Goal: Task Accomplishment & Management: Manage account settings

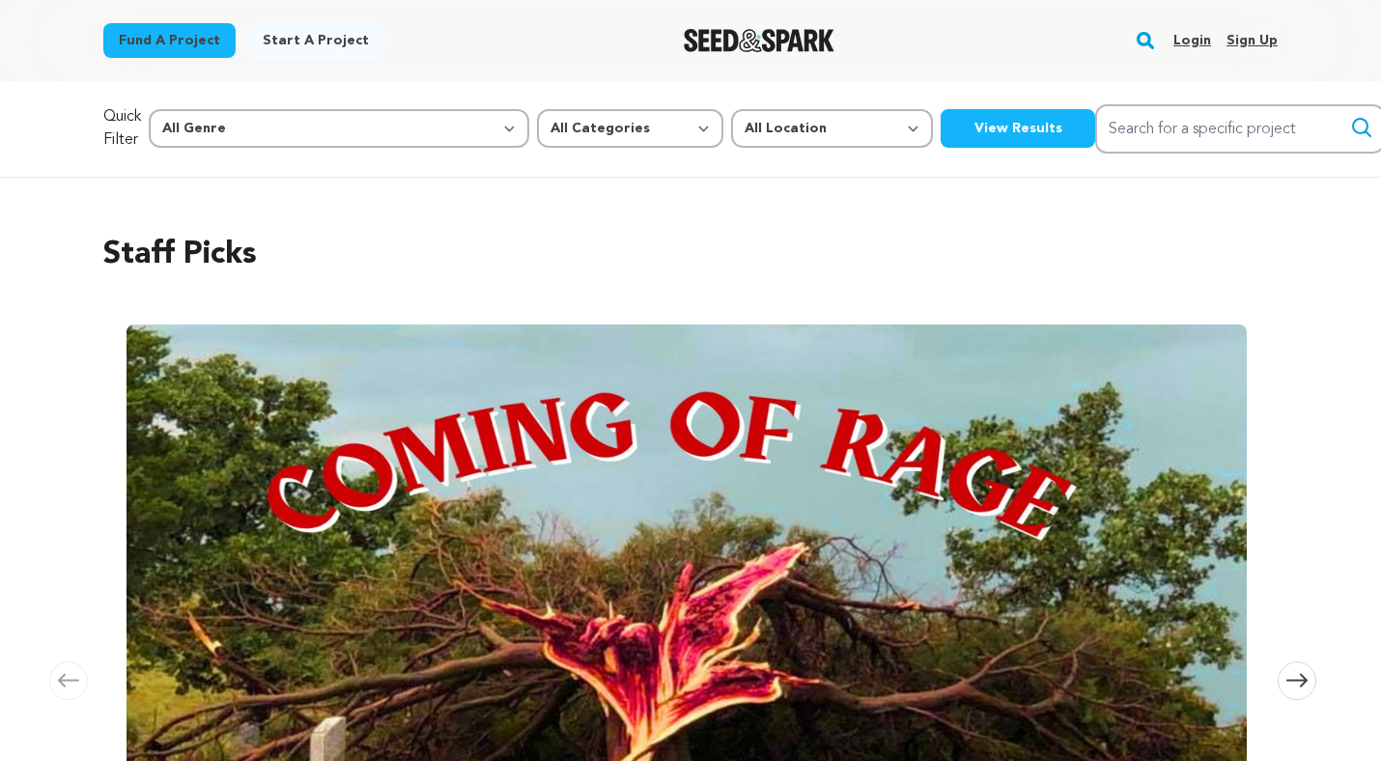
click at [1187, 45] on link "Login" at bounding box center [1192, 40] width 38 height 31
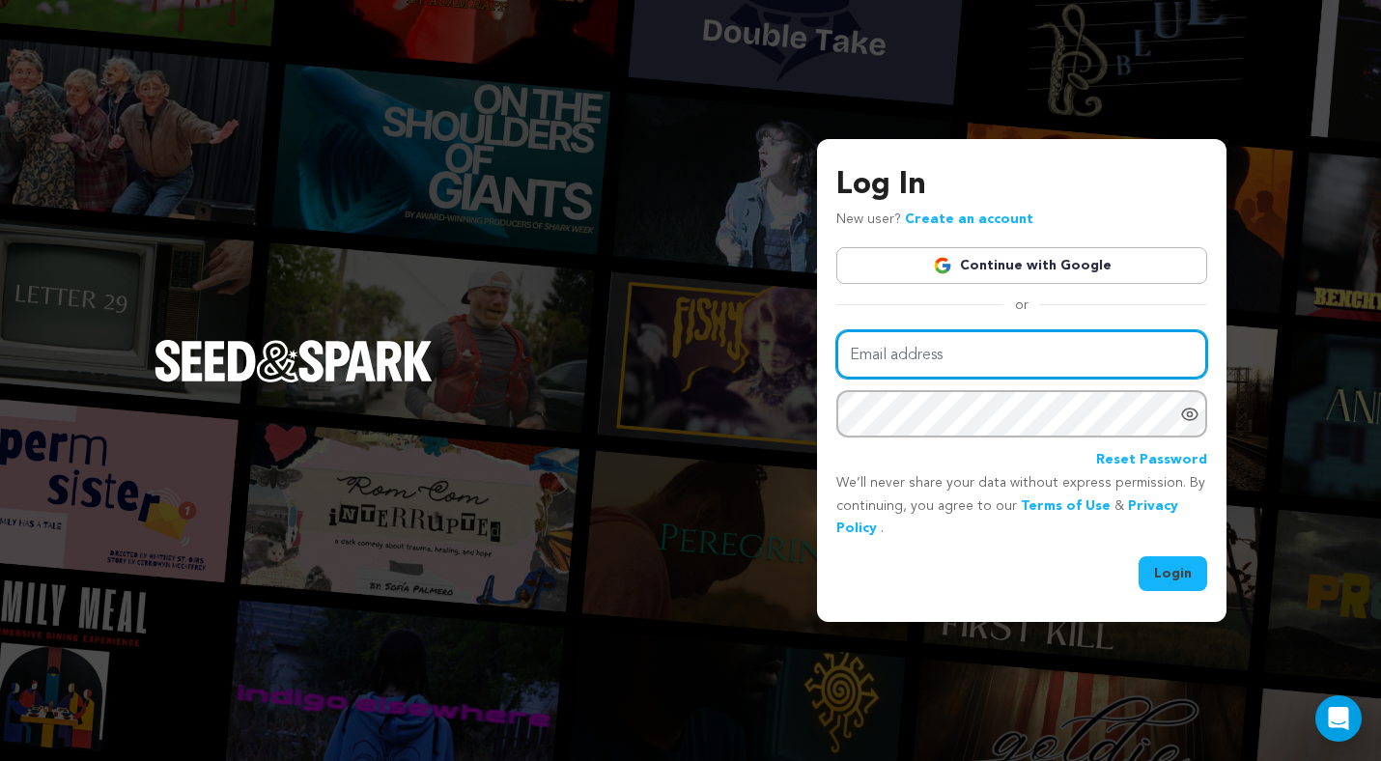
type input "officialtheregoesstacy@gmail.com"
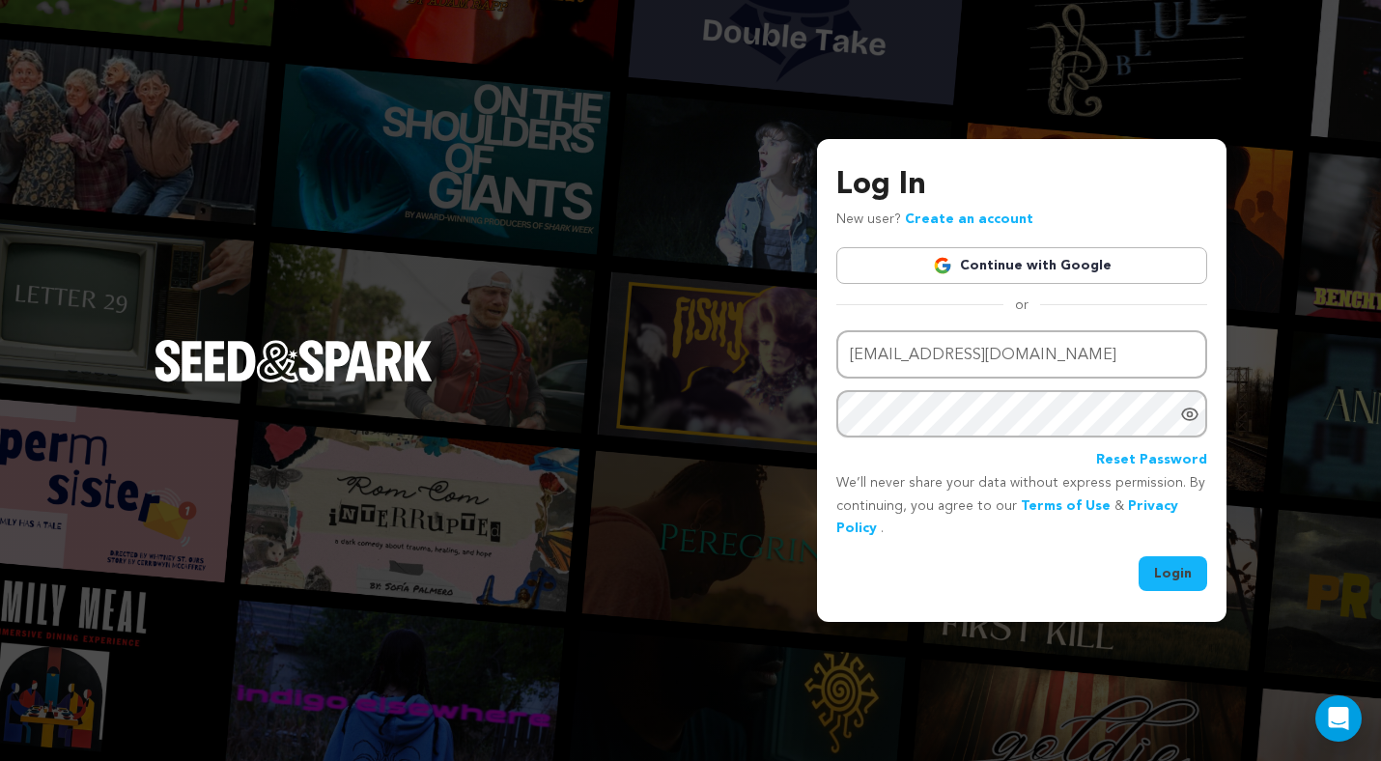
click at [1171, 595] on div "Log In New user? Create an account Continue with Google or Email address offici…" at bounding box center [1021, 381] width 409 height 484
click at [1174, 585] on button "Login" at bounding box center [1173, 573] width 69 height 35
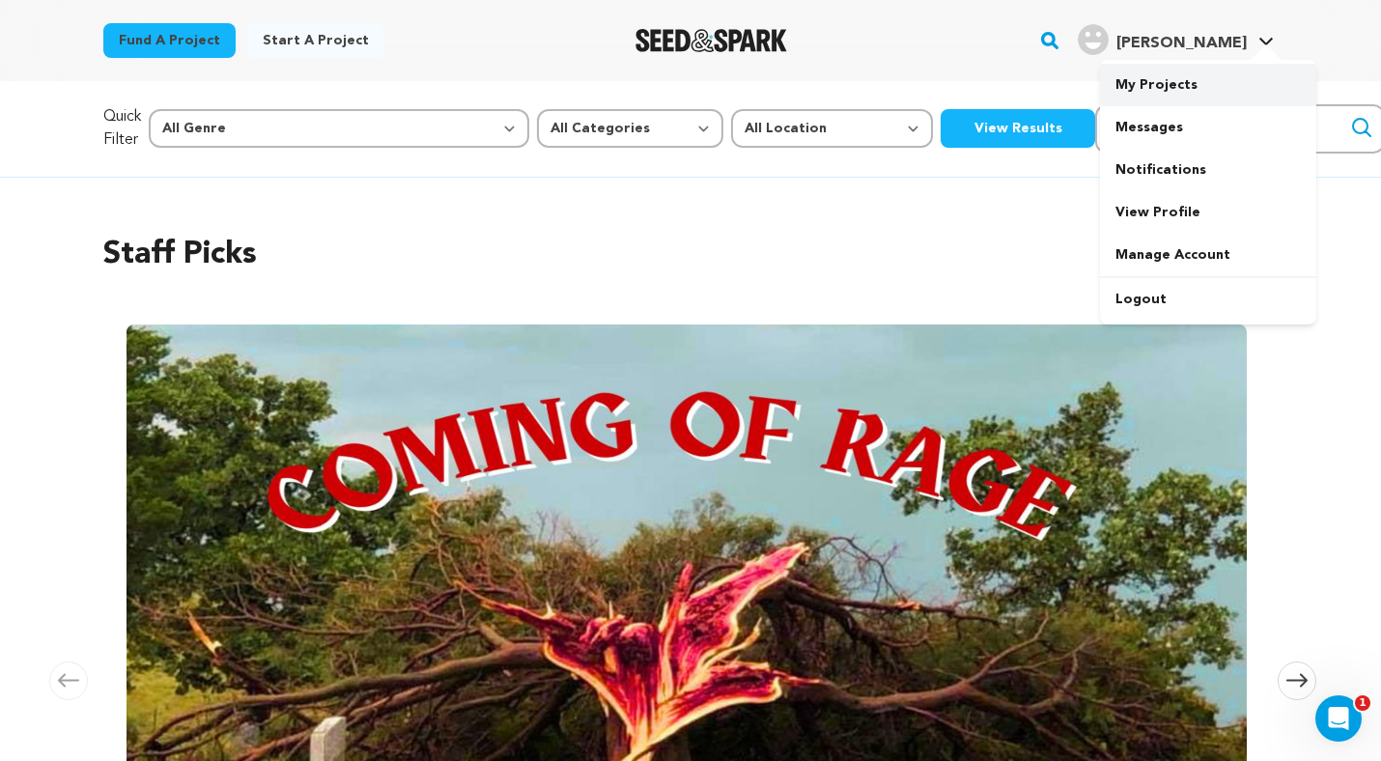
click at [1160, 88] on link "My Projects" at bounding box center [1208, 85] width 216 height 42
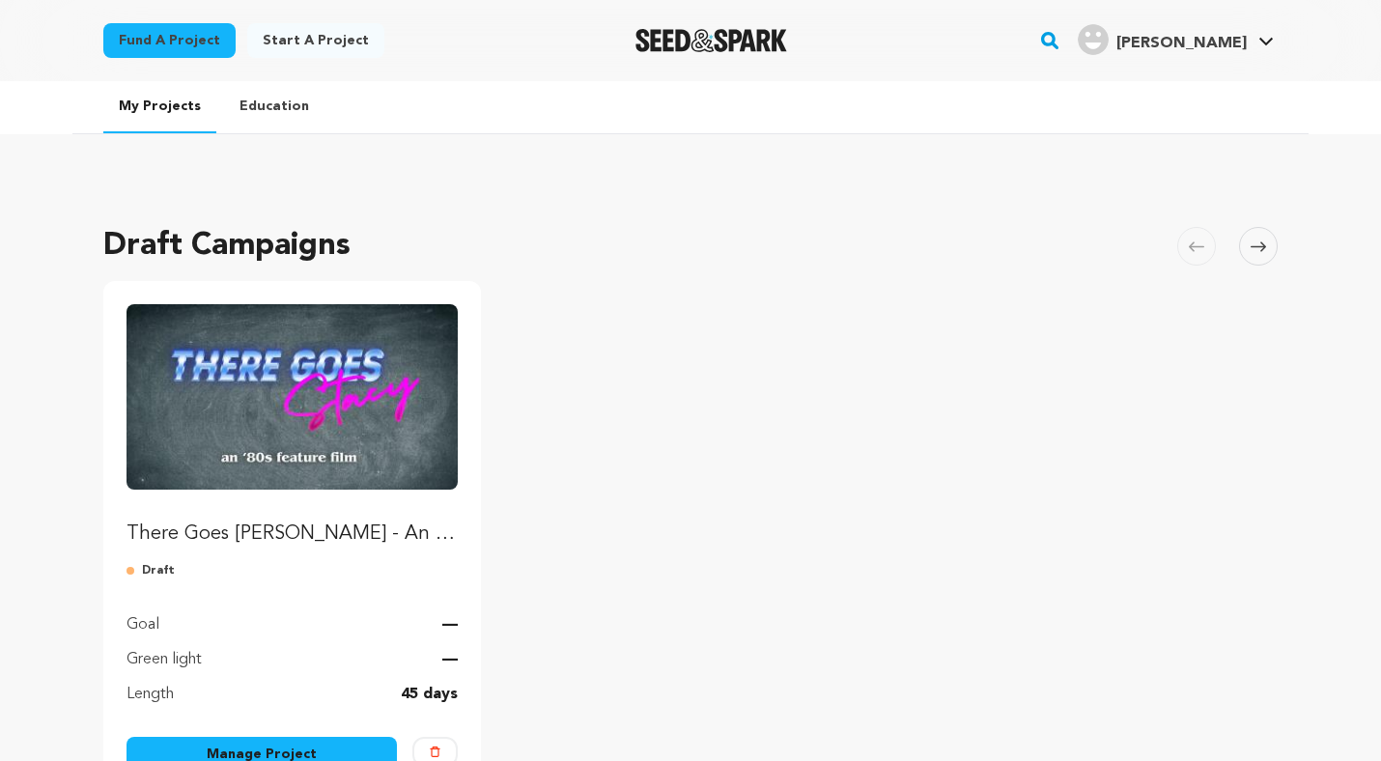
click at [302, 389] on img "Fund There Goes Stacy - An 80s Feature Film" at bounding box center [292, 396] width 331 height 185
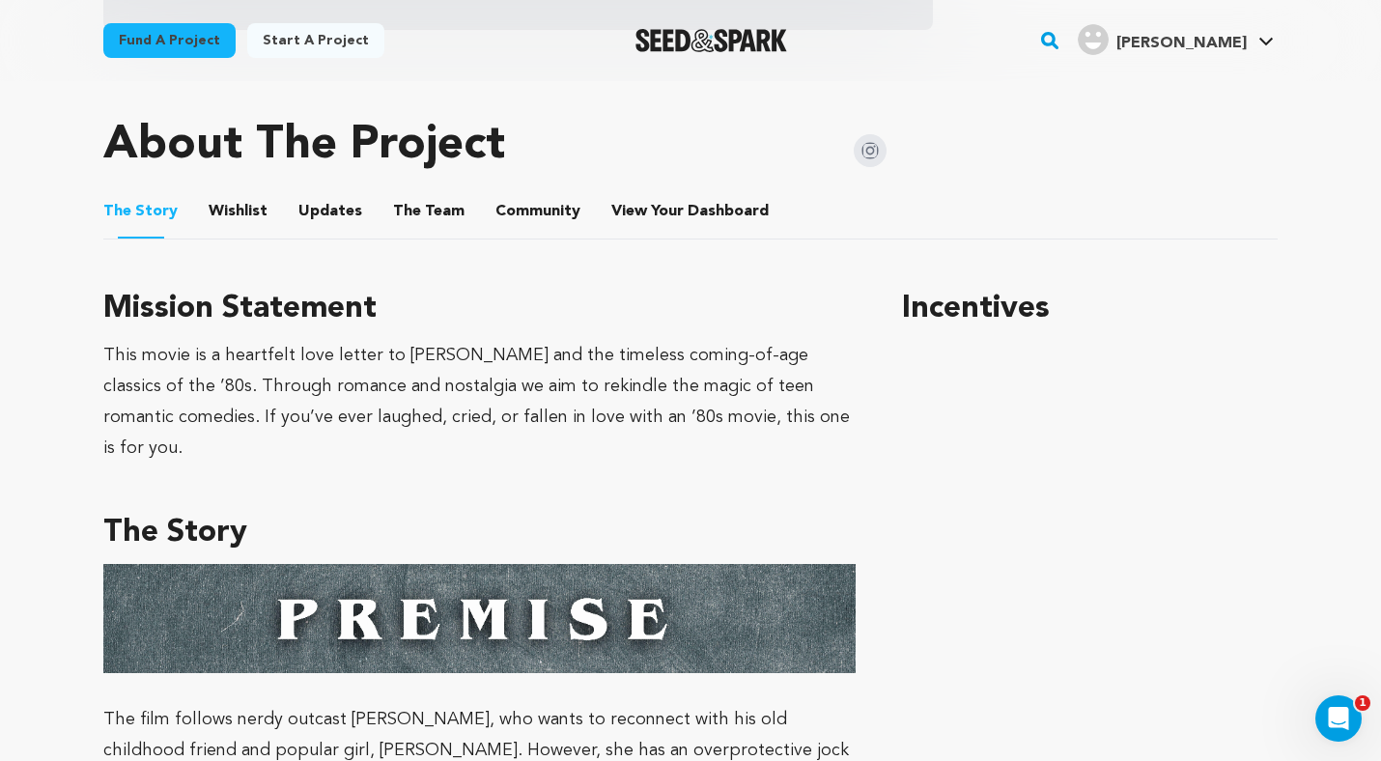
scroll to position [803, 0]
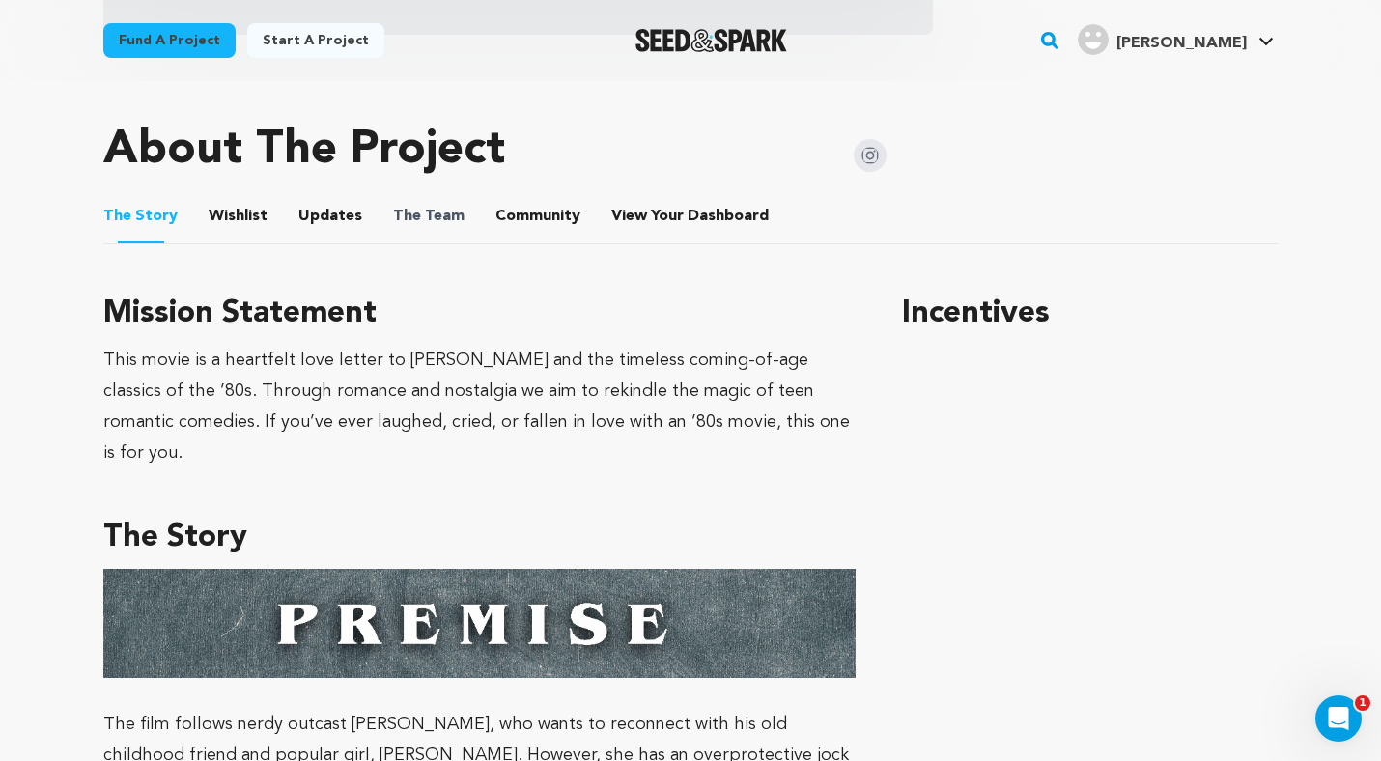
click at [442, 208] on span "The Team" at bounding box center [428, 216] width 71 height 23
click at [442, 221] on span "The Team" at bounding box center [428, 216] width 71 height 23
click at [247, 217] on button "Wishlist" at bounding box center [238, 220] width 46 height 46
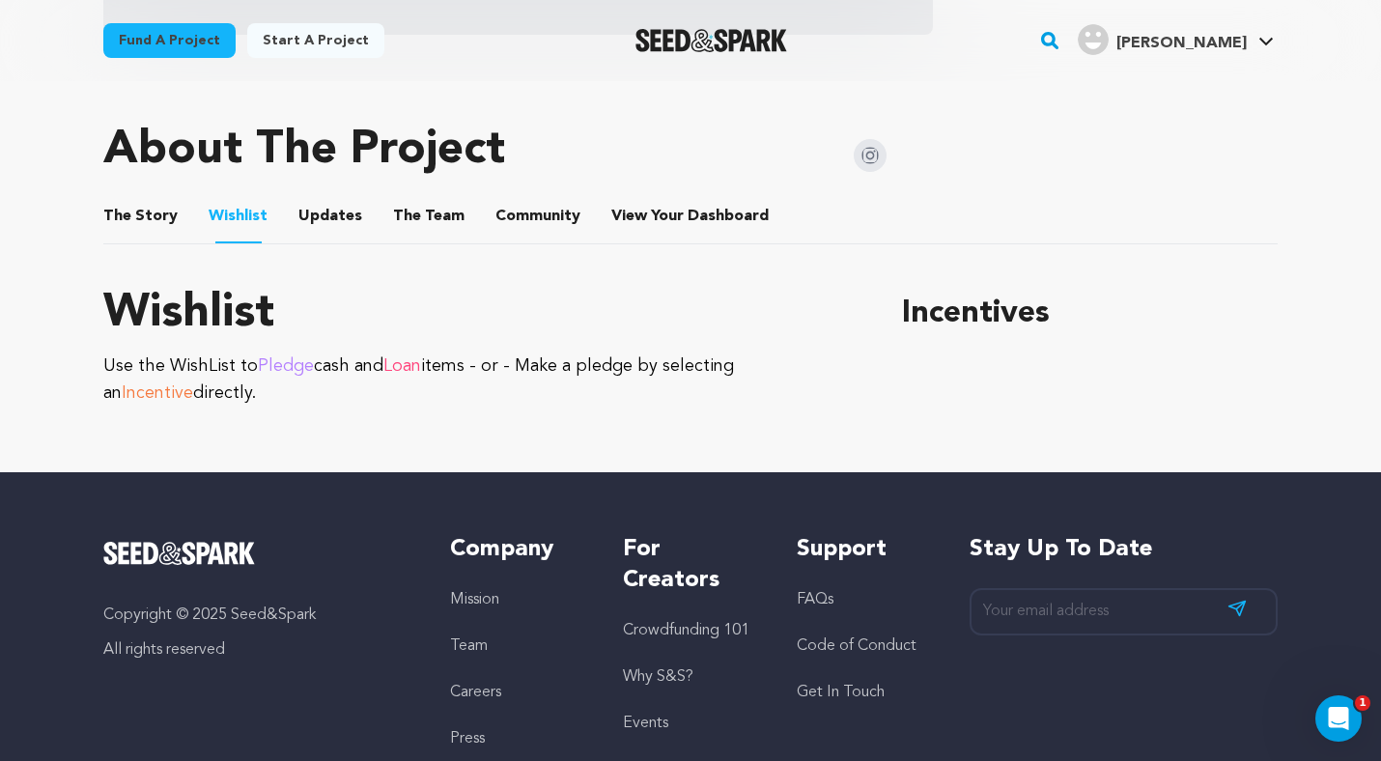
click at [418, 233] on button "The Team" at bounding box center [429, 220] width 46 height 46
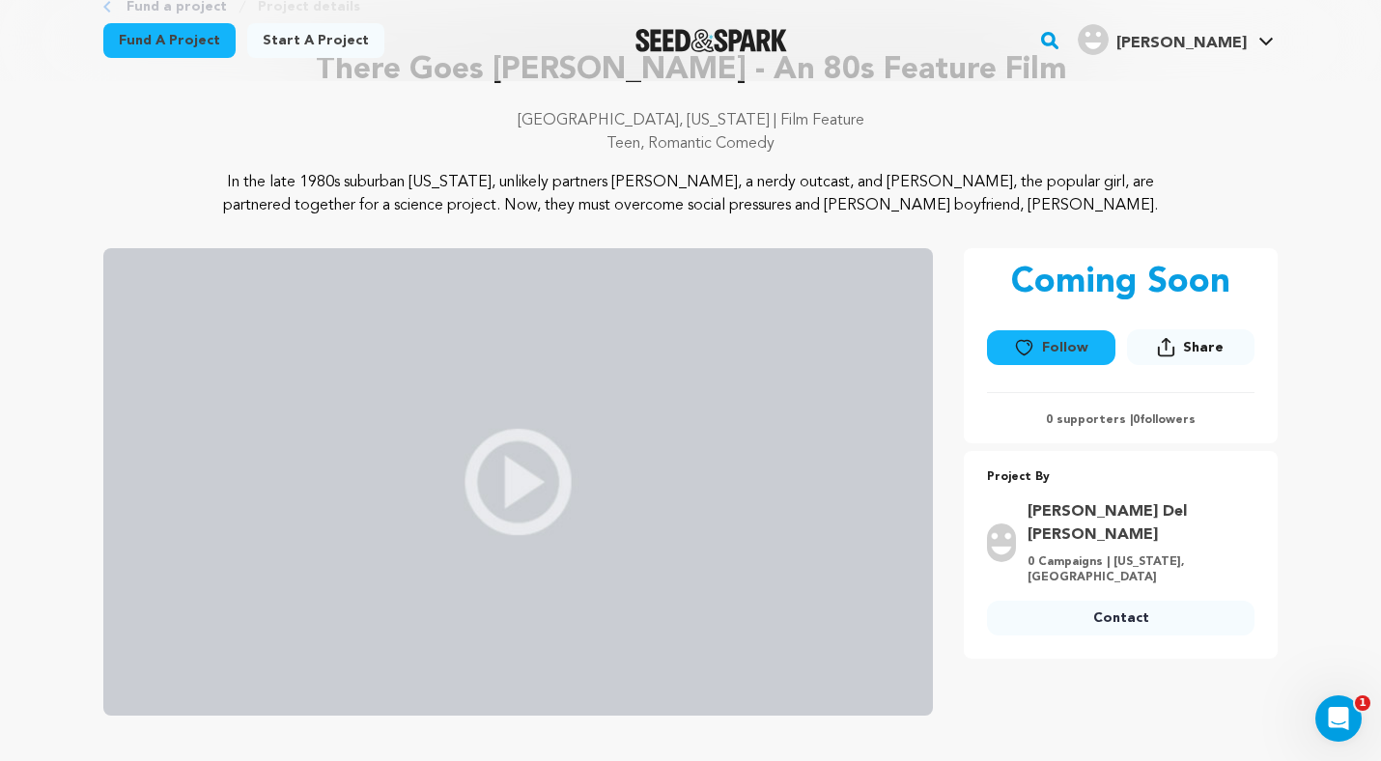
scroll to position [410, 0]
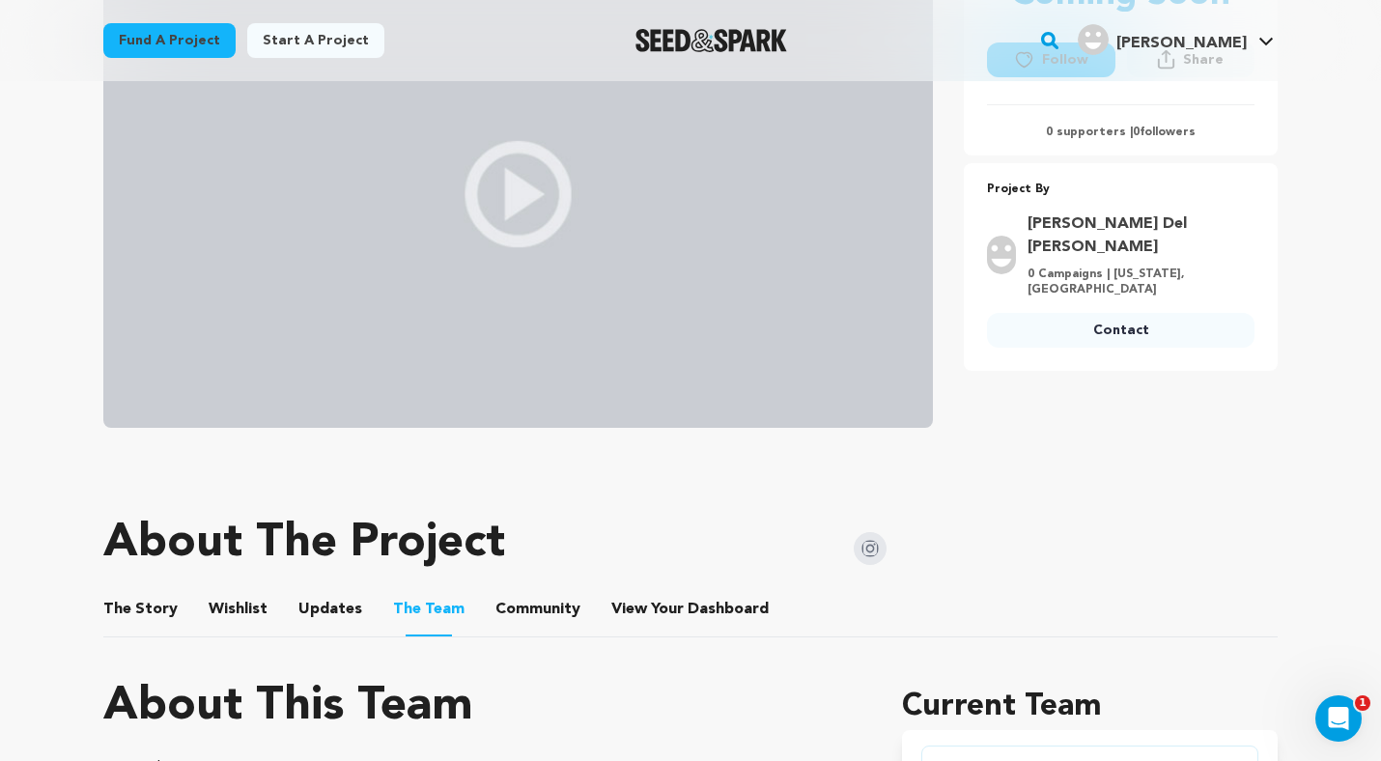
click at [310, 614] on button "Updates" at bounding box center [330, 613] width 46 height 46
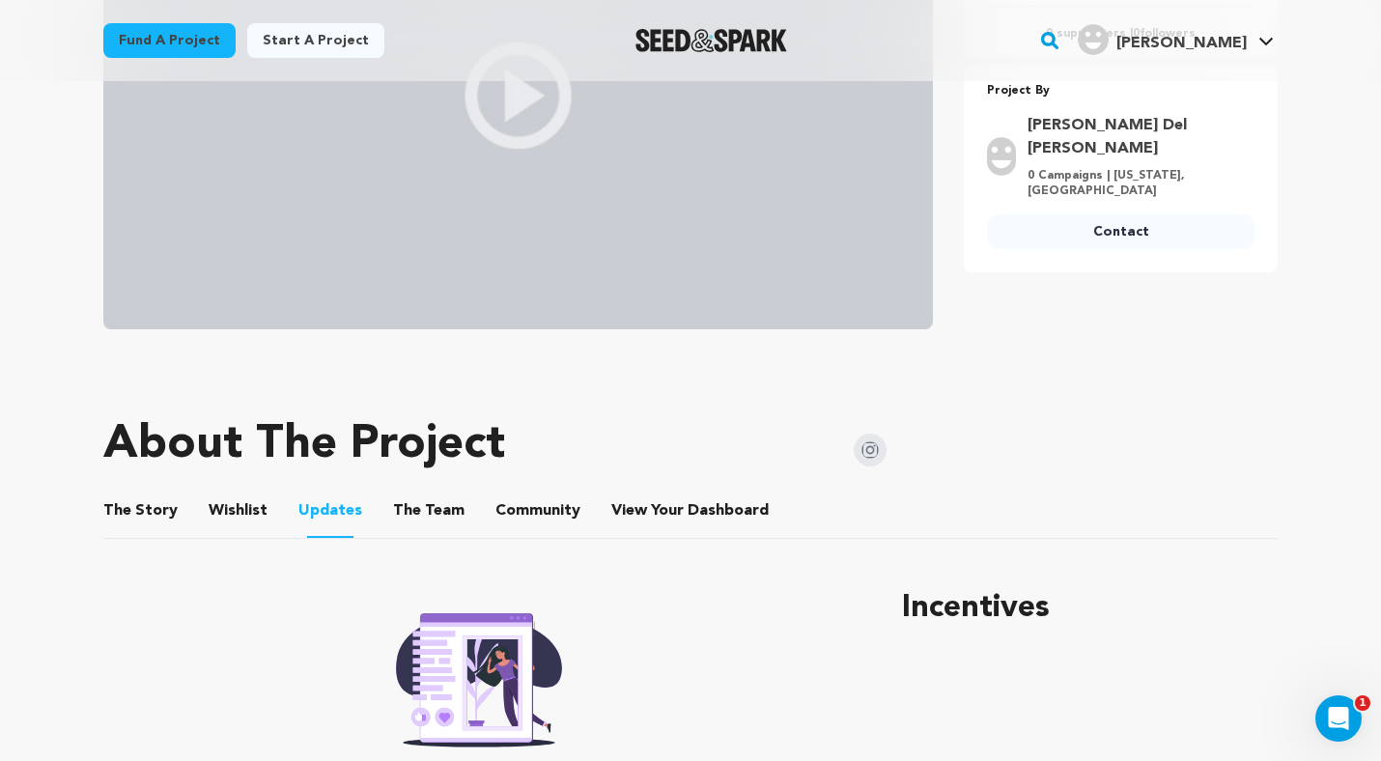
scroll to position [535, 0]
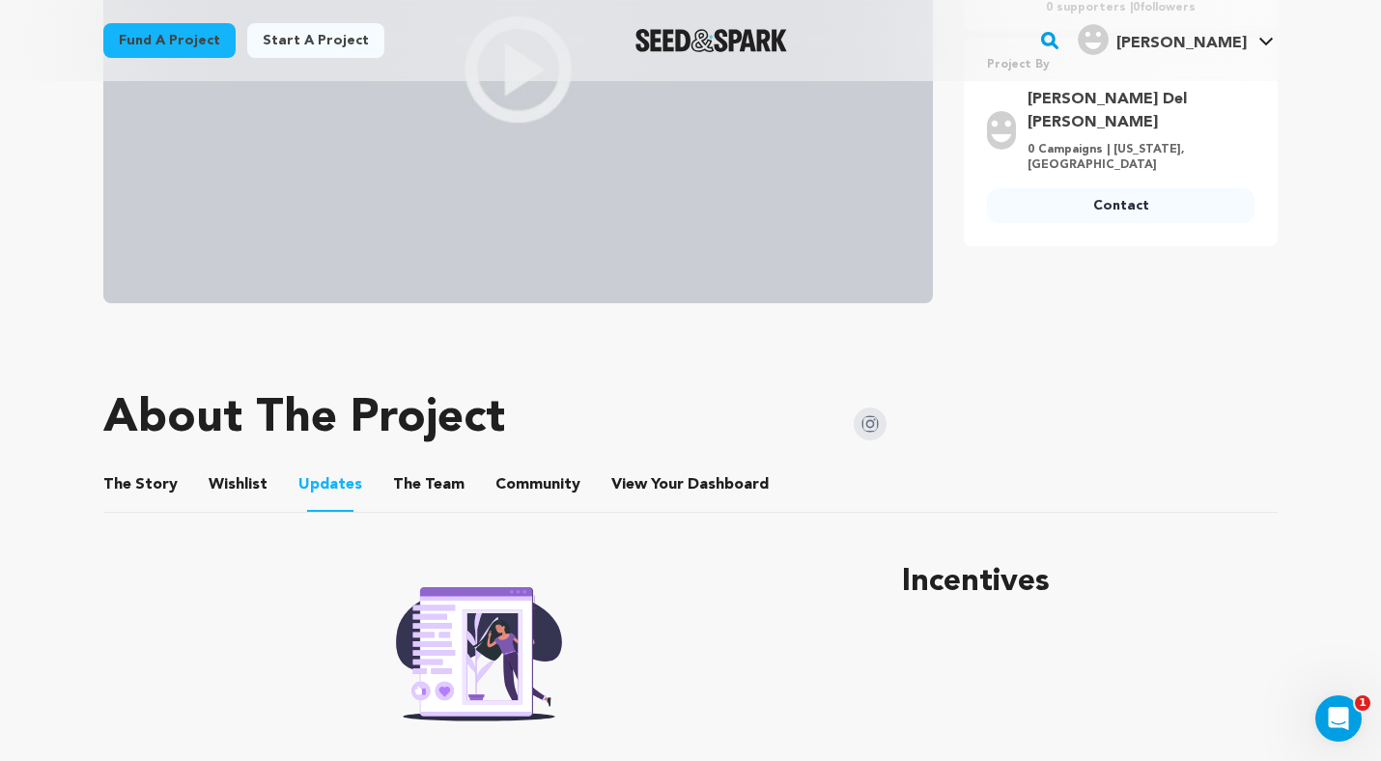
click at [246, 484] on button "Wishlist" at bounding box center [238, 488] width 46 height 46
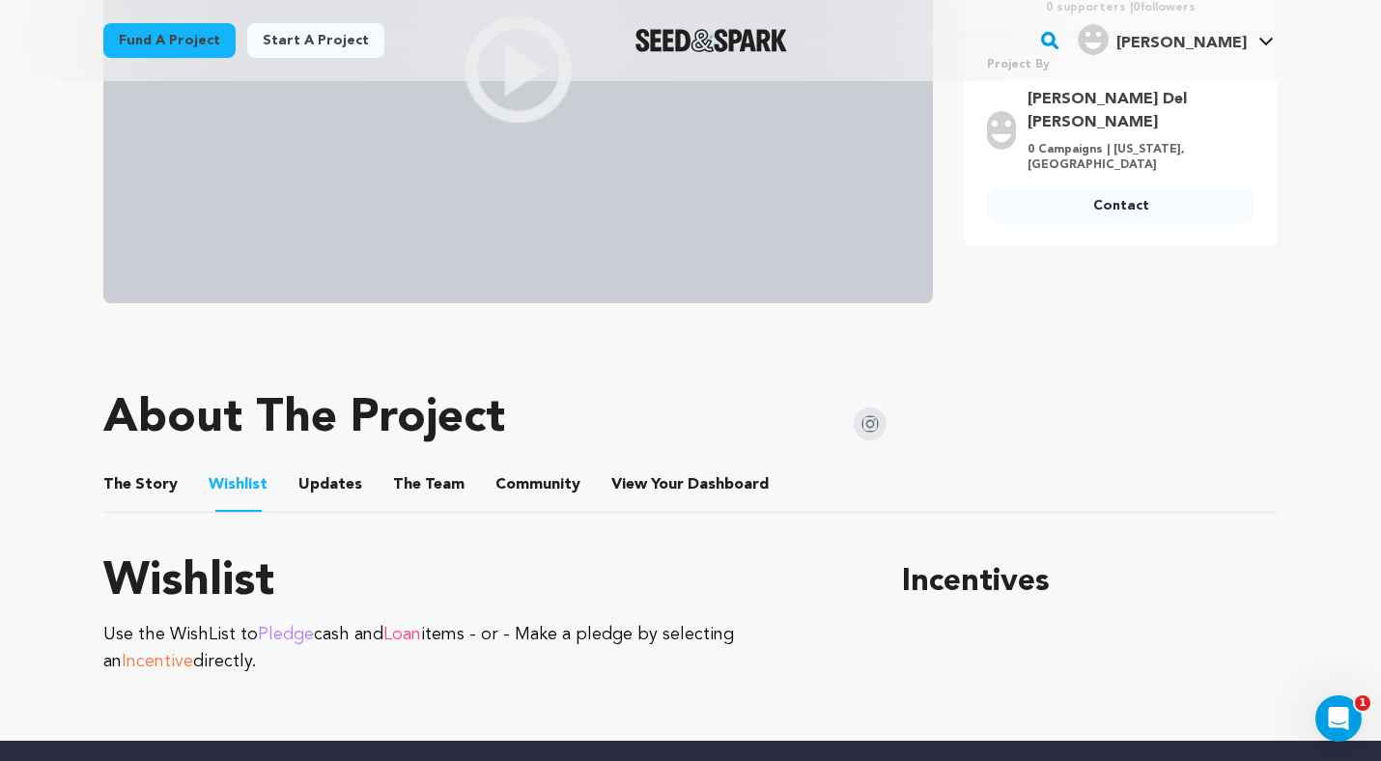
click at [150, 485] on button "The Story" at bounding box center [141, 488] width 46 height 46
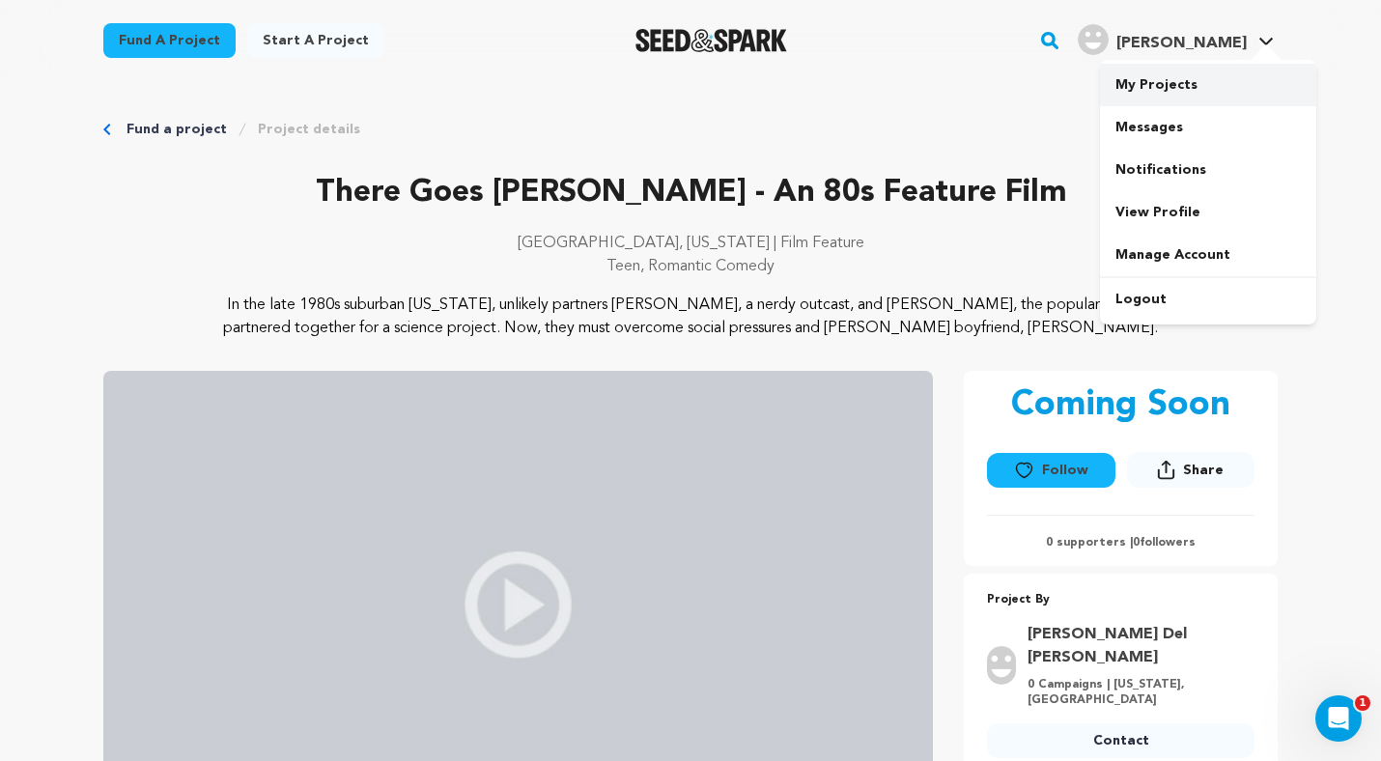
click at [1178, 99] on link "My Projects" at bounding box center [1208, 85] width 216 height 42
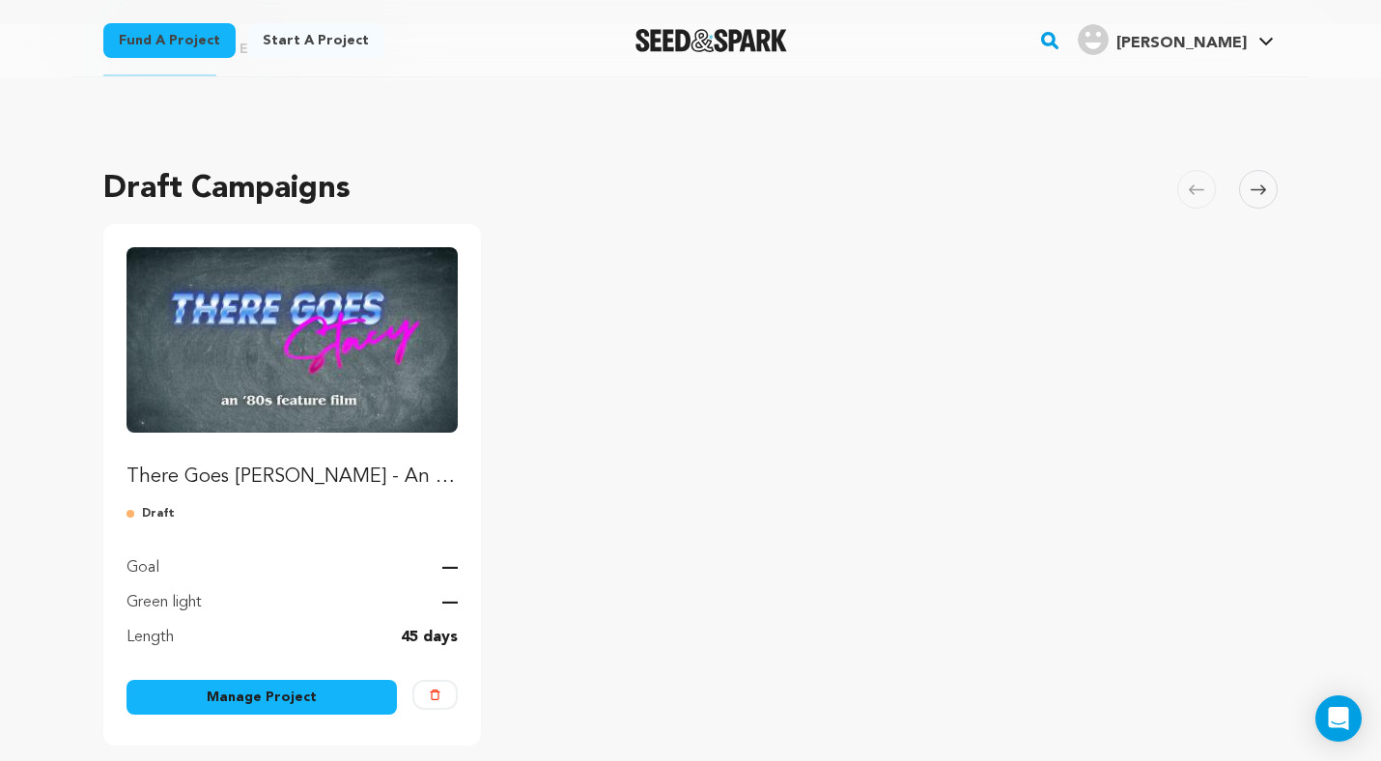
scroll to position [191, 0]
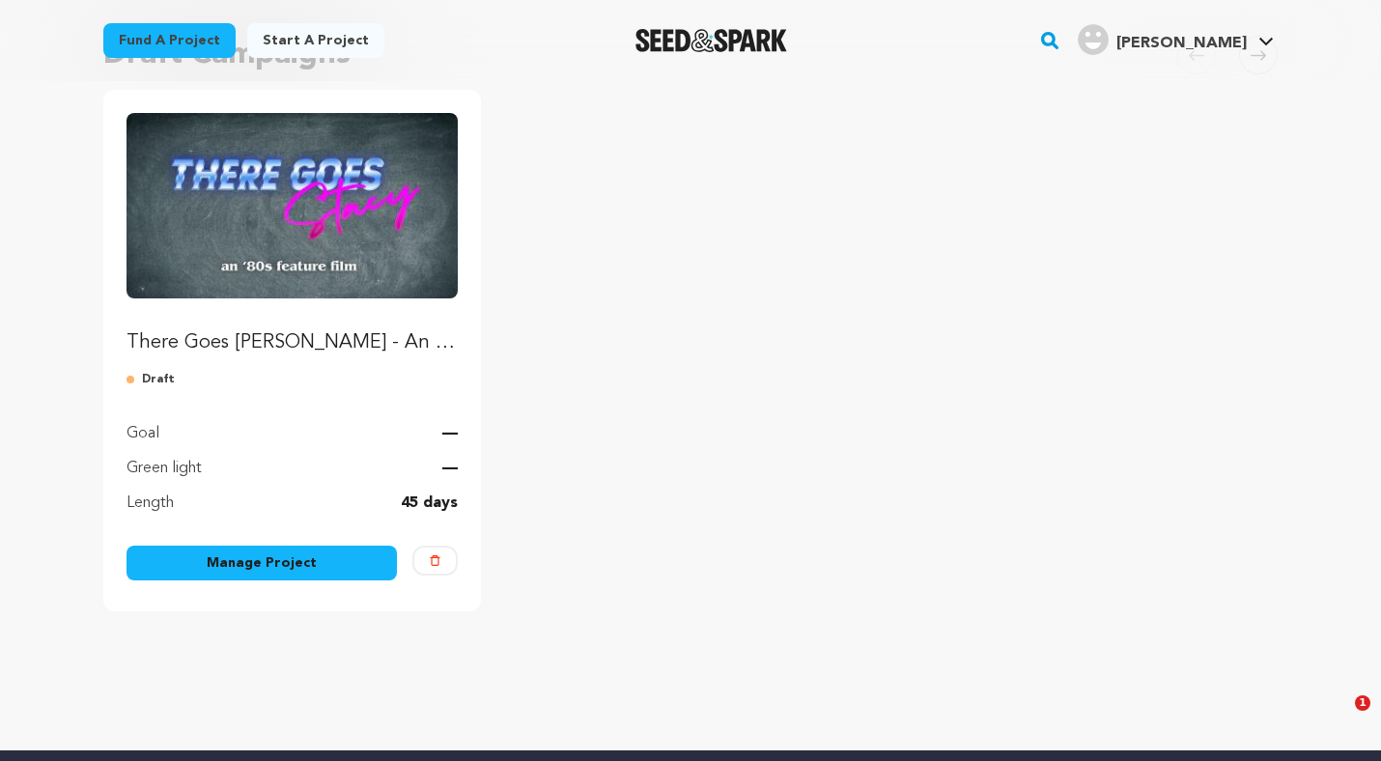
click at [296, 557] on link "Manage Project" at bounding box center [262, 563] width 270 height 35
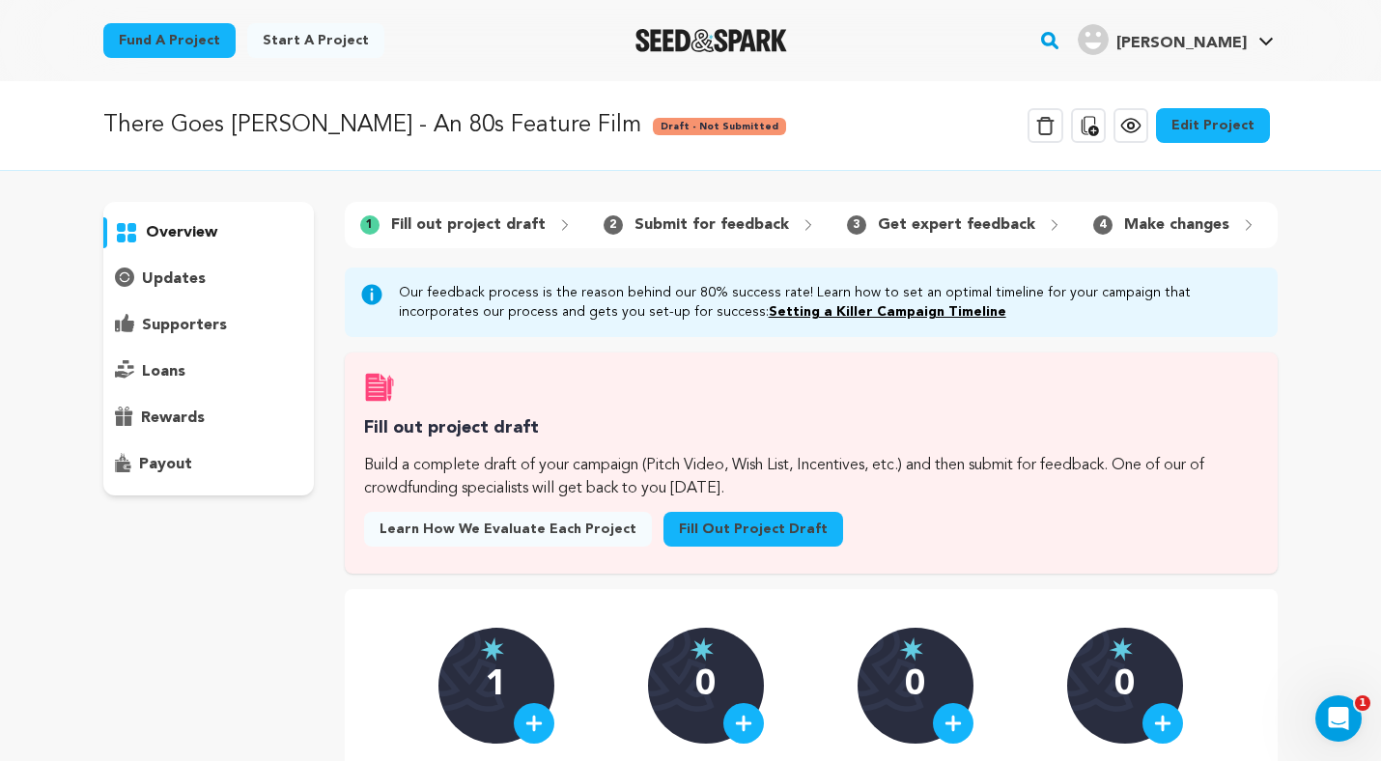
click at [1202, 129] on link "Edit Project" at bounding box center [1213, 125] width 114 height 35
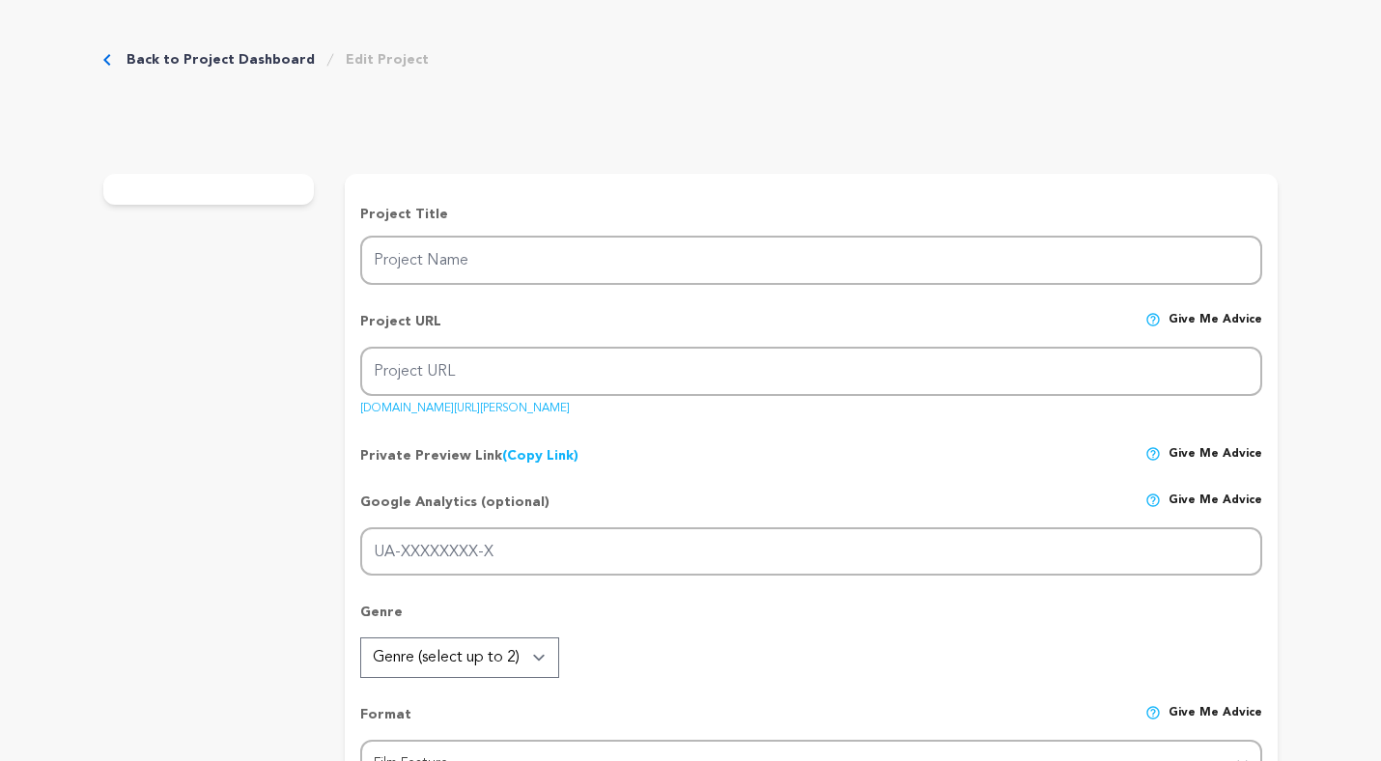
type input "There Goes [PERSON_NAME] - An 80s Feature Film"
type input "there-goes-stacy"
type input "A reserved teen is partnered with his crush for a science project and races to …"
type textarea "In the late 1980s suburban Michigan, unlikely partners Bryan, a nerdy outcast, …"
type textarea "This movie is a heartfelt love letter to John Hughes and the timeless coming-of…"
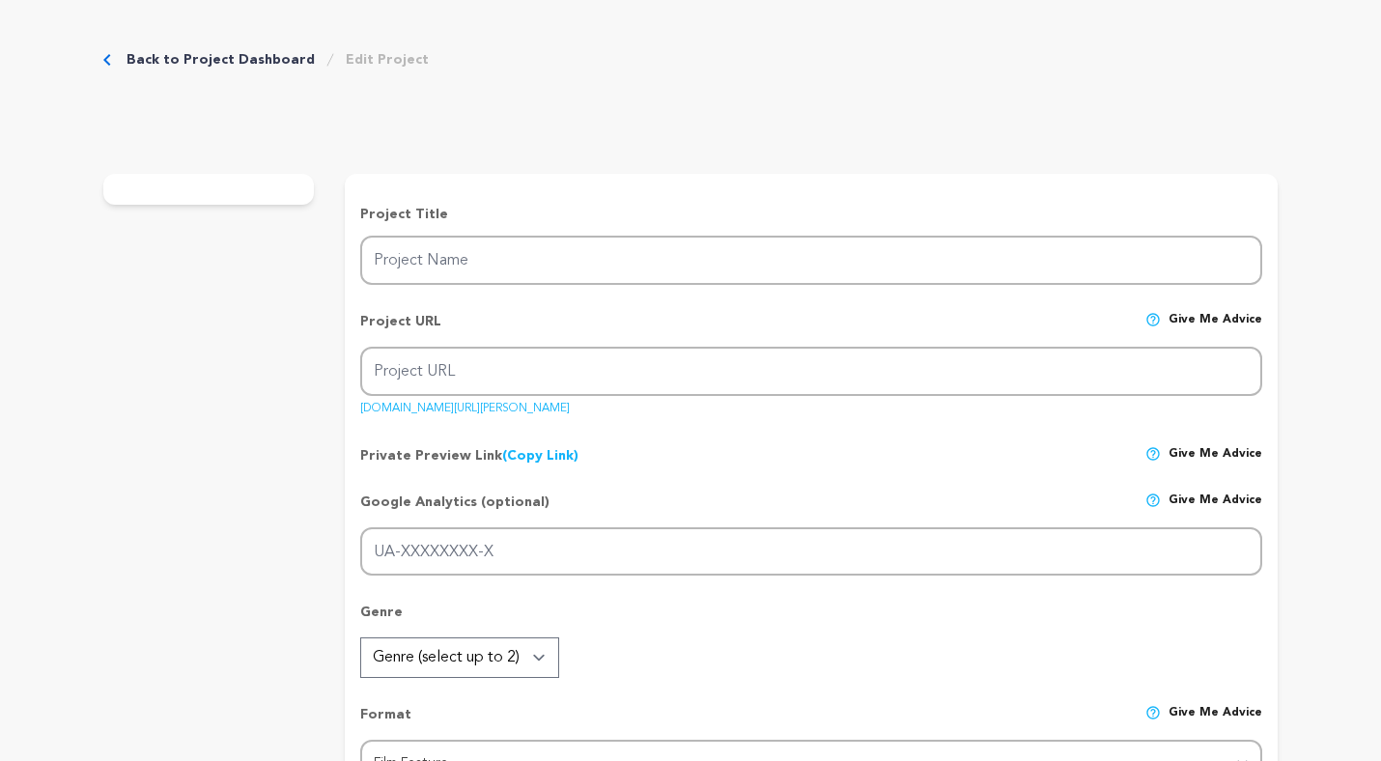
radio input "true"
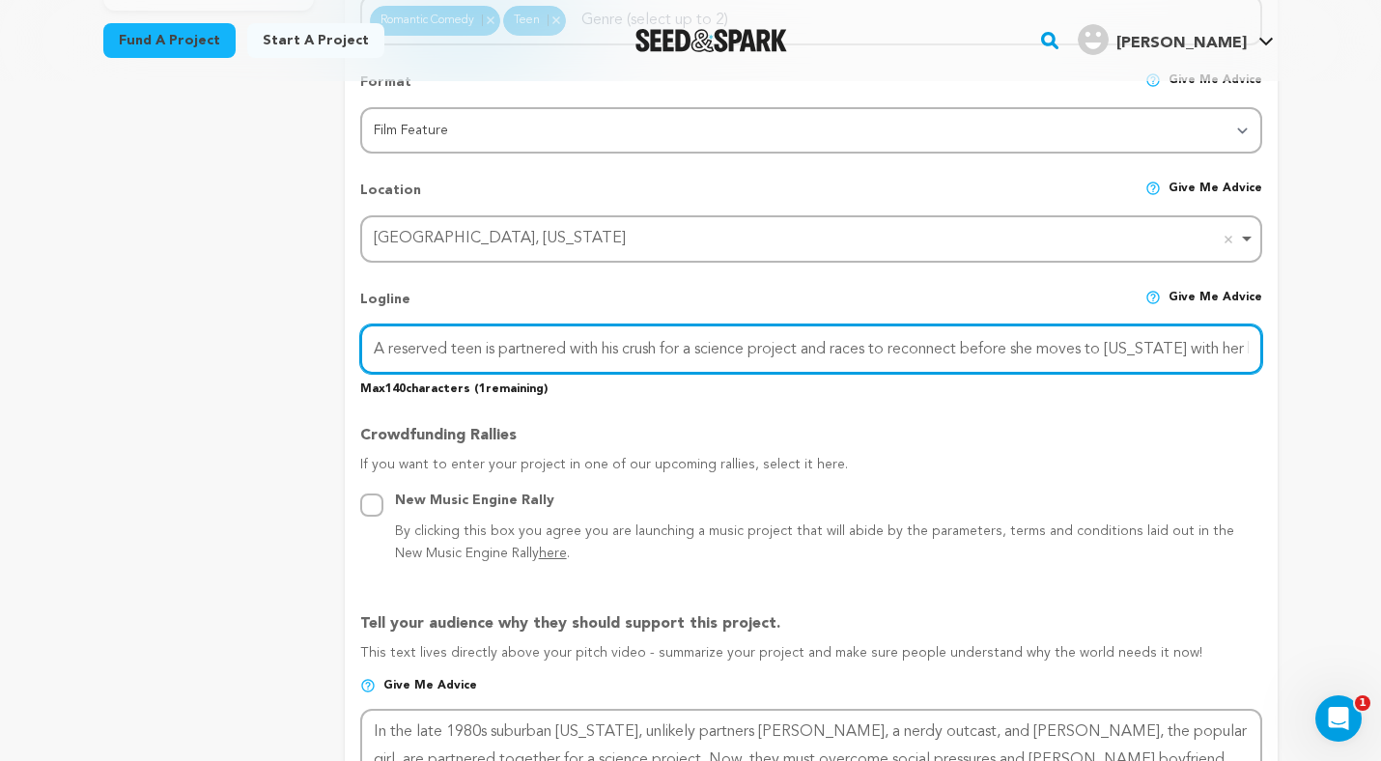
click at [616, 341] on input "A reserved teen is partnered with his crush for a science project and races to …" at bounding box center [811, 348] width 902 height 49
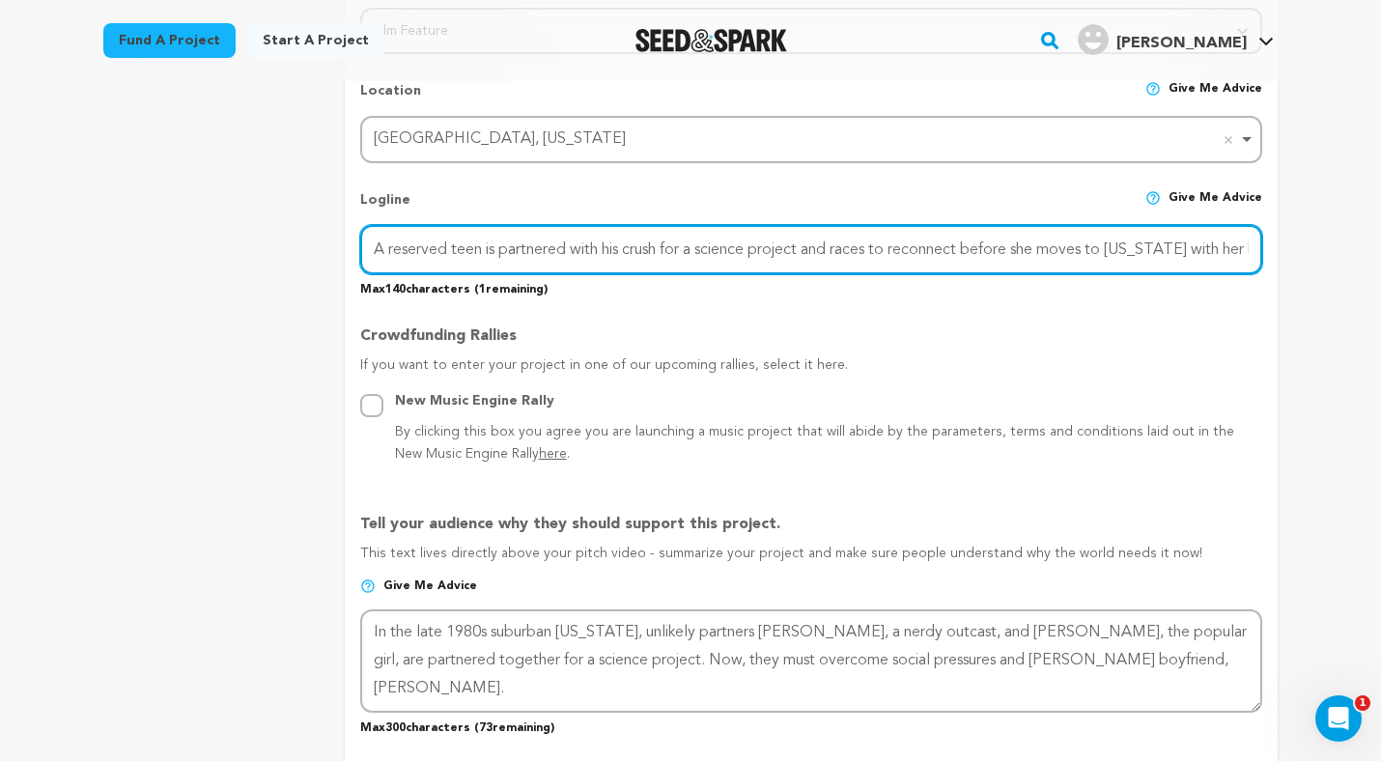
scroll to position [826, 0]
drag, startPoint x: 640, startPoint y: 248, endPoint x: 1218, endPoint y: 257, distance: 577.6
click at [1218, 257] on input "A reserved teen is partnered with his crush for a science project and races to …" at bounding box center [811, 246] width 902 height 49
drag, startPoint x: 1223, startPoint y: 254, endPoint x: 1259, endPoint y: 253, distance: 36.7
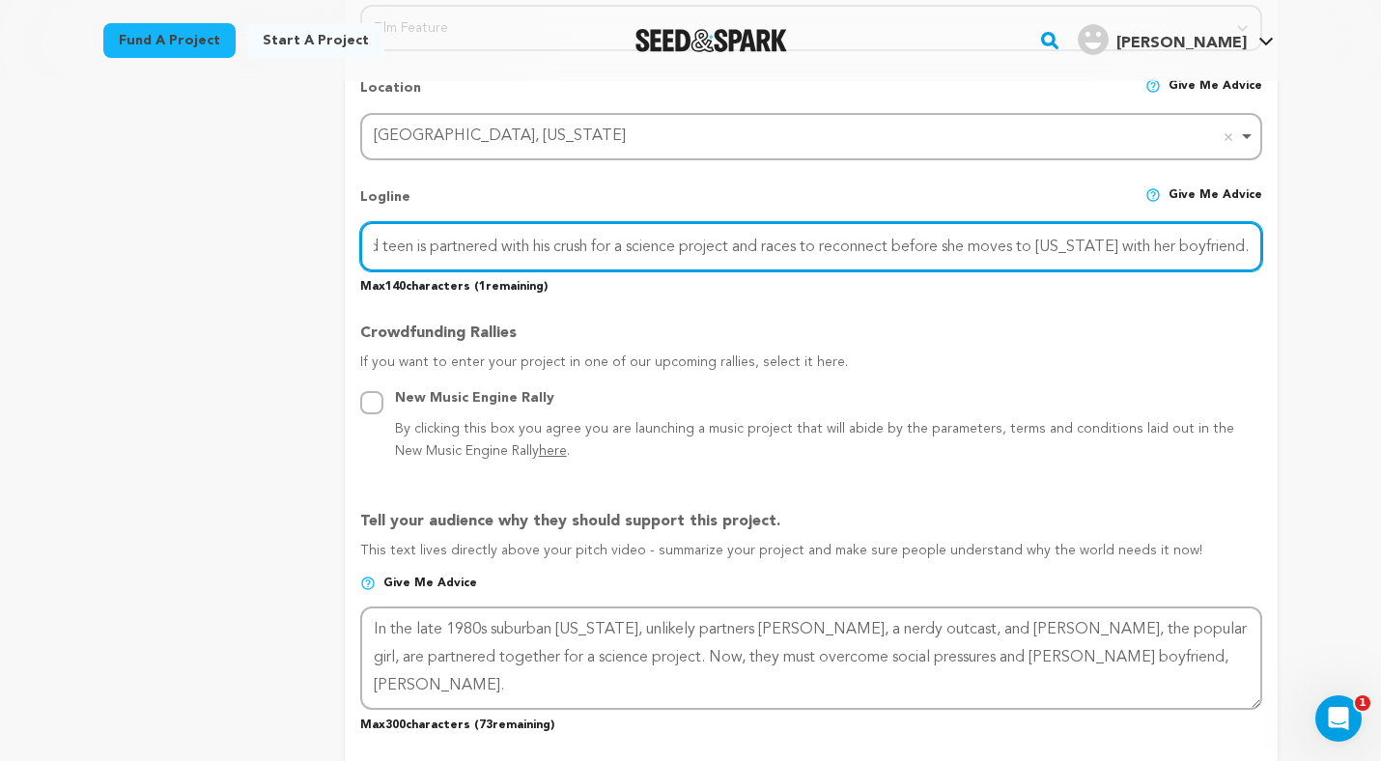
click at [1259, 253] on input "A reserved teen is partnered with his crush for a science project and races to …" at bounding box center [811, 246] width 902 height 49
drag, startPoint x: 1248, startPoint y: 253, endPoint x: 327, endPoint y: 245, distance: 920.4
click at [327, 245] on div "project story team social media video & images campaign incentives wishlist" at bounding box center [690, 546] width 1174 height 2235
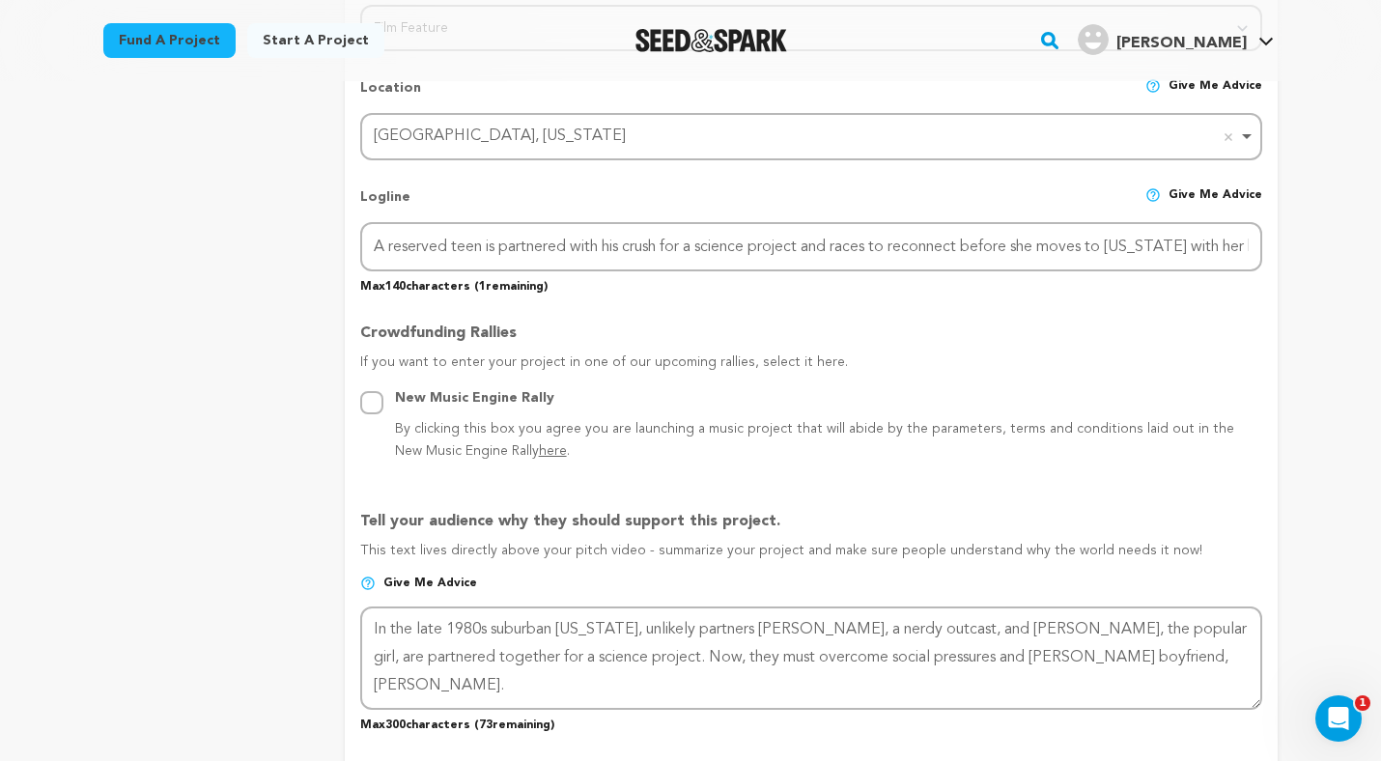
click at [766, 308] on div "Crowdfunding Rallies If you want to enter your project in one of our upcoming r…" at bounding box center [811, 384] width 902 height 157
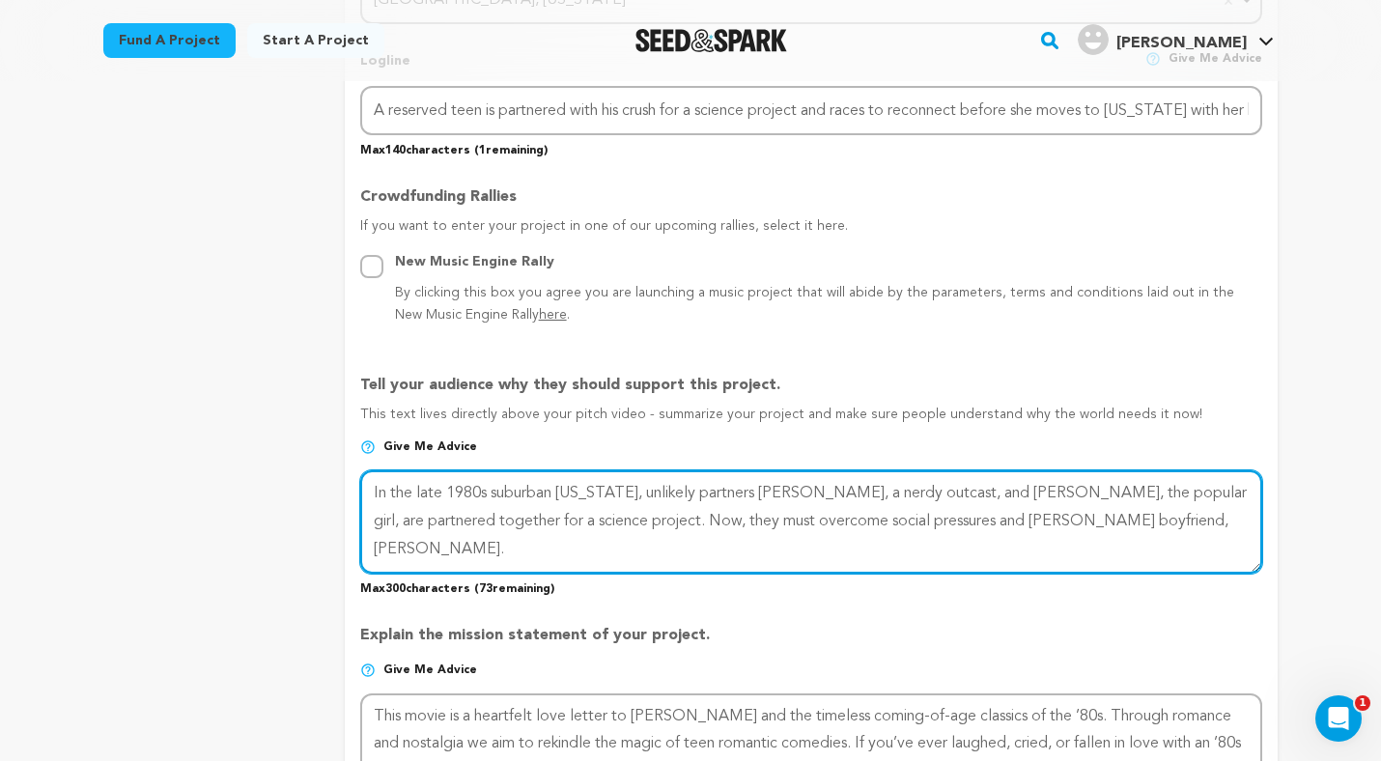
click at [649, 550] on textarea at bounding box center [811, 521] width 902 height 102
paste textarea "After a reserved teenager is partnered with his childhood crush for a s"
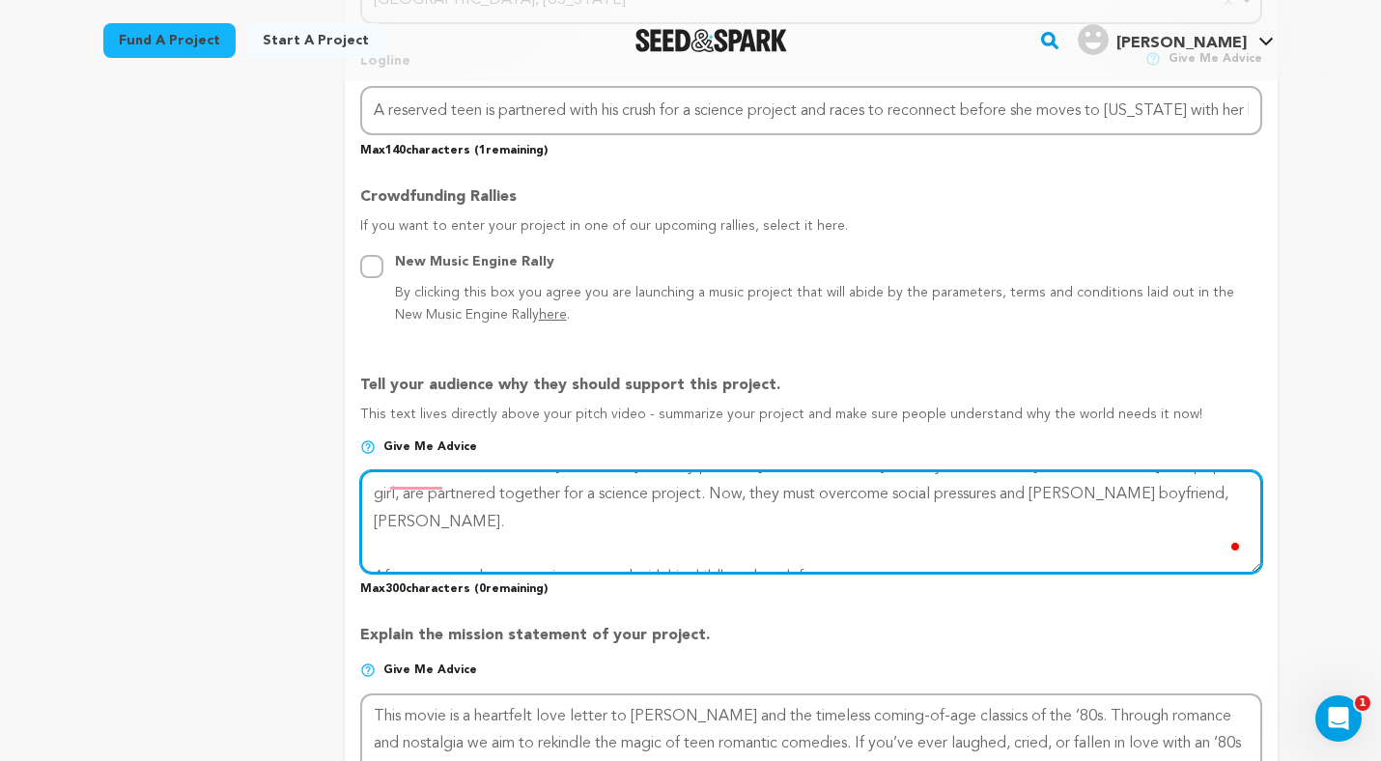
scroll to position [27, 0]
drag, startPoint x: 941, startPoint y: 548, endPoint x: 365, endPoint y: 541, distance: 575.6
click at [365, 541] on html "Fund a project Start a project Search" at bounding box center [690, 670] width 1381 height 3264
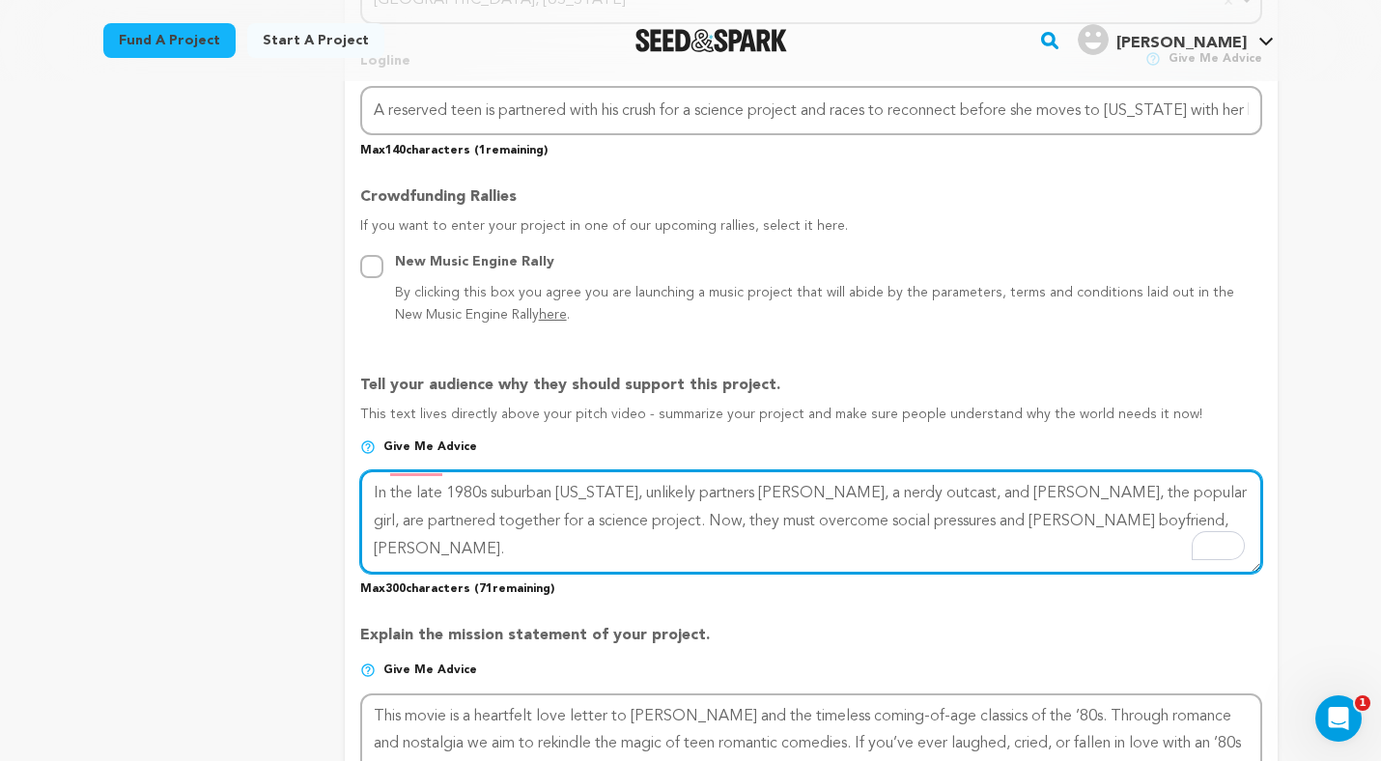
scroll to position [0, 0]
drag, startPoint x: 1109, startPoint y: 539, endPoint x: 822, endPoint y: 309, distance: 367.6
click at [822, 309] on div "Project Title Project Name There Goes Stacy - An 80s Feature Film Project URL G…" at bounding box center [811, 412] width 902 height 2177
paste textarea "After a reserved teenager is partnered with his childhood crush for a science p…"
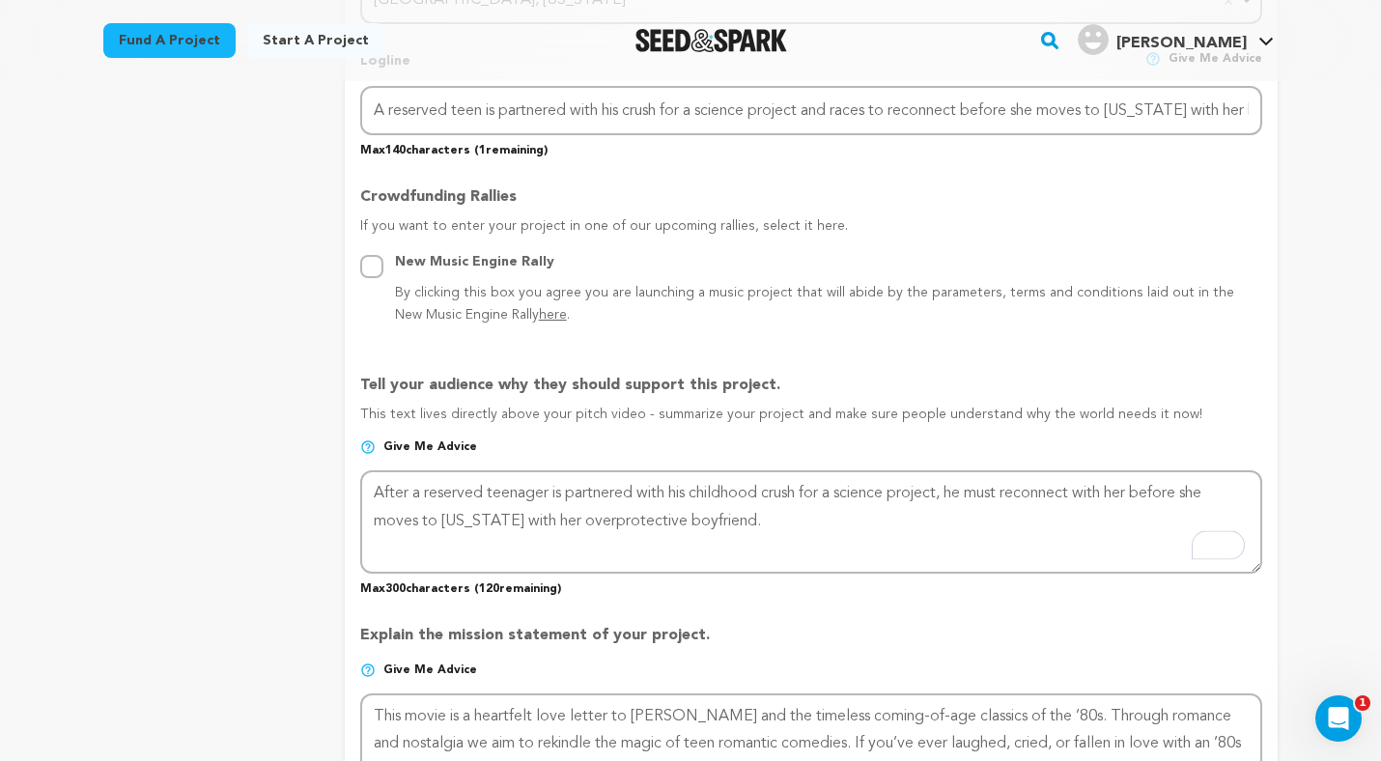
click at [802, 602] on div "Project Title Project Name There Goes Stacy - An 80s Feature Film Project URL G…" at bounding box center [811, 412] width 902 height 2177
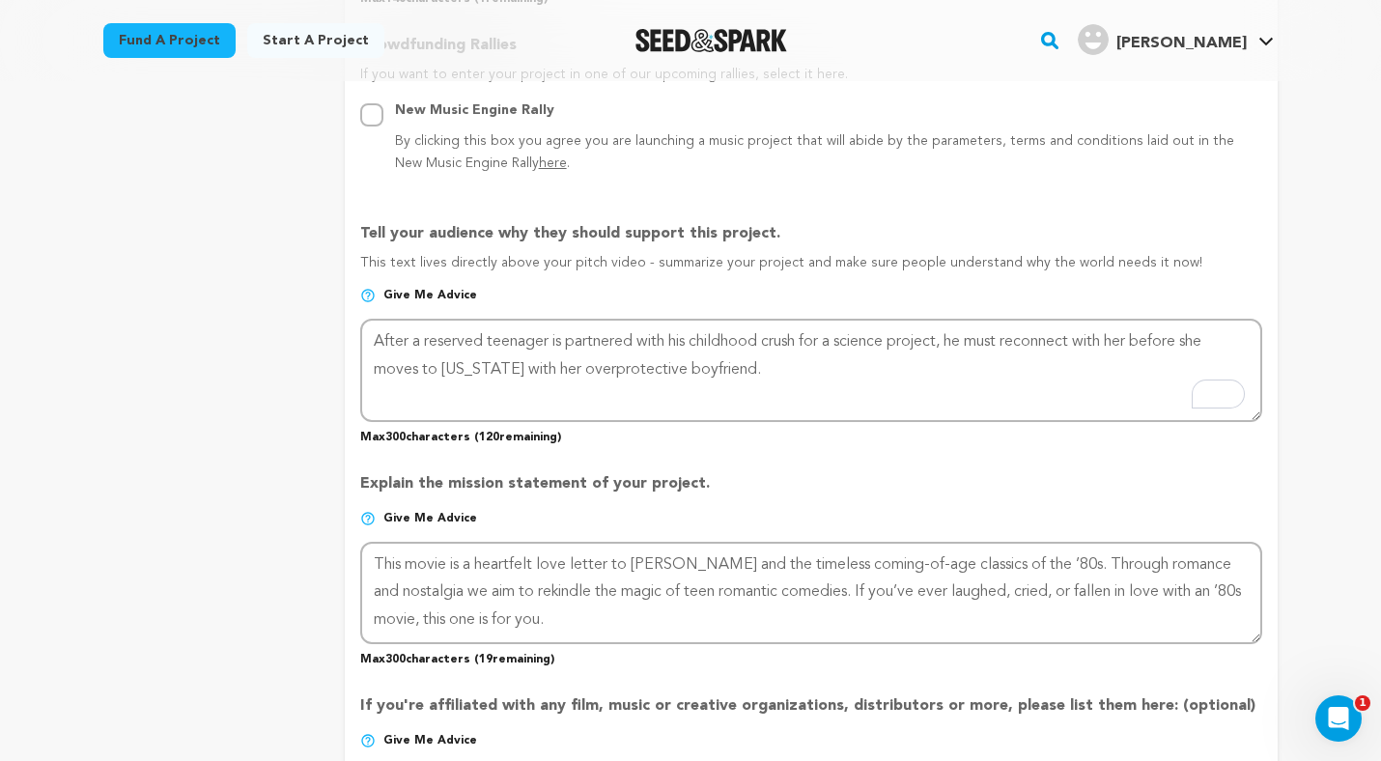
scroll to position [1086, 0]
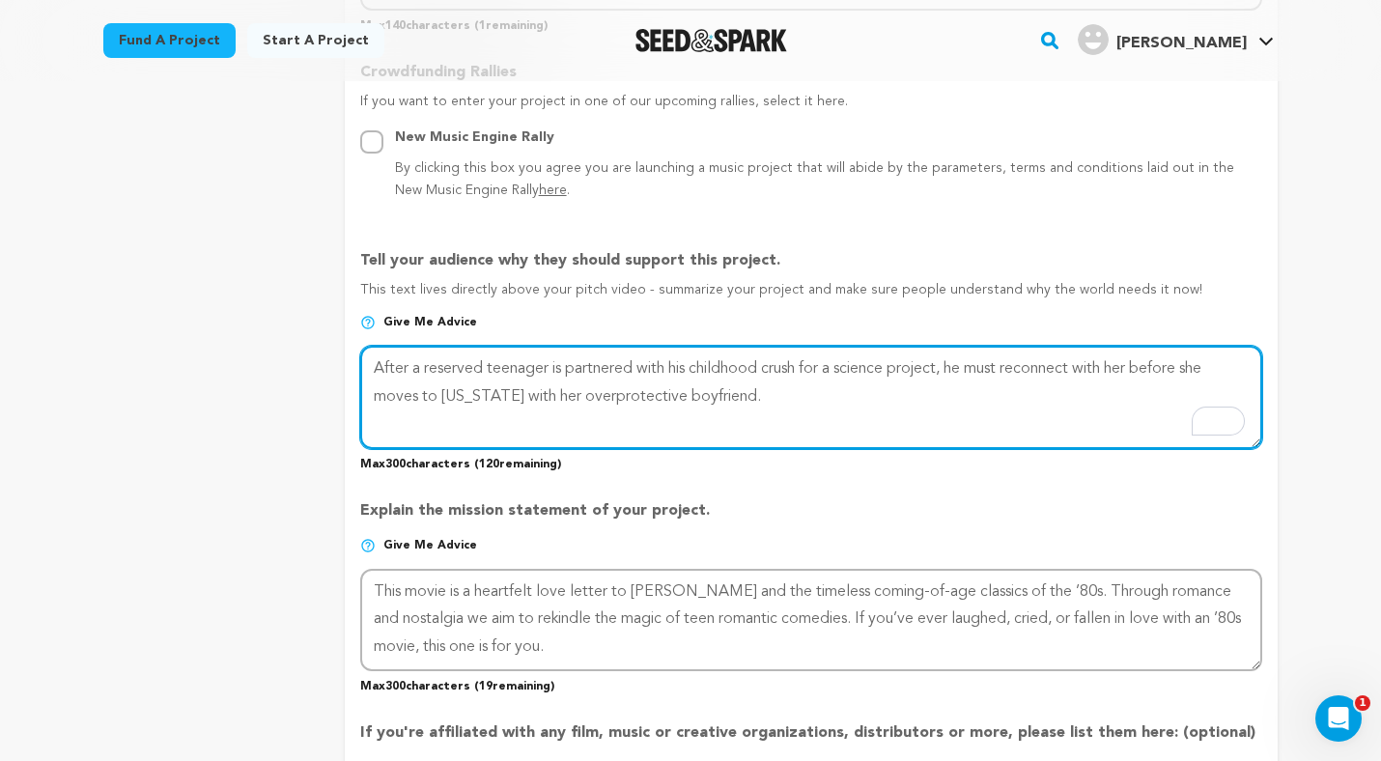
click at [797, 416] on textarea "To enrich screen reader interactions, please activate Accessibility in Grammarl…" at bounding box center [811, 397] width 902 height 102
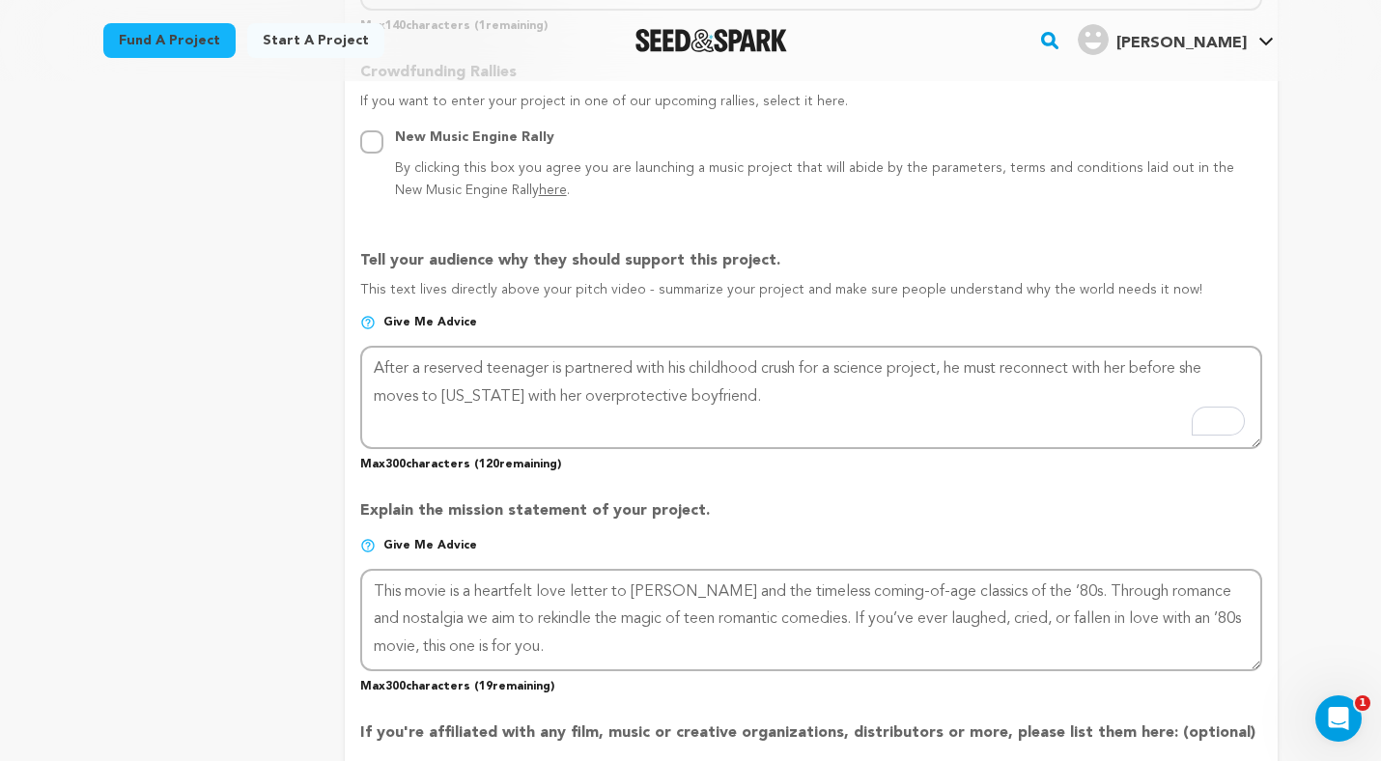
click at [787, 472] on div "Project Title Project Name There Goes Stacy - An 80s Feature Film Project URL G…" at bounding box center [811, 287] width 902 height 2177
click at [216, 443] on div "project story team social media video & images campaign incentives wishlist" at bounding box center [208, 286] width 211 height 2235
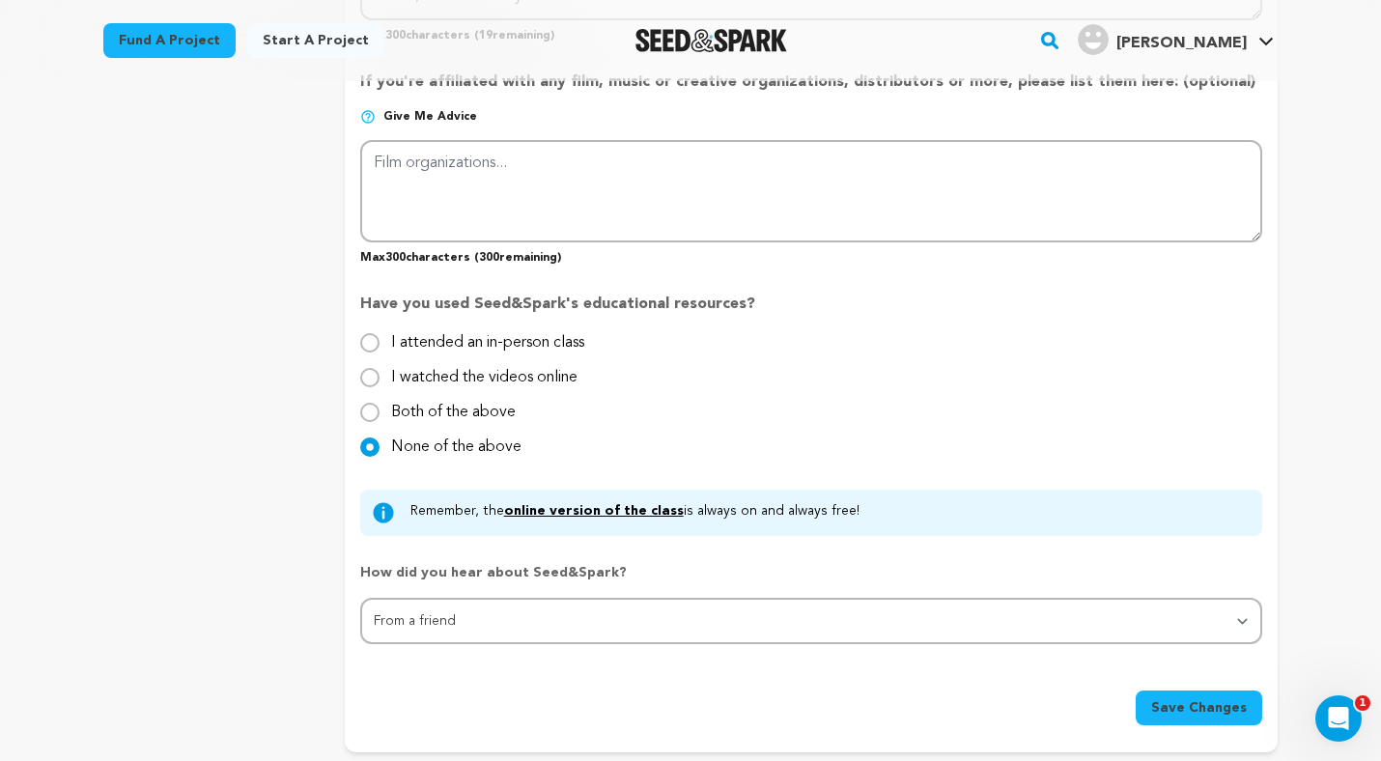
scroll to position [1974, 0]
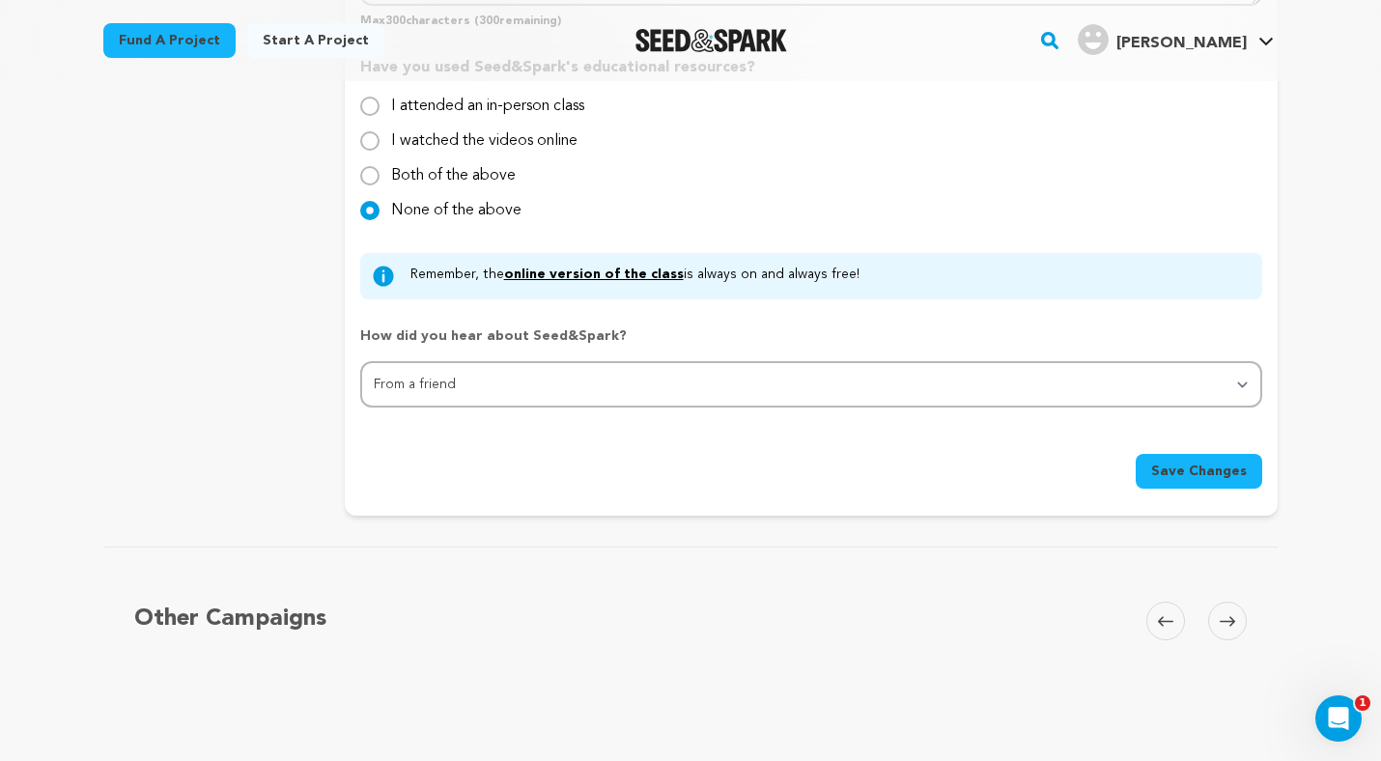
click at [1207, 475] on span "Save Changes" at bounding box center [1199, 471] width 96 height 19
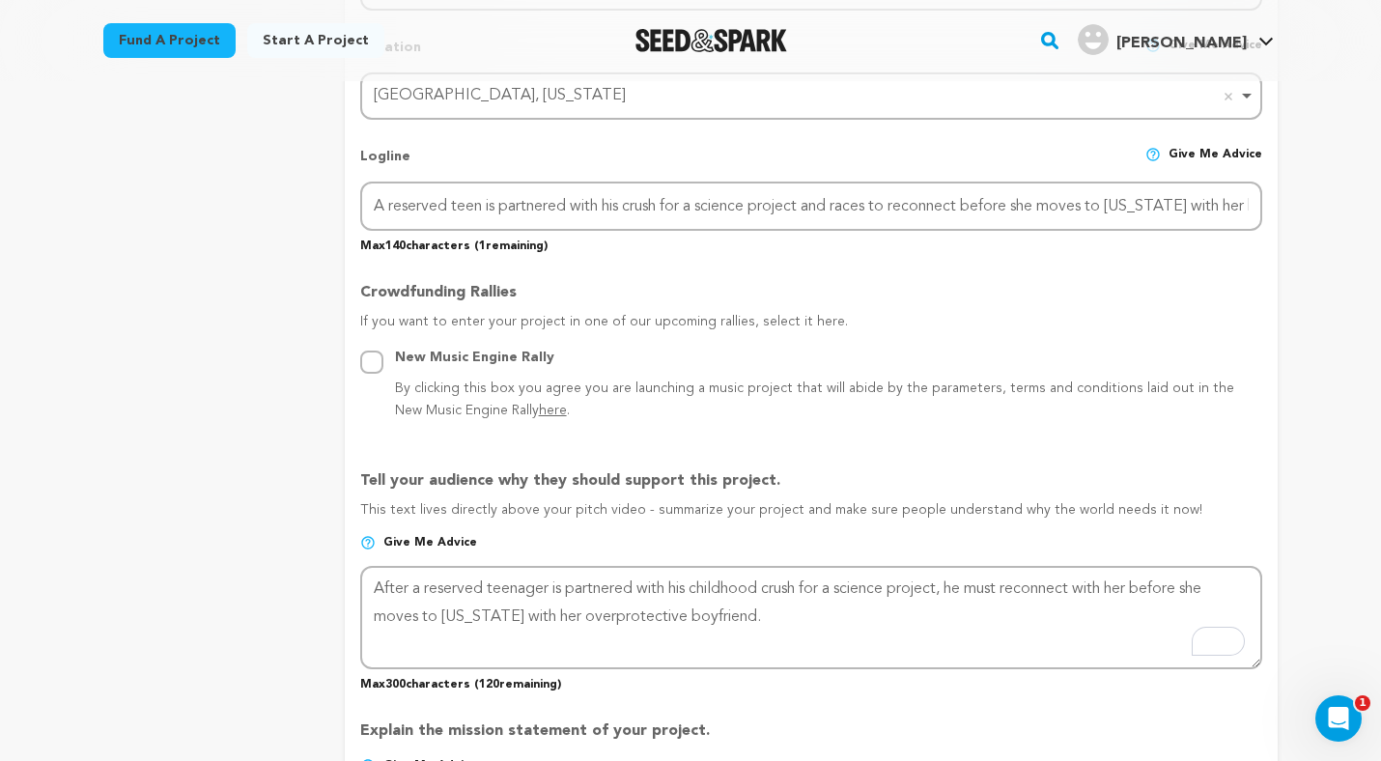
scroll to position [1011, 0]
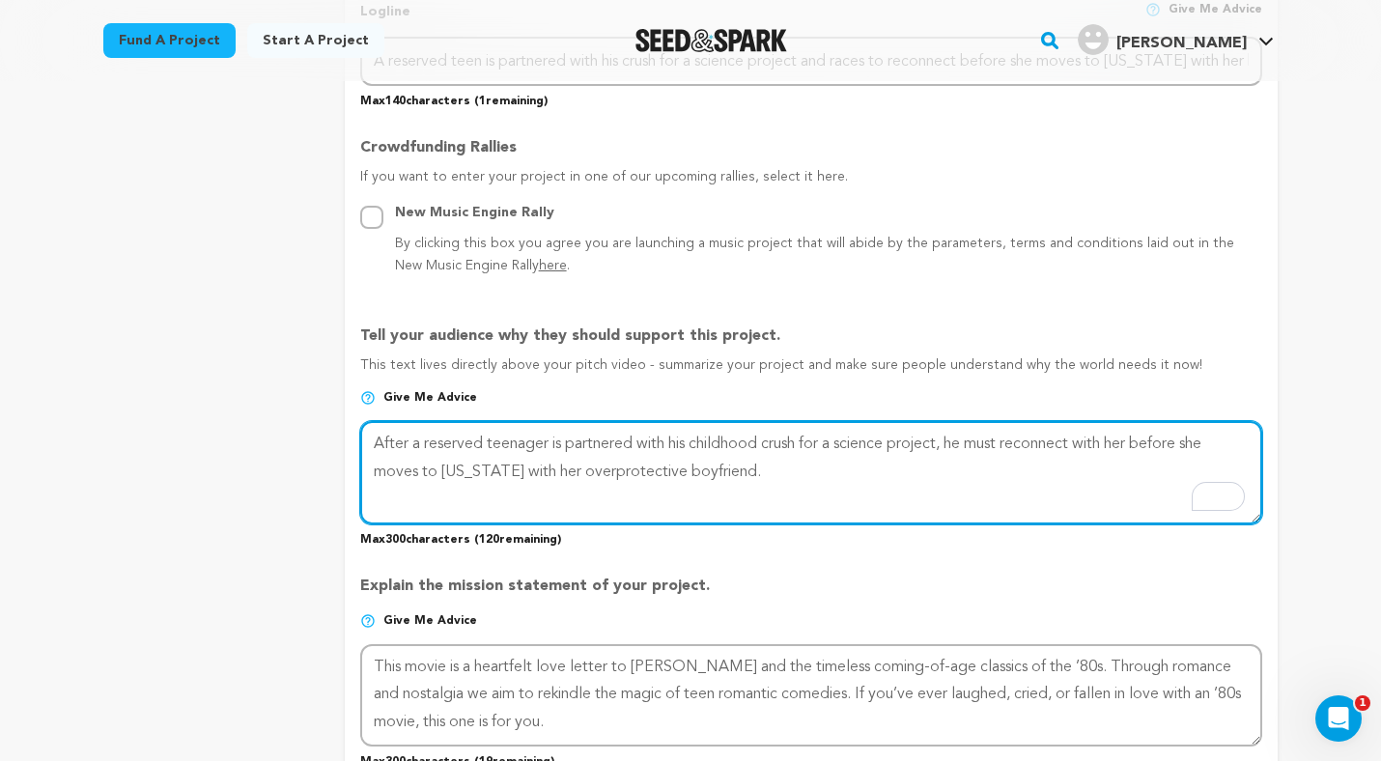
drag, startPoint x: 409, startPoint y: 440, endPoint x: 351, endPoint y: 440, distance: 57.9
click at [352, 440] on form "Project Title Project Name There Goes Stacy - An 80s Feature Film Project URL G…" at bounding box center [811, 363] width 933 height 2177
paste textarea "In late 1980s suburban Michigan"
type textarea "In late 1980s suburban Michigan, after a reserved teenager is partnered with hi…"
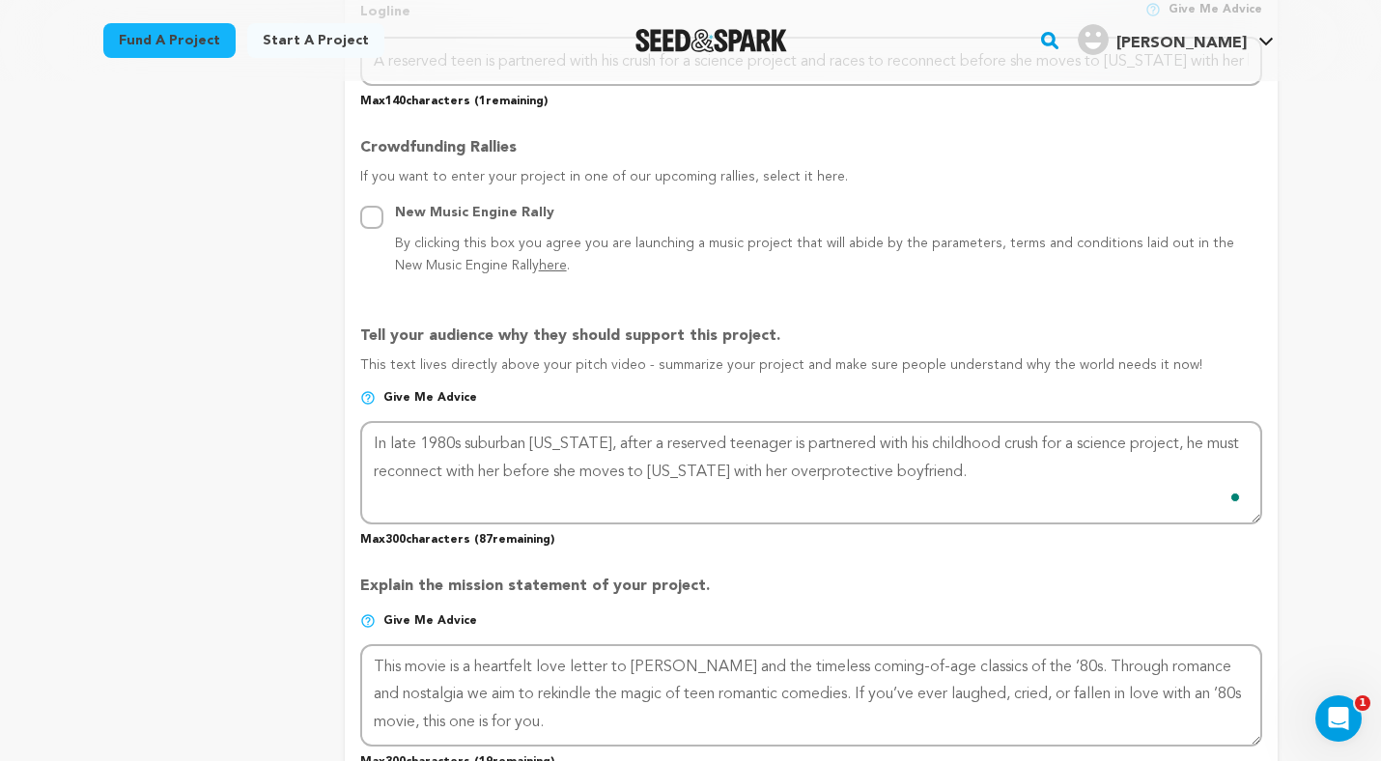
click at [747, 533] on p "Max 300 characters ( 87 remaining)" at bounding box center [811, 535] width 902 height 23
click at [1328, 308] on div "Back to Project Dashboard Edit Project Submit For feedback Submit For feedback …" at bounding box center [690, 646] width 1381 height 3152
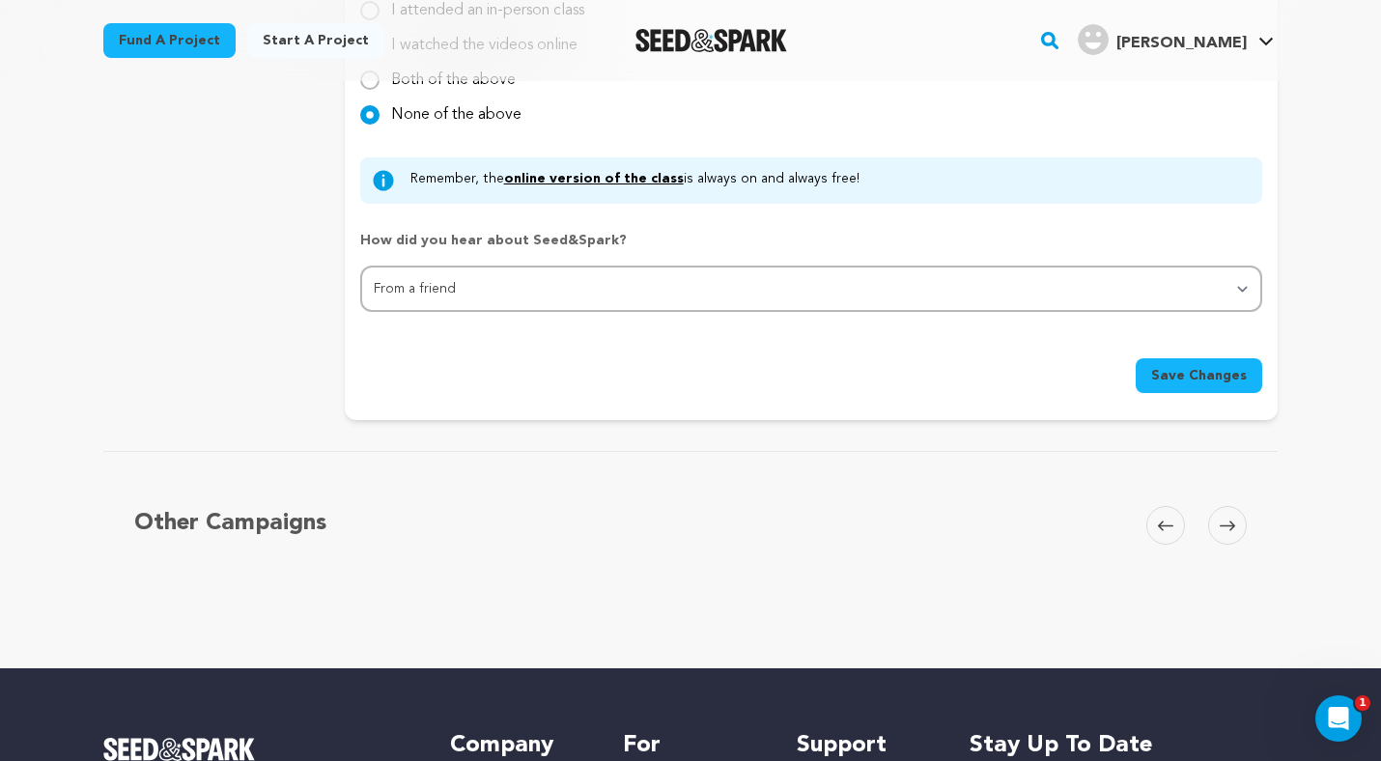
scroll to position [2020, 0]
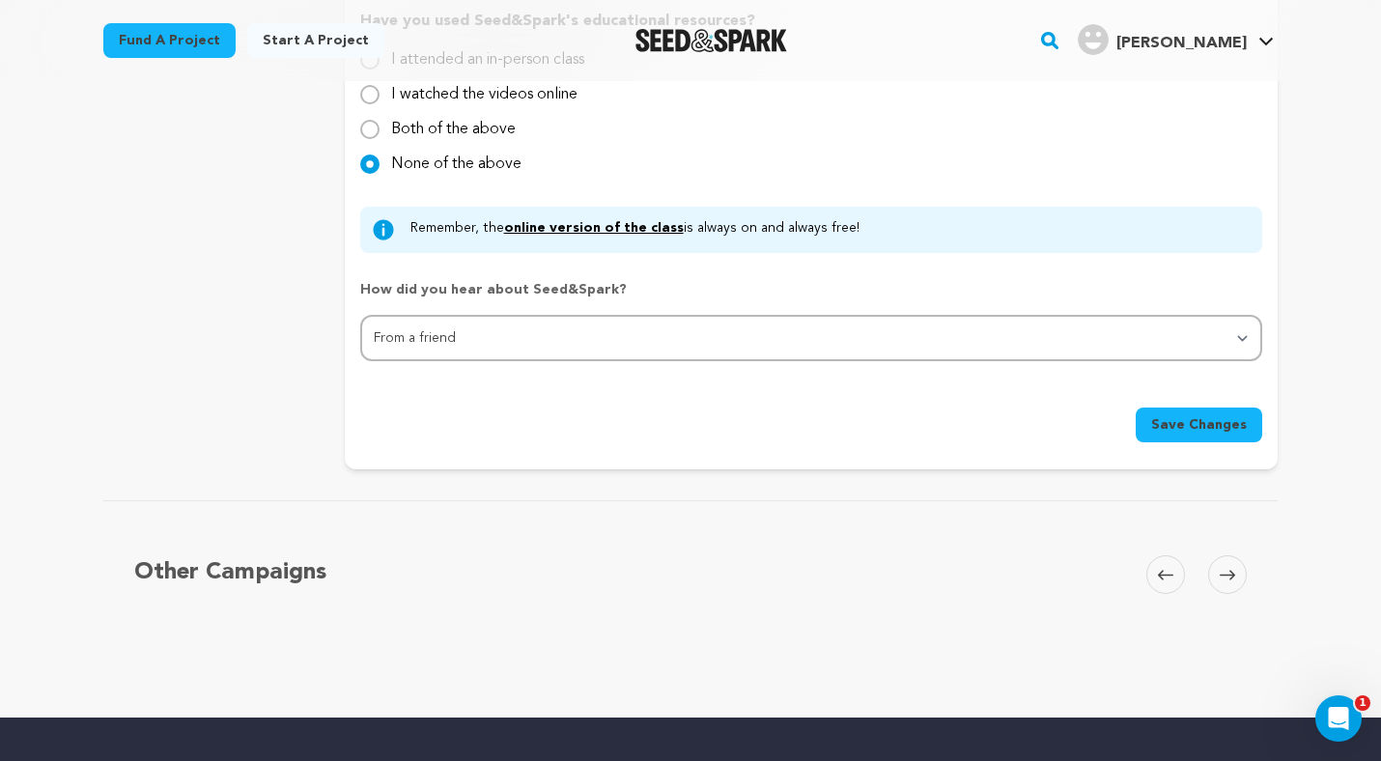
click at [1177, 420] on span "Save Changes" at bounding box center [1199, 424] width 96 height 19
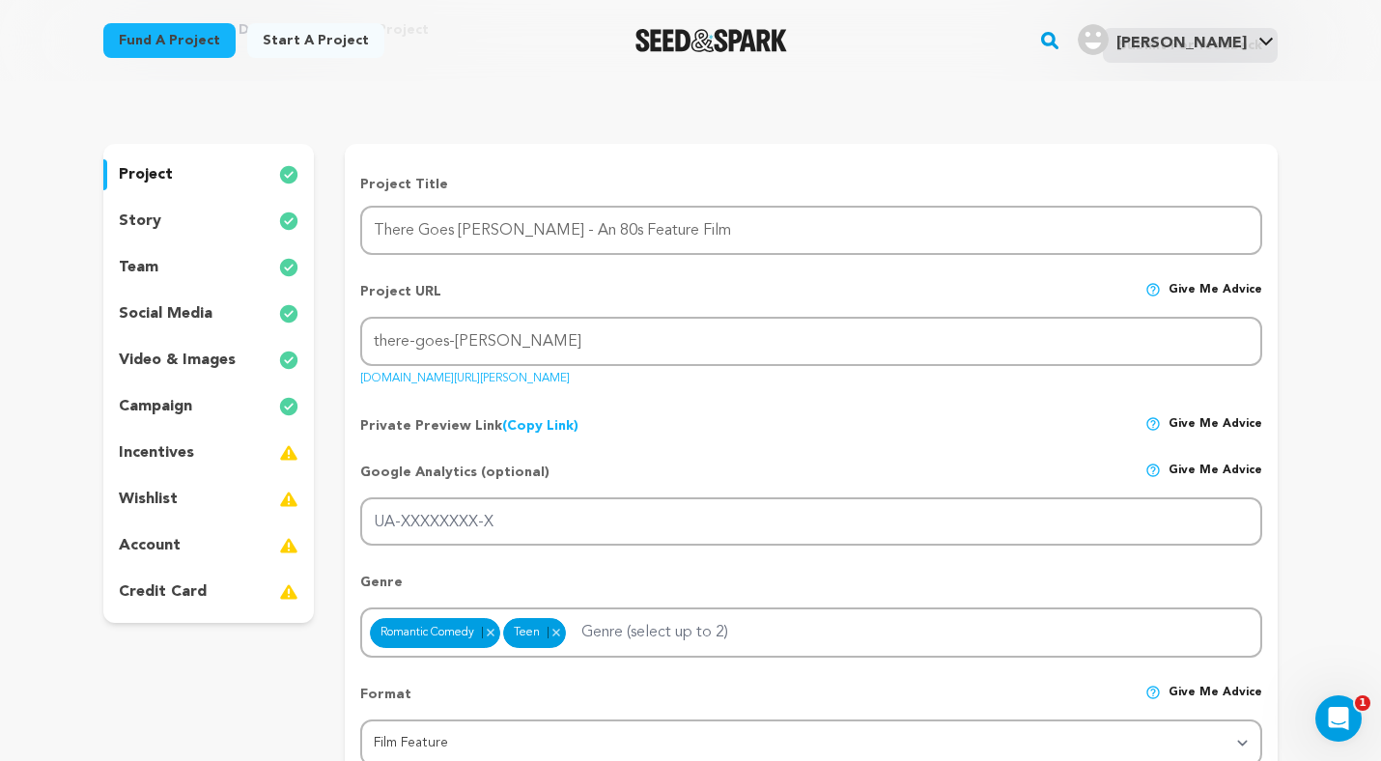
scroll to position [0, 0]
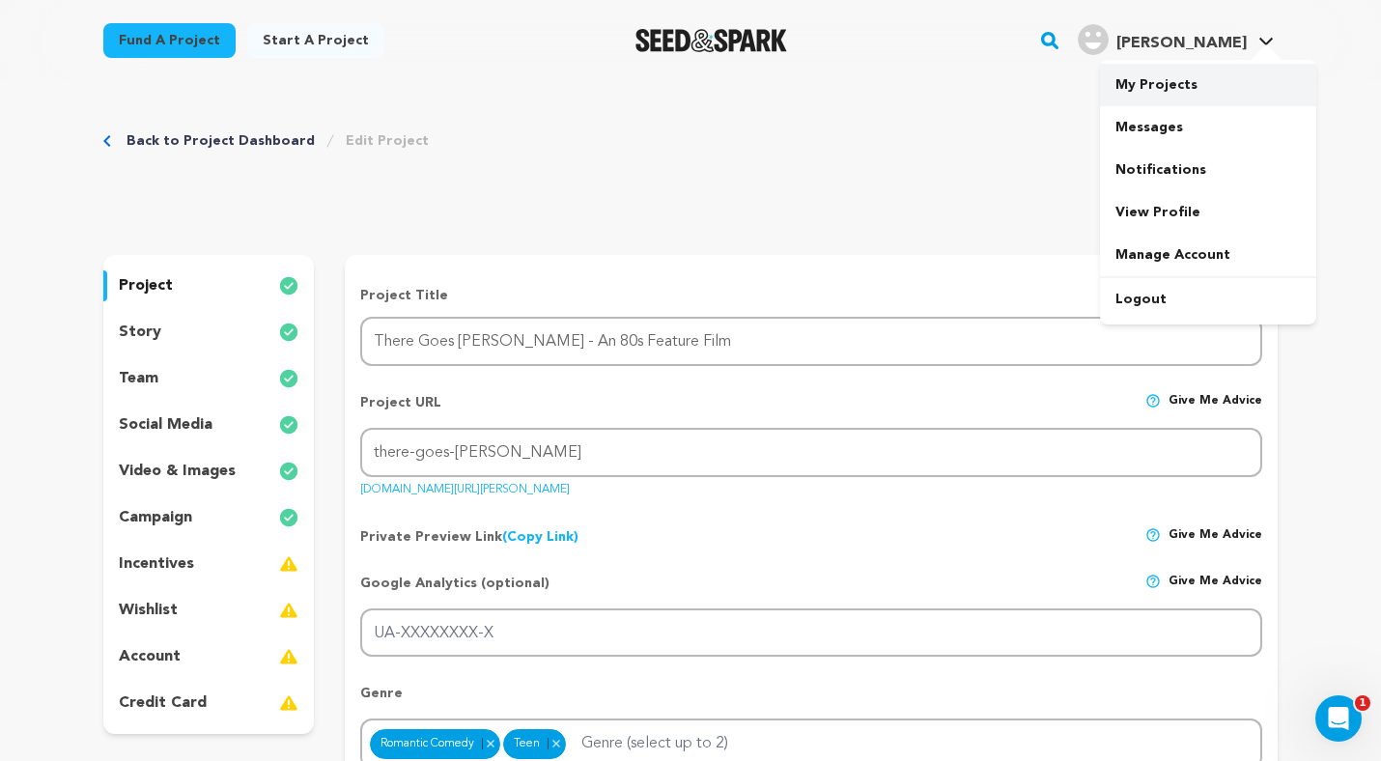
click at [1146, 98] on link "My Projects" at bounding box center [1208, 85] width 216 height 42
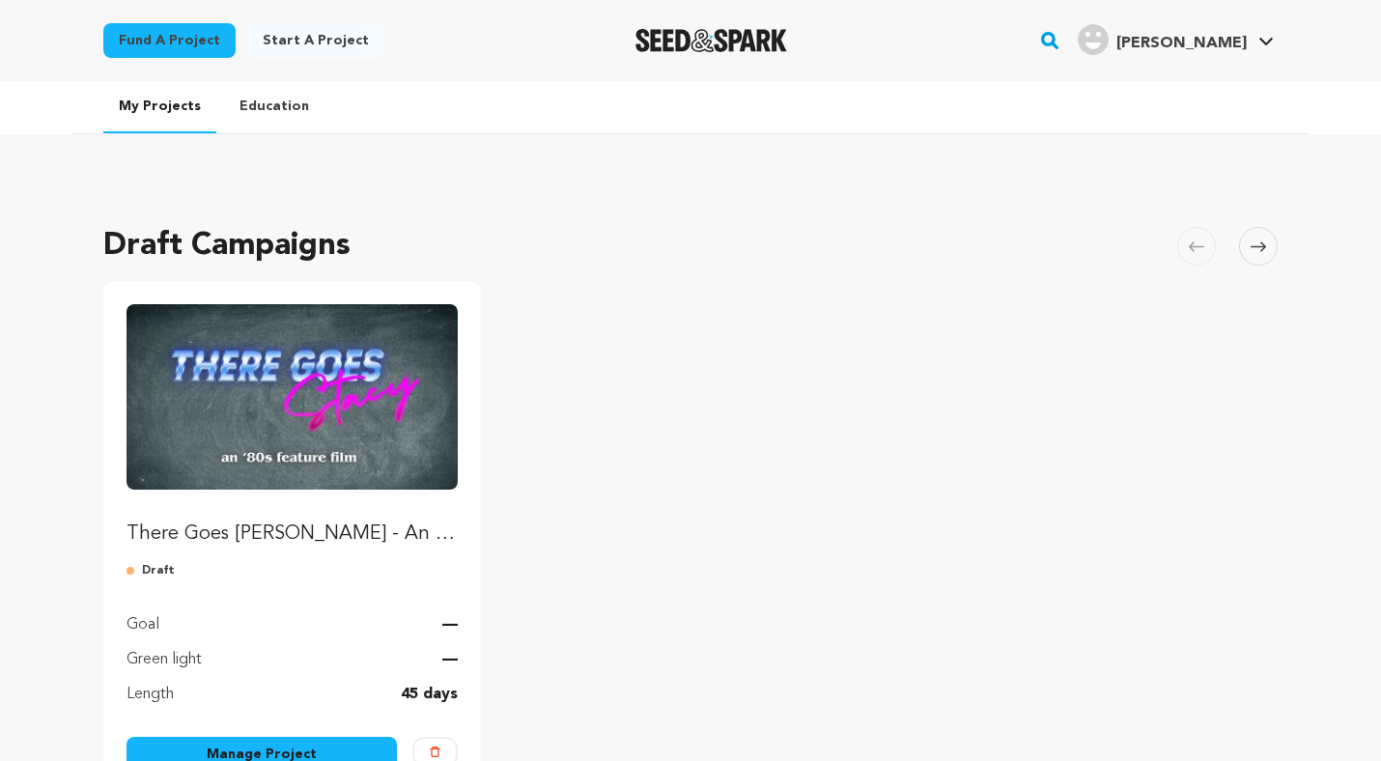
click at [341, 418] on img "Fund There Goes Stacy - An 80s Feature Film" at bounding box center [292, 396] width 331 height 185
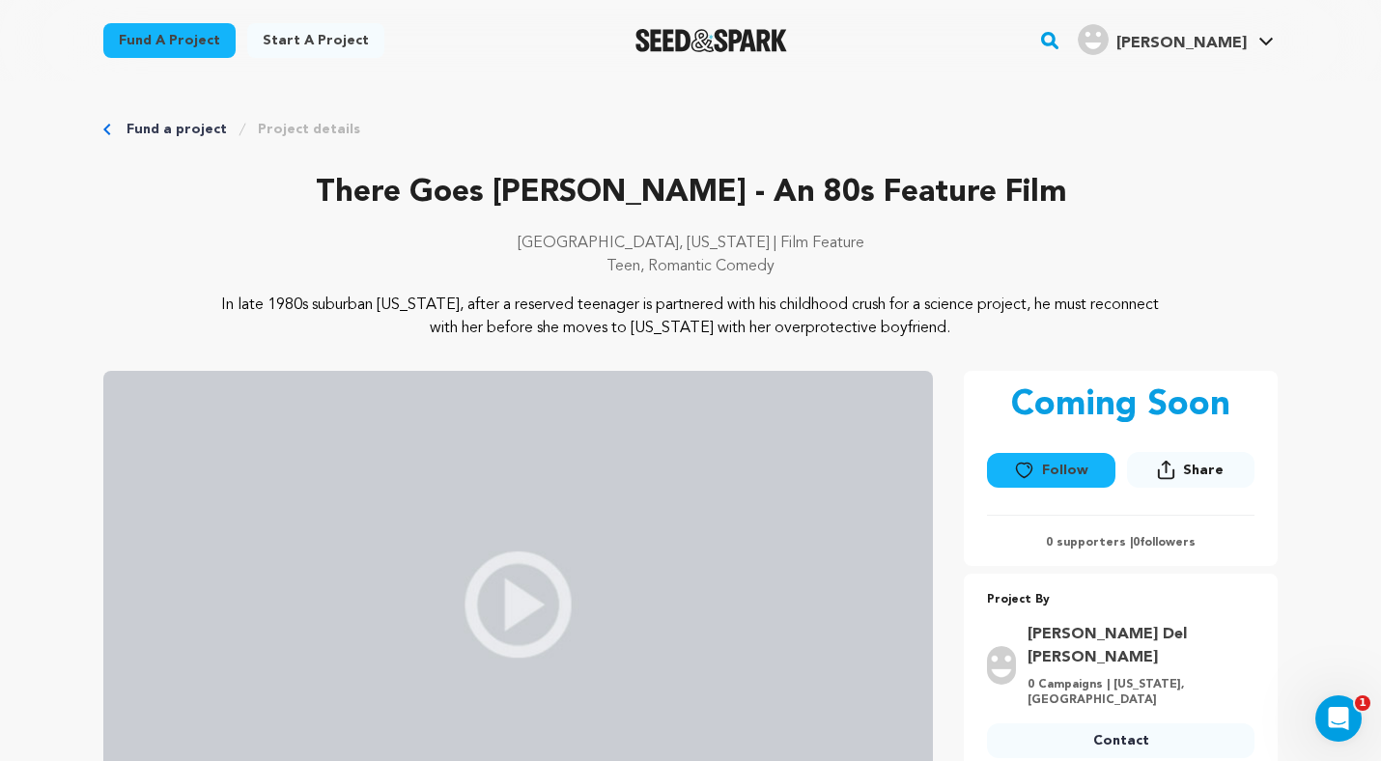
click at [869, 352] on div "There Goes Stacy - An 80s Feature Film Detroit, Michigan | Film Feature Teen, R…" at bounding box center [690, 504] width 1174 height 668
click at [1170, 88] on link "My Projects" at bounding box center [1208, 85] width 216 height 42
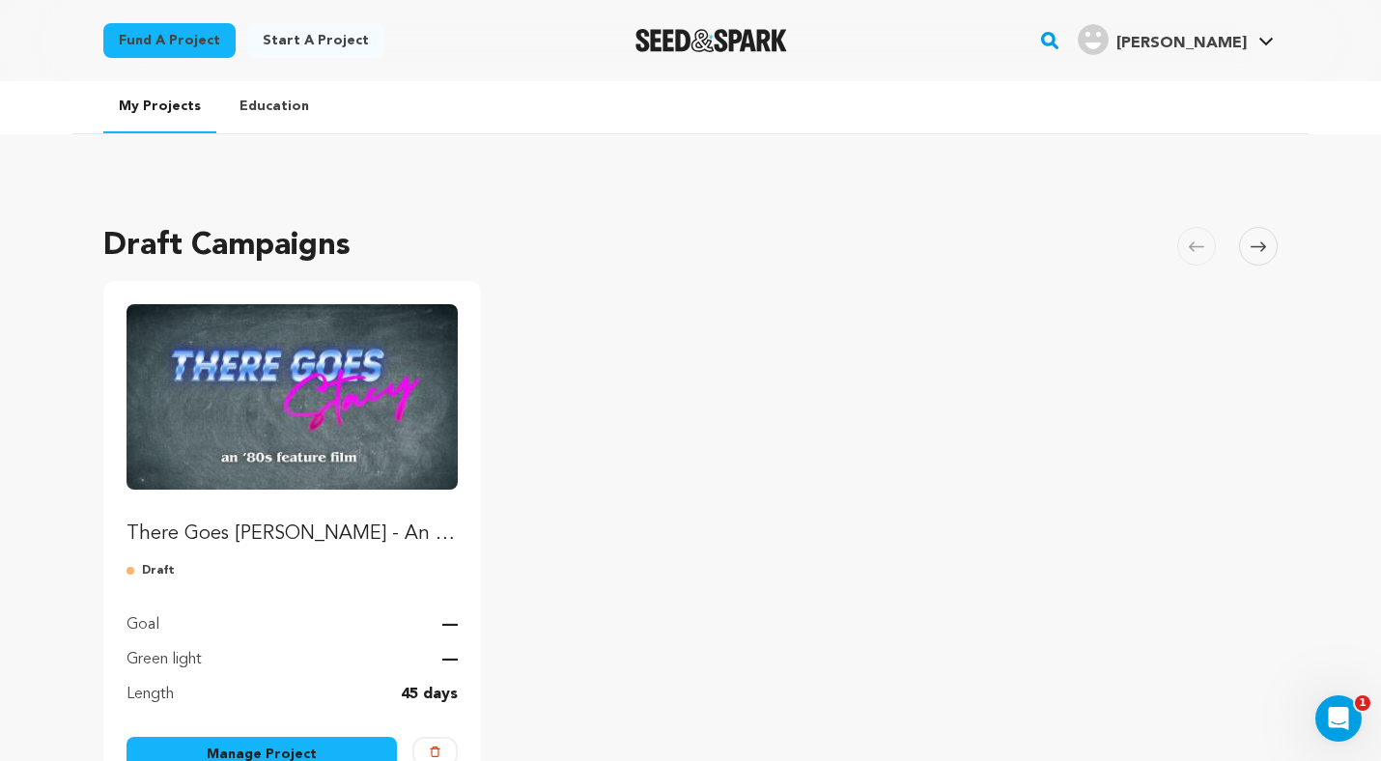
click at [252, 387] on img "Fund There Goes Stacy - An 80s Feature Film" at bounding box center [292, 396] width 331 height 185
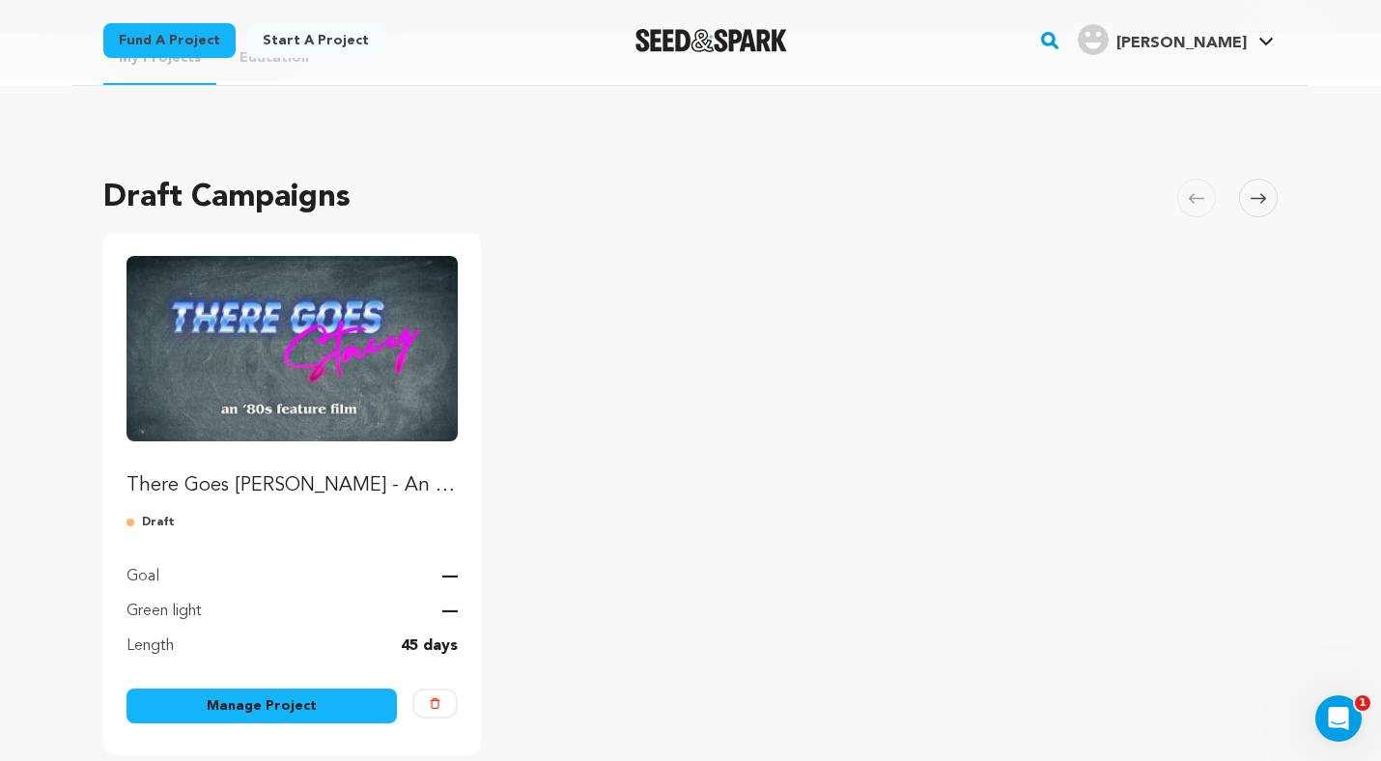
click at [202, 695] on link "Manage Project" at bounding box center [262, 706] width 270 height 35
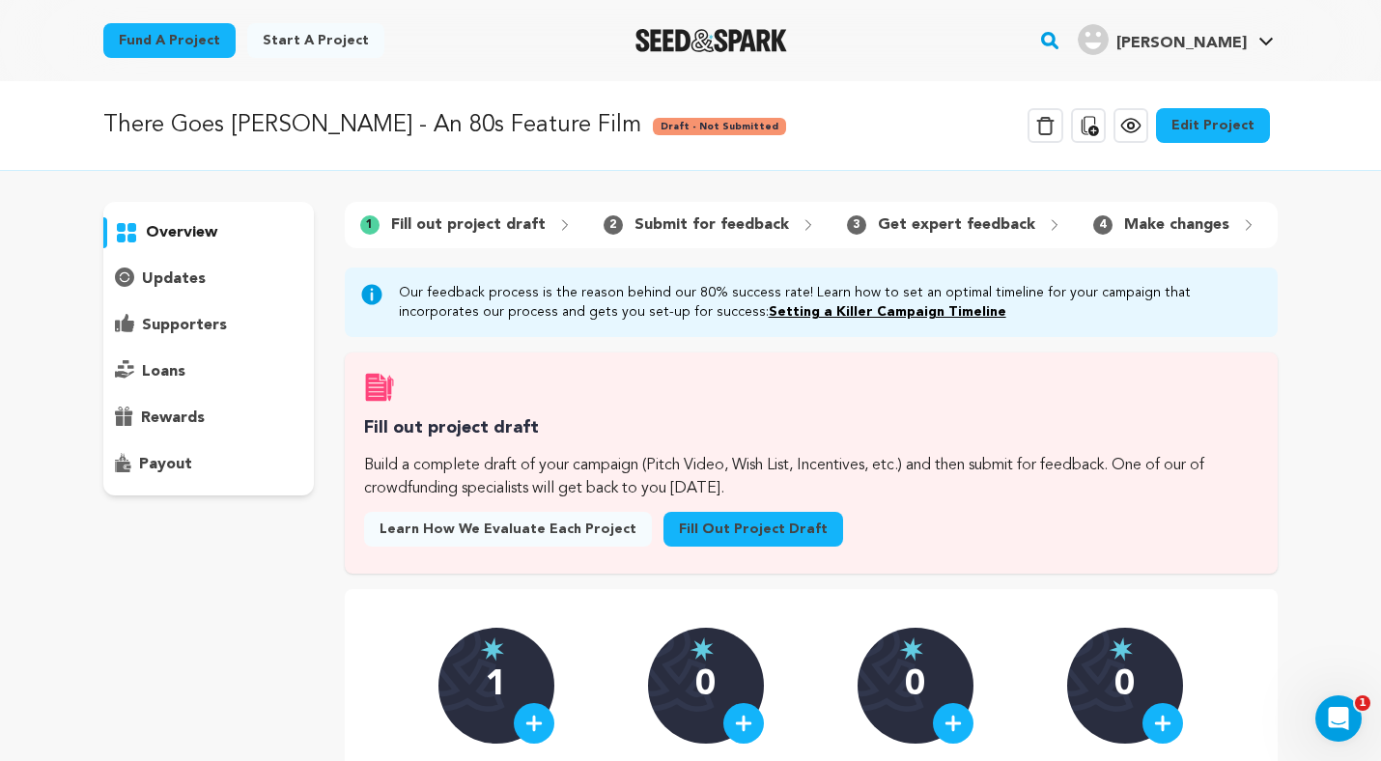
click at [1184, 133] on link "Edit Project" at bounding box center [1213, 125] width 114 height 35
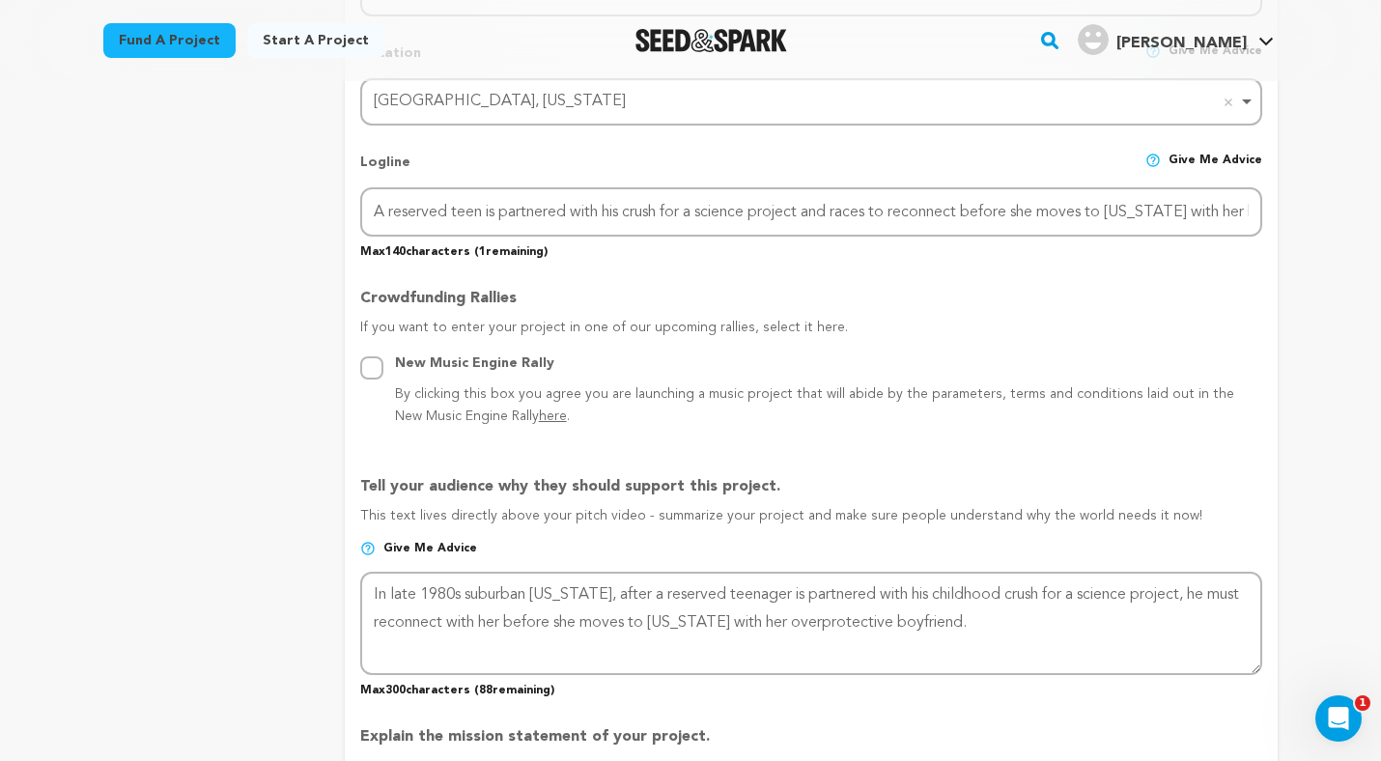
scroll to position [862, 0]
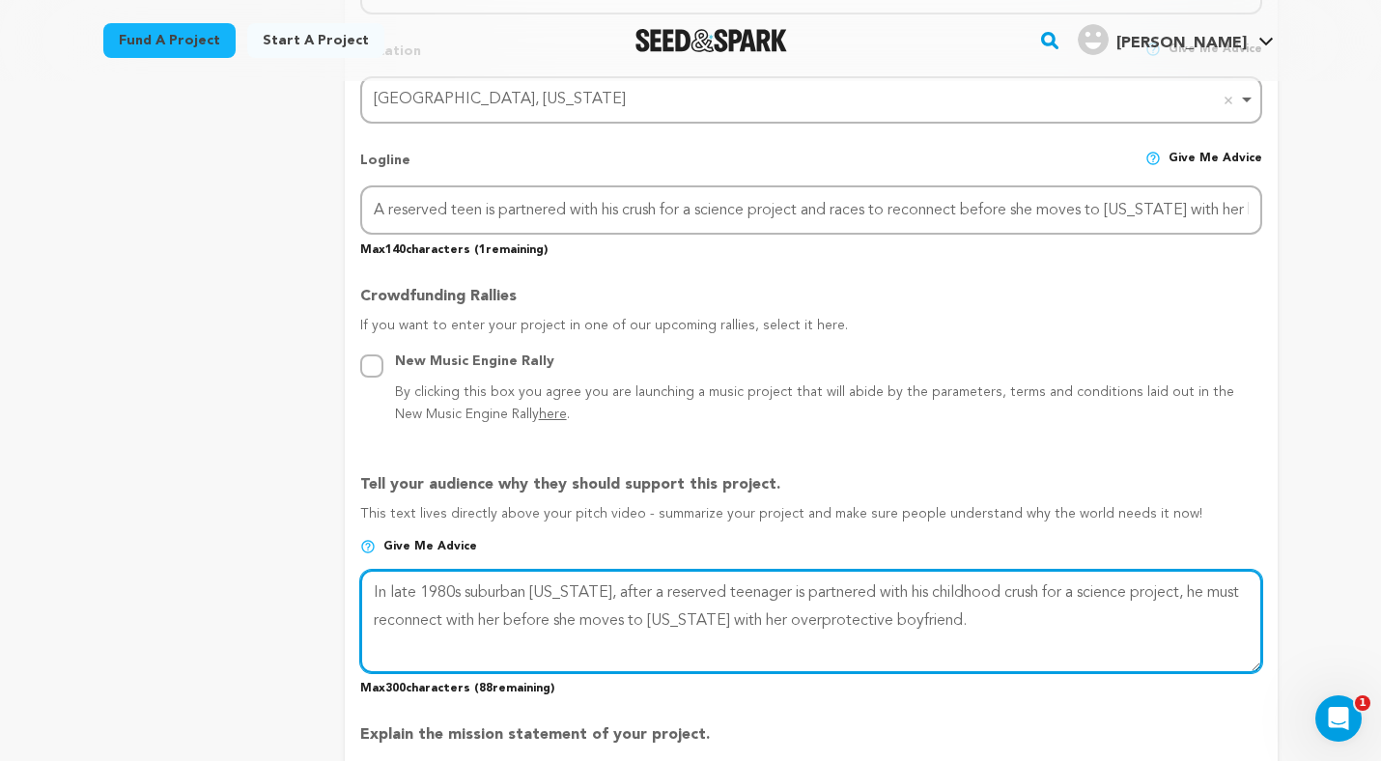
click at [878, 645] on textarea at bounding box center [811, 621] width 902 height 102
click at [1007, 588] on textarea "To enrich screen reader interactions, please activate Accessibility in Grammarl…" at bounding box center [811, 621] width 902 height 102
type textarea "In late 1980s suburban [US_STATE], after a reserved teenager is partnered with …"
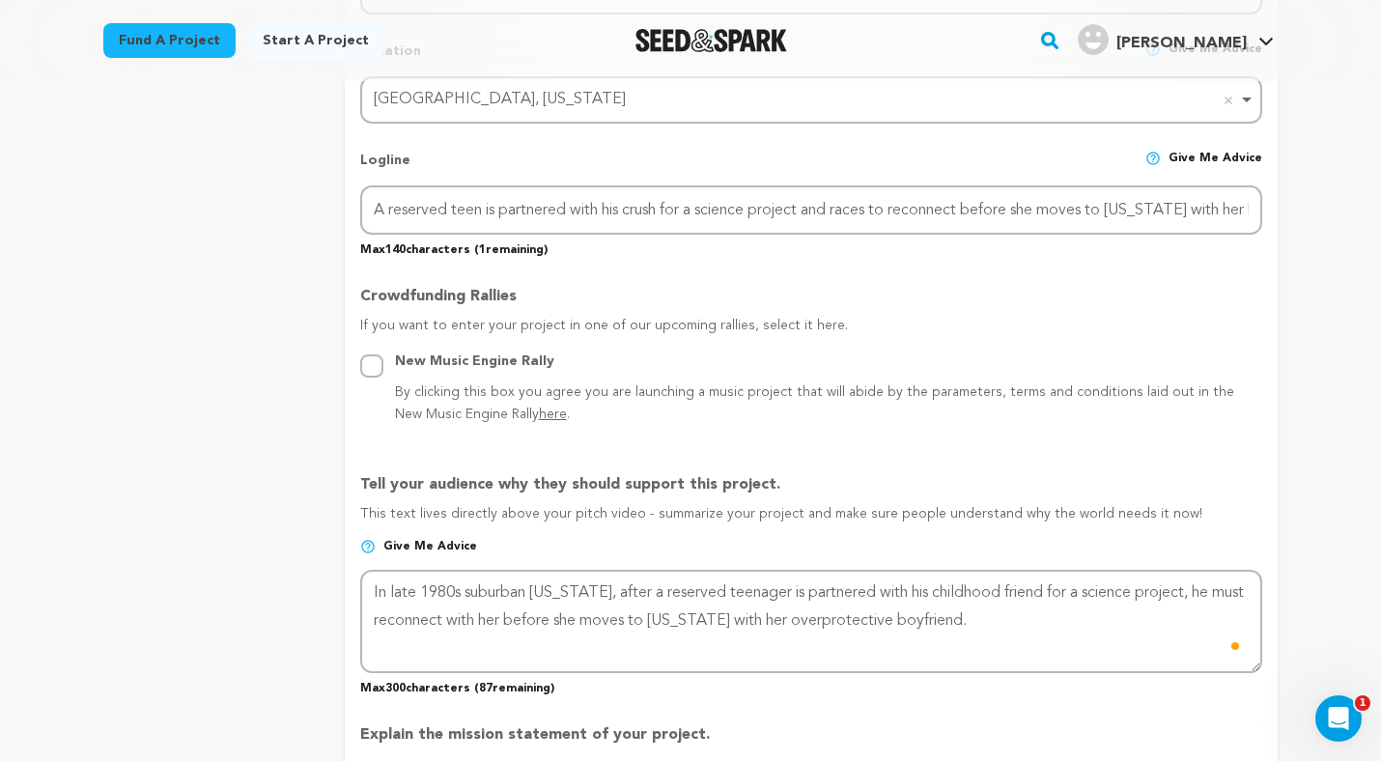
click at [983, 544] on p "Give me advice" at bounding box center [811, 554] width 902 height 31
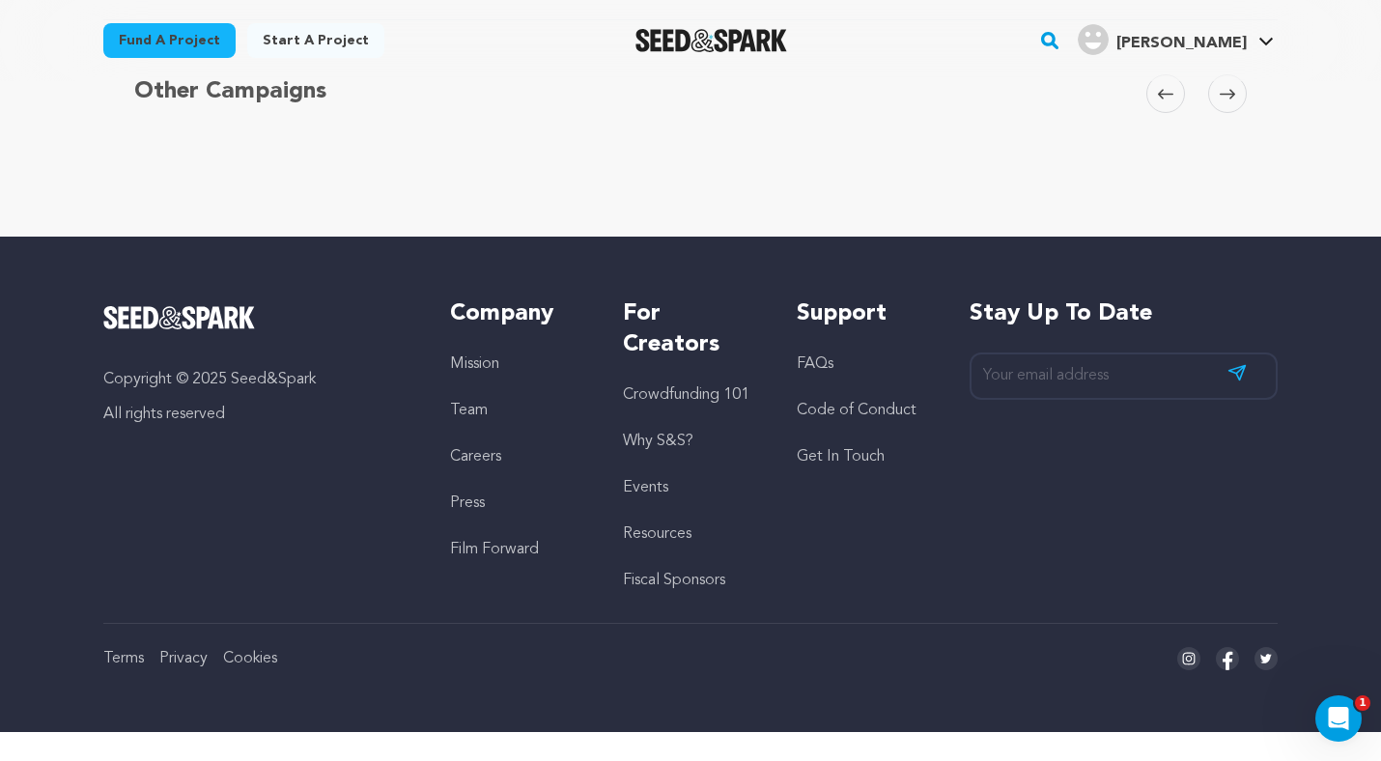
scroll to position [2219, 0]
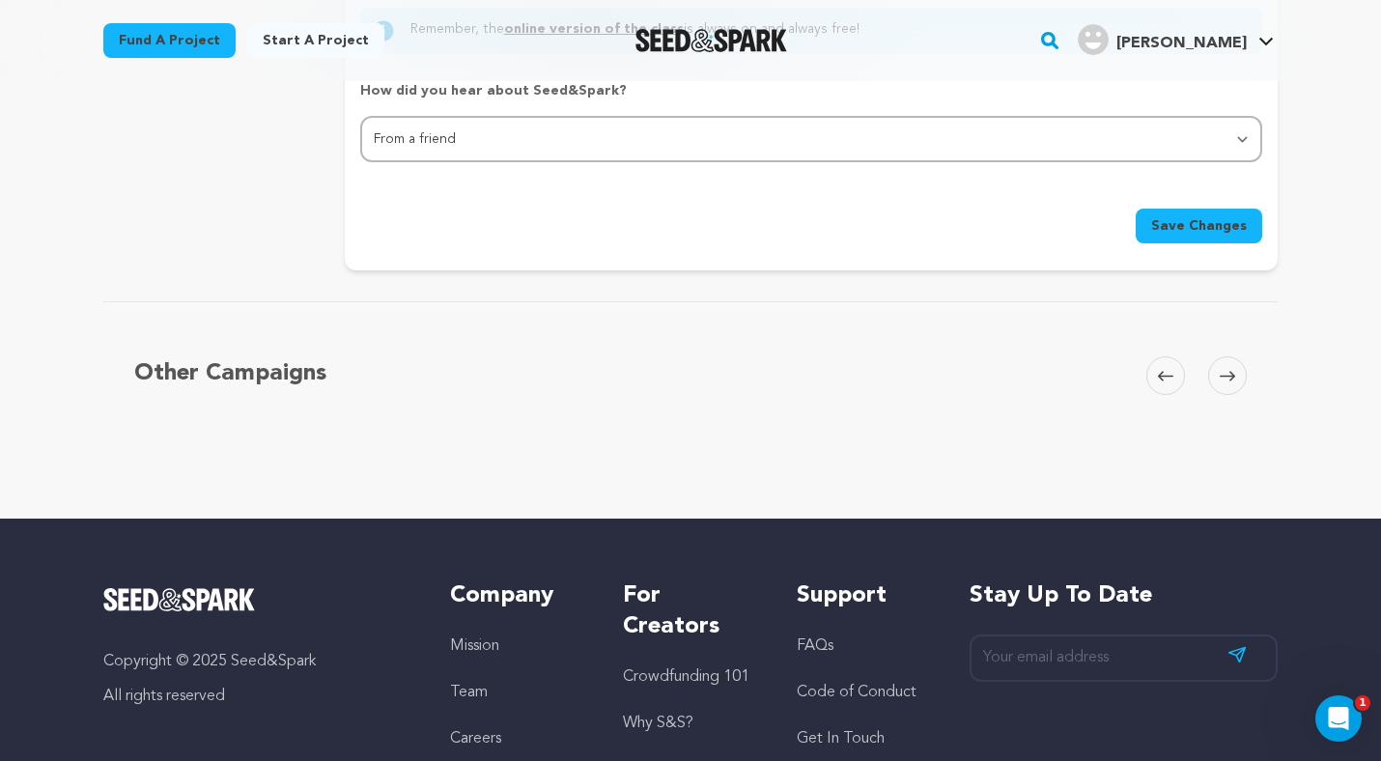
click at [1237, 230] on span "Save Changes" at bounding box center [1199, 225] width 96 height 19
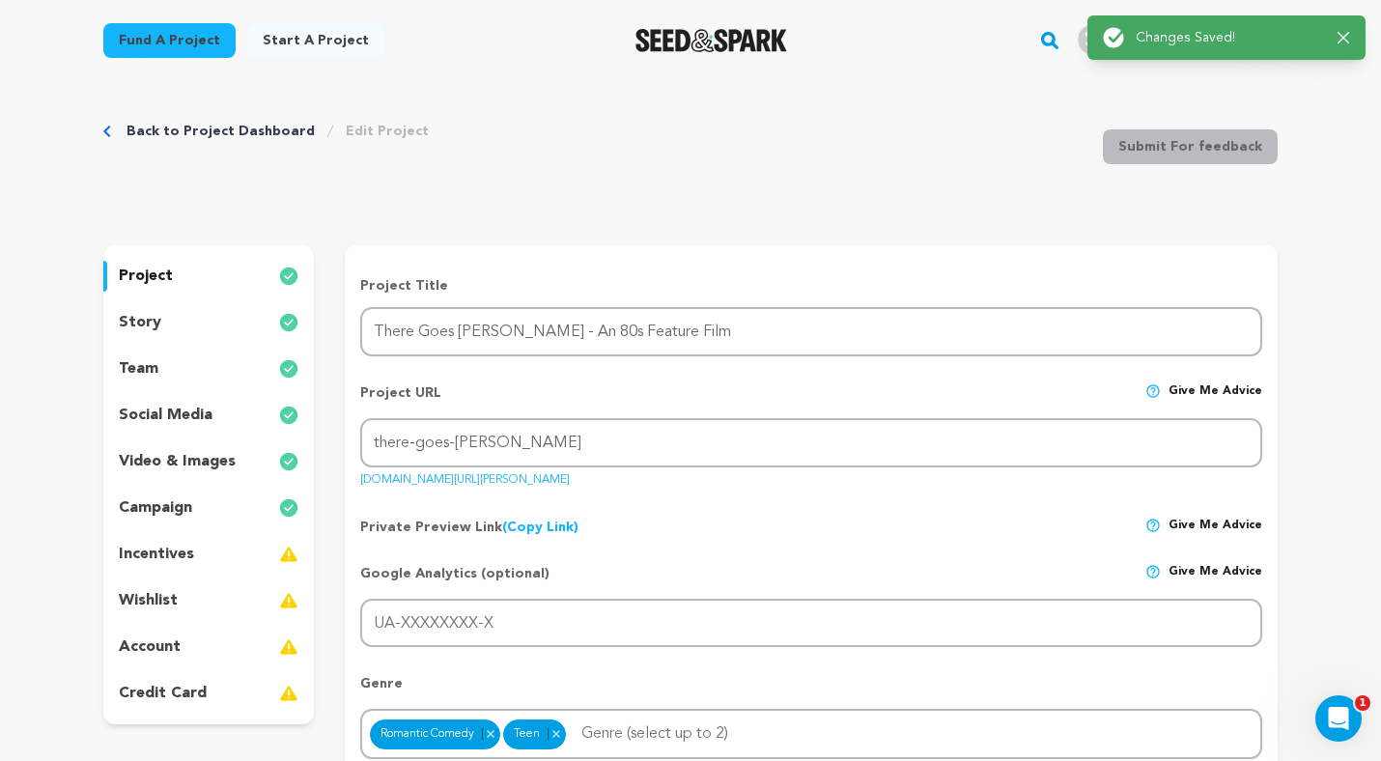
scroll to position [0, 0]
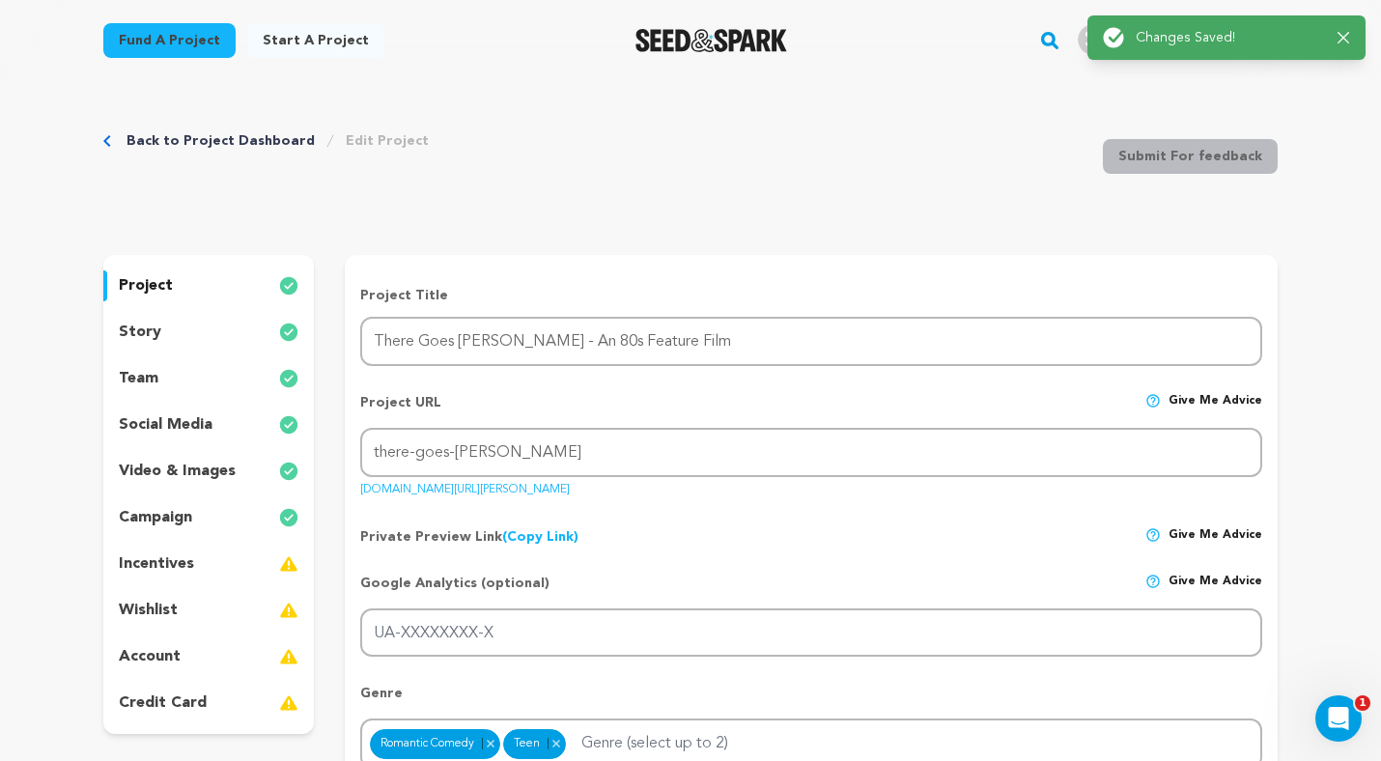
click at [1350, 34] on div "Success: Info: Warning: Error: Changes Saved! Close notification" at bounding box center [1226, 37] width 278 height 44
click at [1340, 34] on icon "button" at bounding box center [1344, 38] width 12 height 12
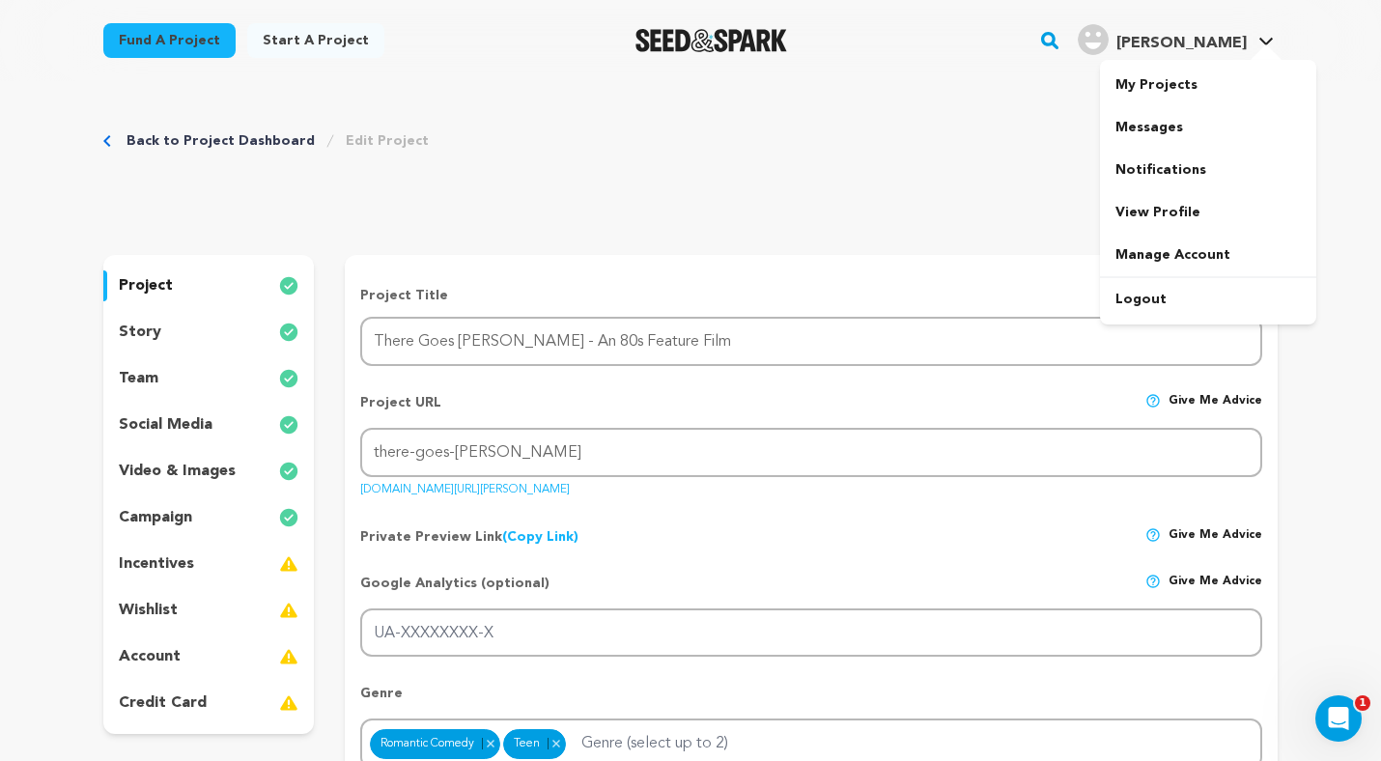
click at [1229, 43] on span "[PERSON_NAME]" at bounding box center [1181, 43] width 130 height 15
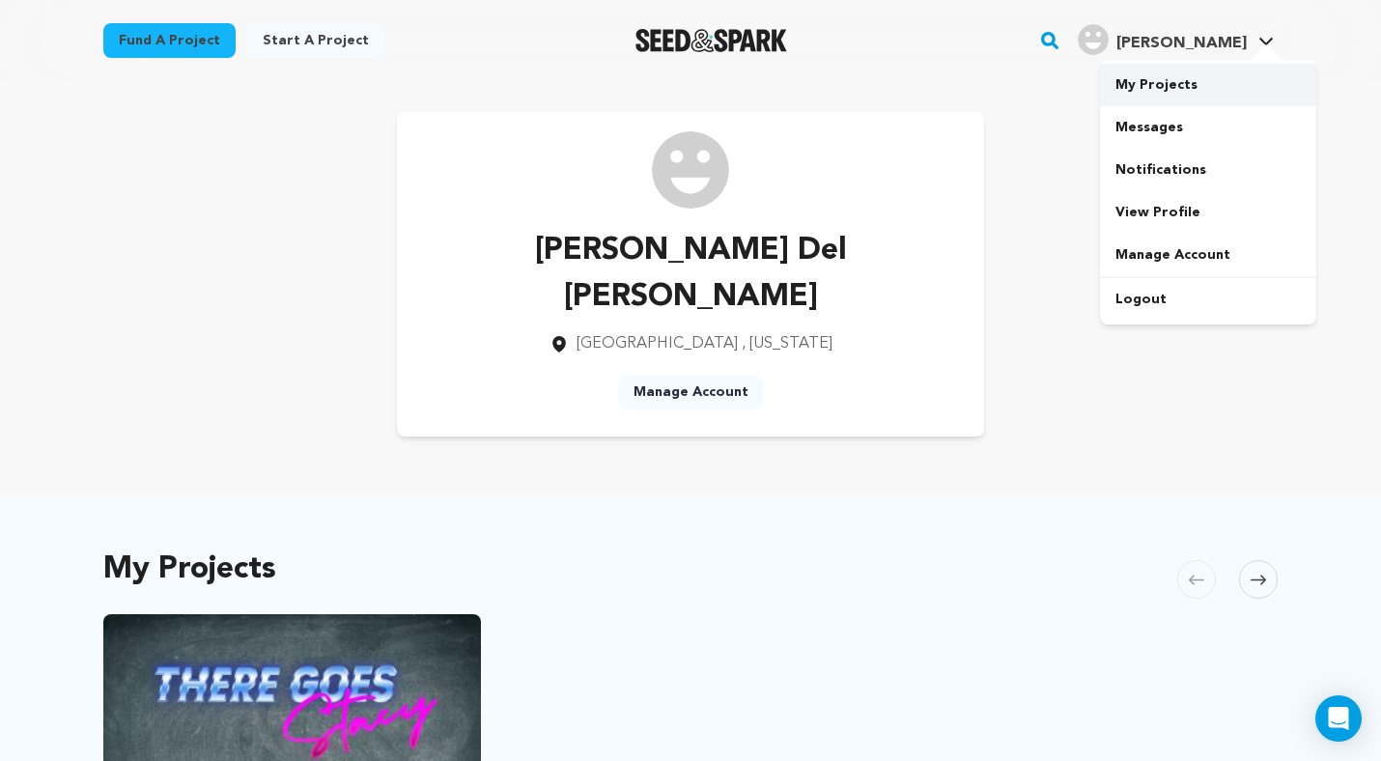
click at [1166, 86] on link "My Projects" at bounding box center [1208, 85] width 216 height 42
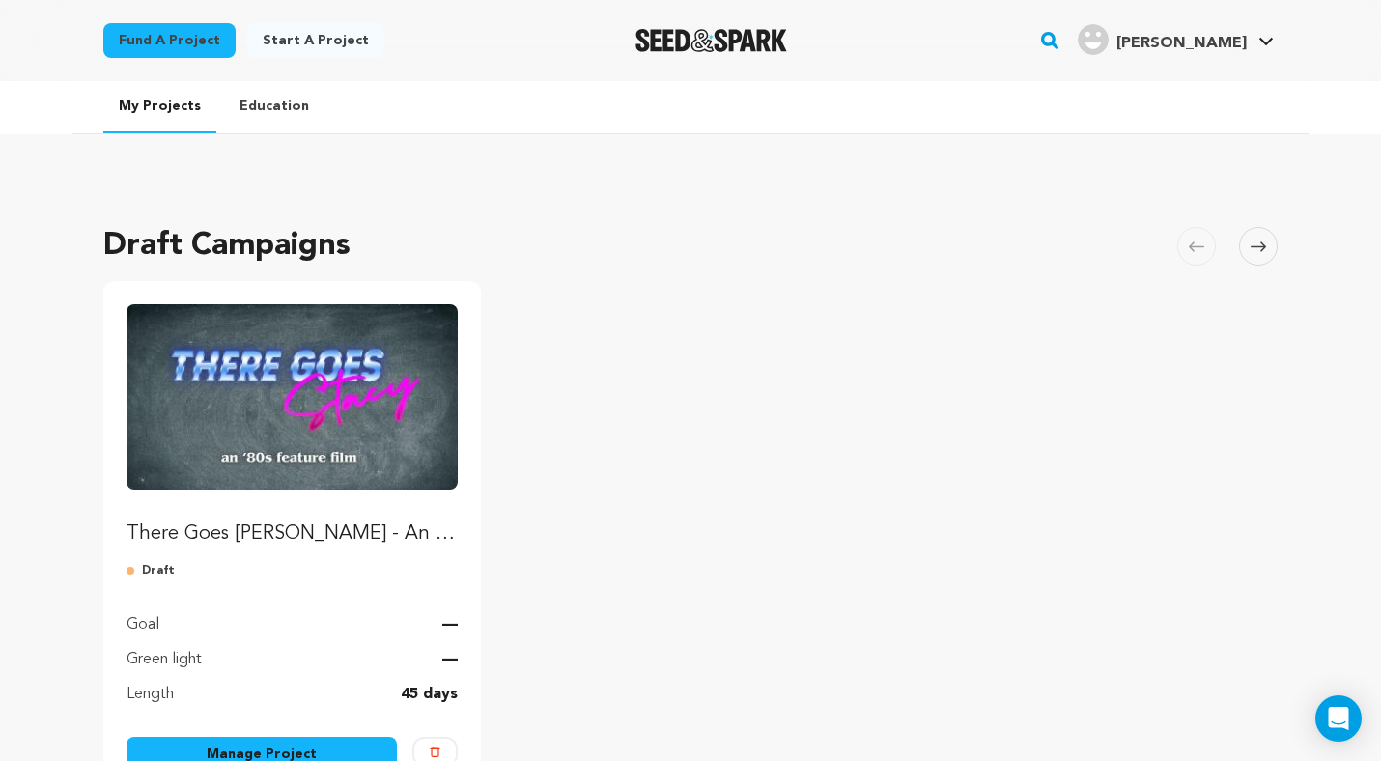
click at [240, 449] on img "Fund There Goes Stacy - An 80s Feature Film" at bounding box center [292, 396] width 331 height 185
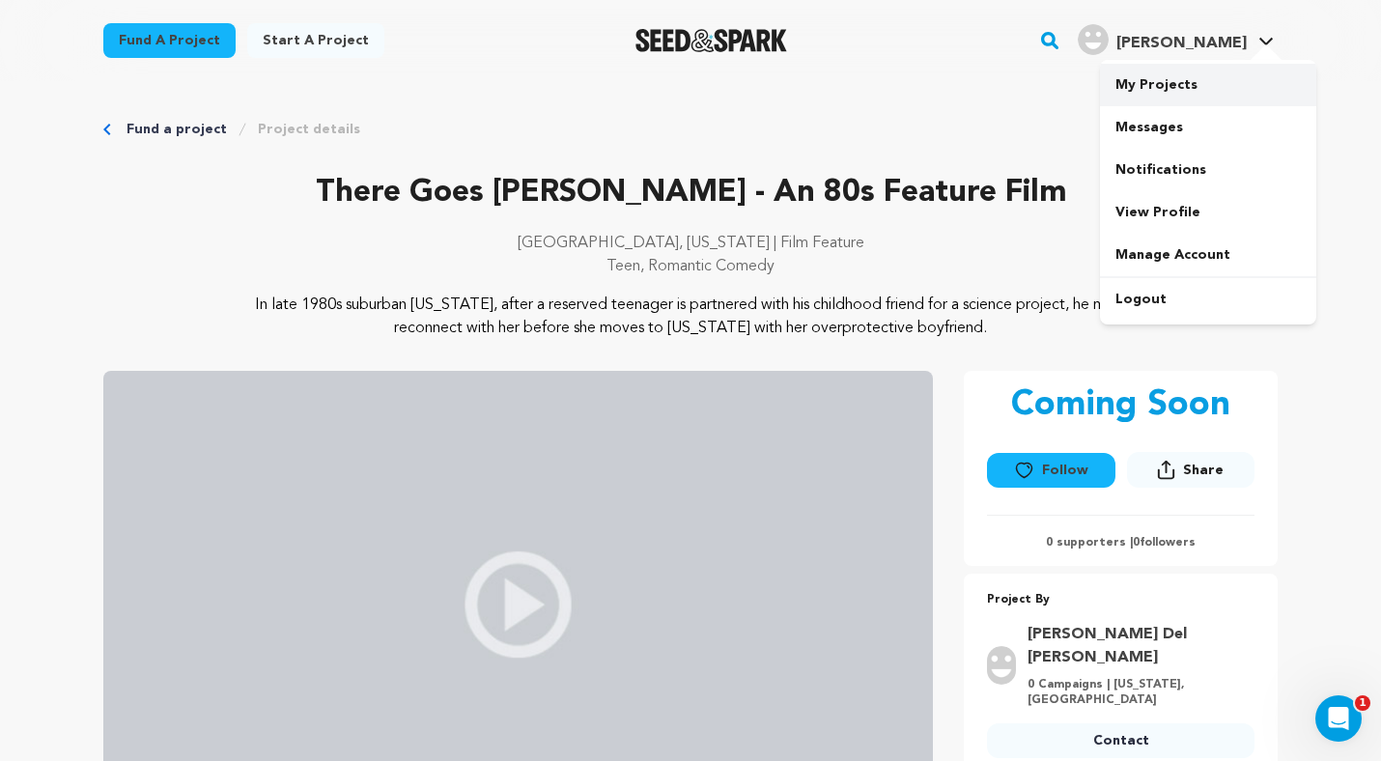
click at [1166, 83] on link "My Projects" at bounding box center [1208, 85] width 216 height 42
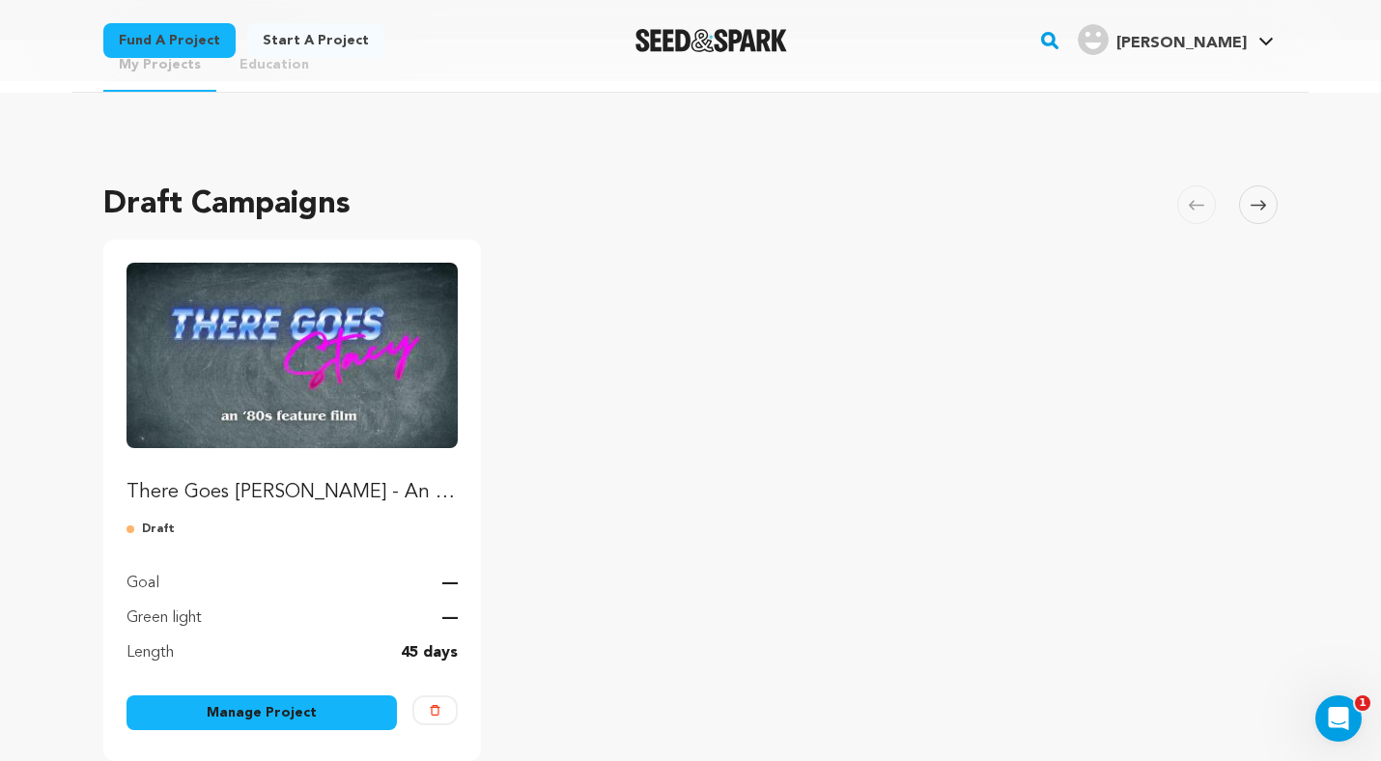
click at [283, 707] on link "Manage Project" at bounding box center [262, 712] width 270 height 35
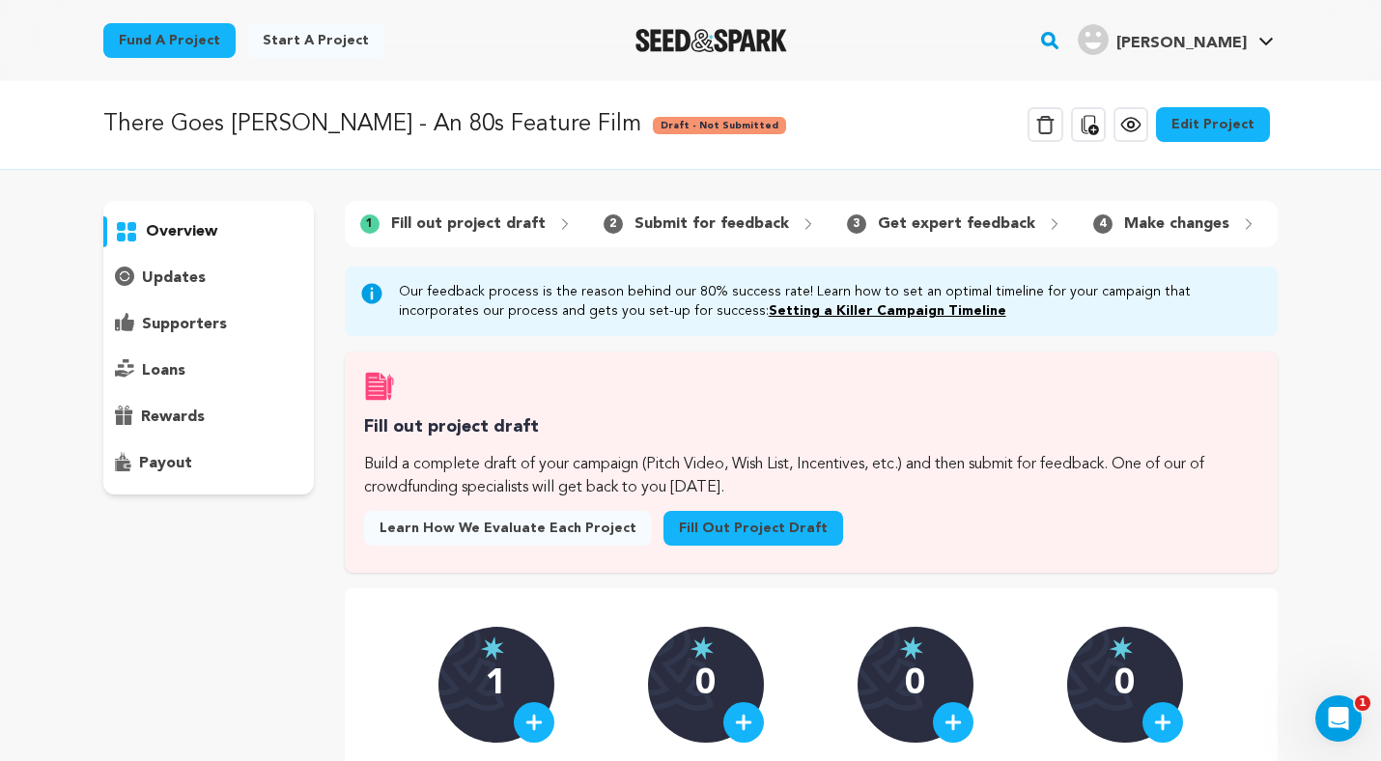
click at [1216, 127] on link "Edit Project" at bounding box center [1213, 124] width 114 height 35
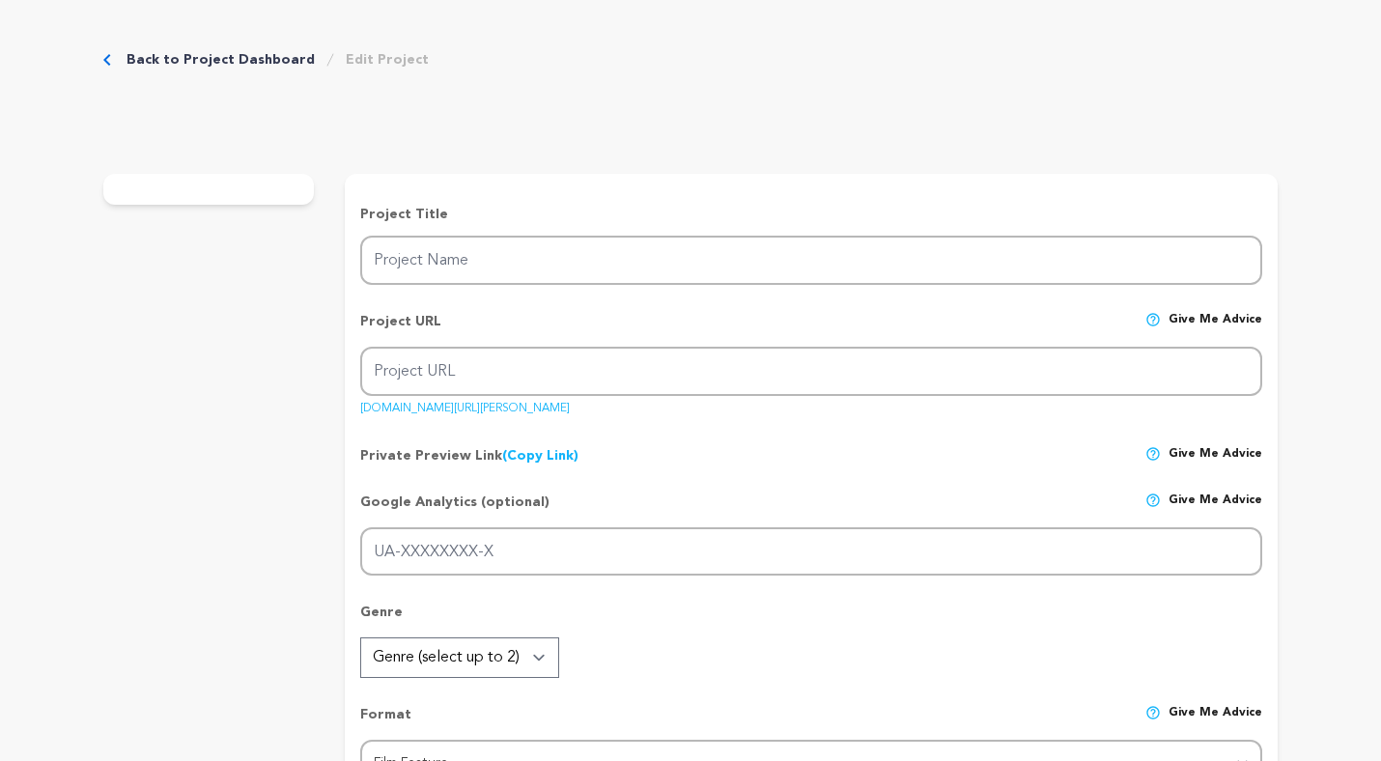
type input "There Goes [PERSON_NAME] - An 80s Feature Film"
type input "there-goes-[PERSON_NAME]"
type input "A reserved teen is partnered with his crush for a science project and races to …"
type textarea "In late 1980s suburban [US_STATE], after a reserved teenager is partnered with …"
type textarea "This movie is a heartfelt love letter to [PERSON_NAME] and the timeless coming-…"
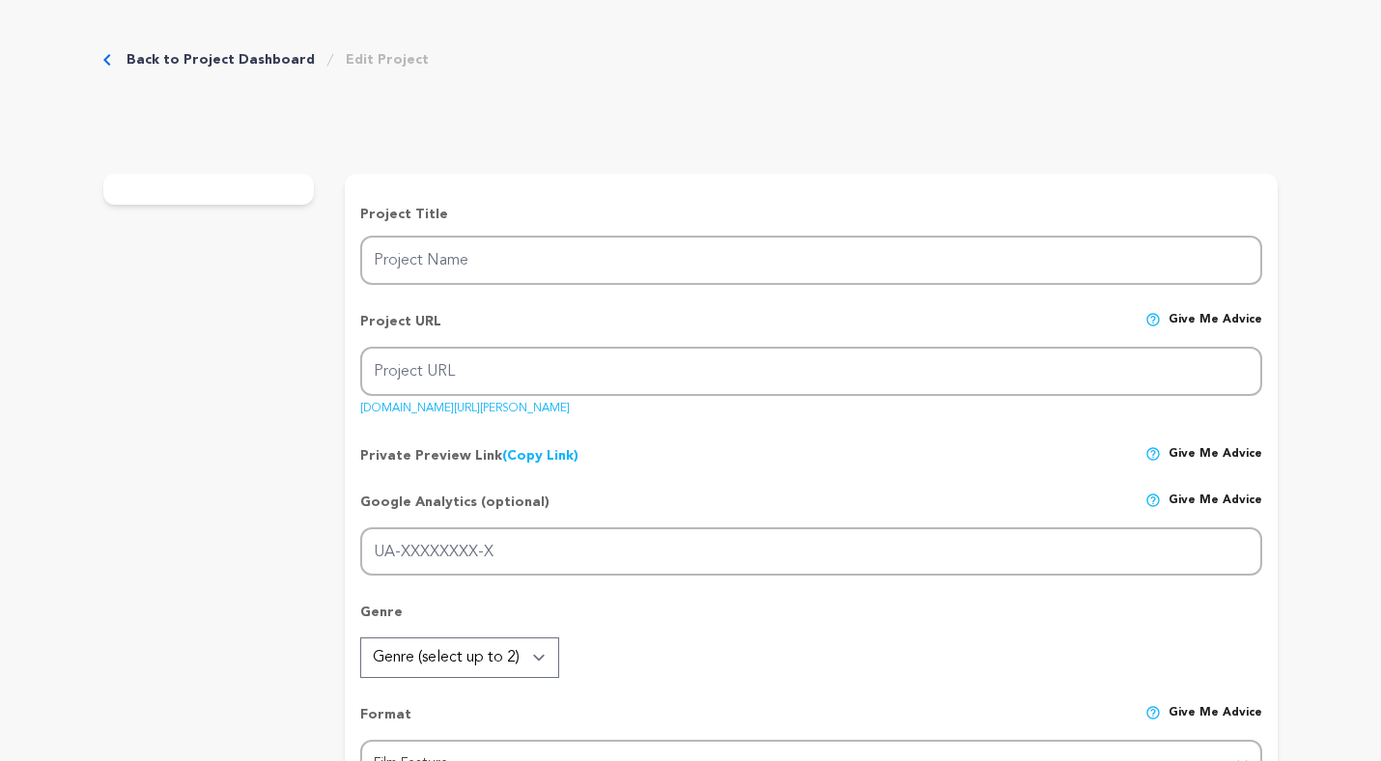
radio input "true"
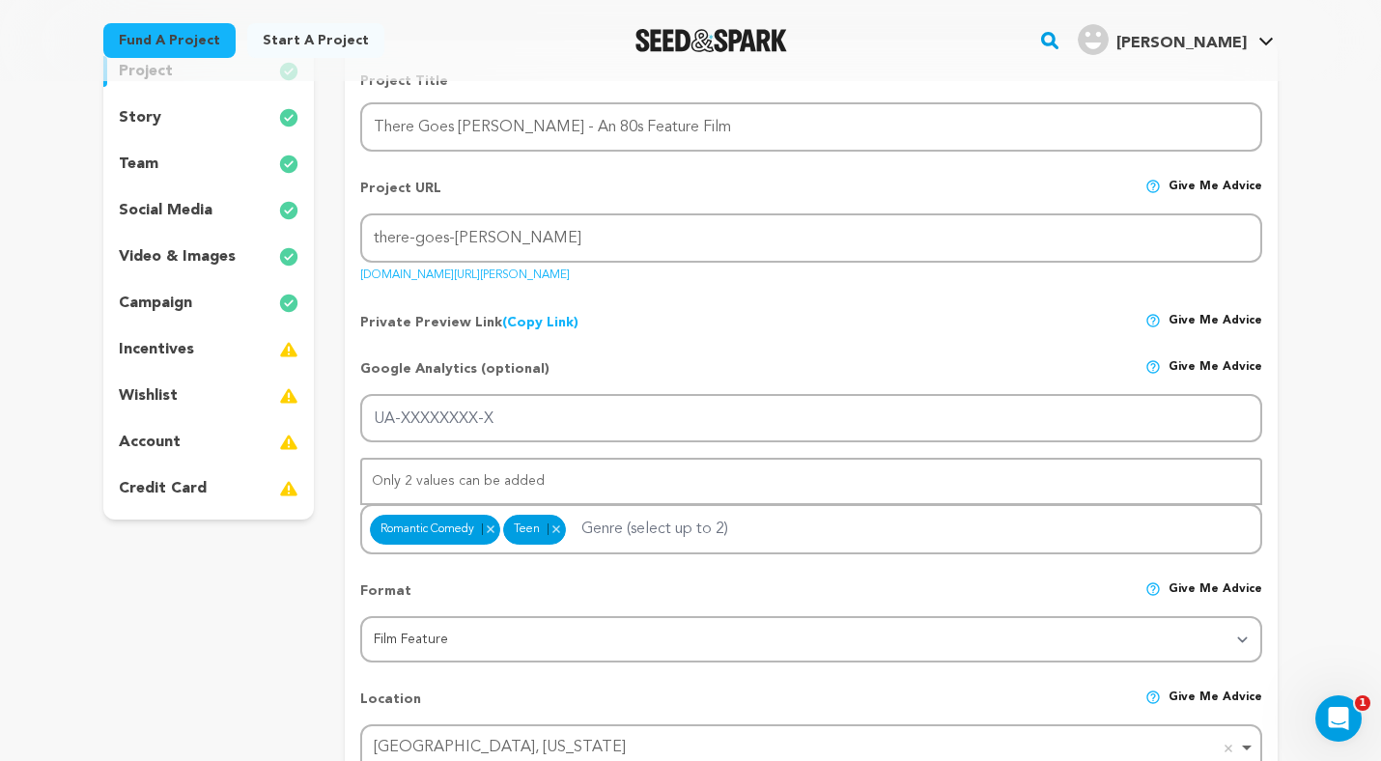
scroll to position [124, 0]
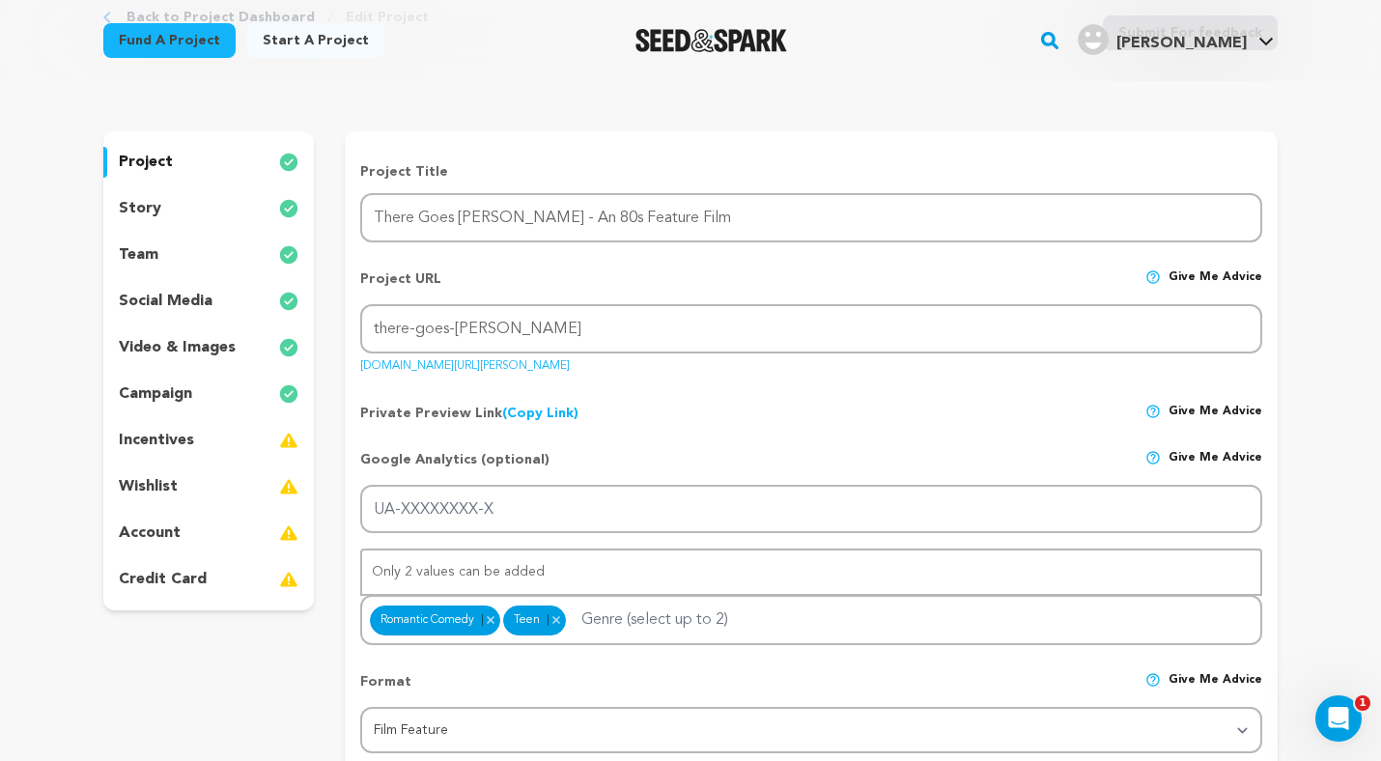
click at [242, 211] on div "story" at bounding box center [208, 208] width 211 height 31
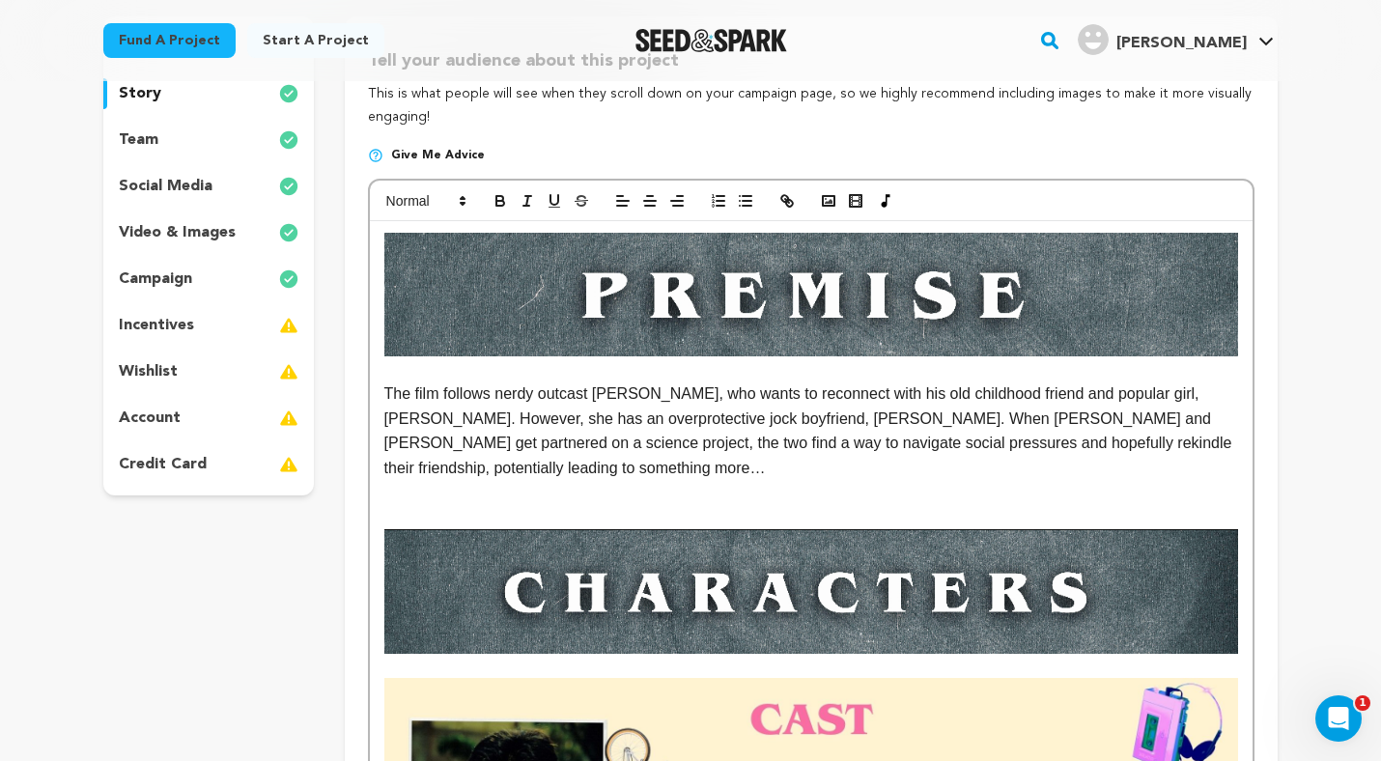
scroll to position [275, 0]
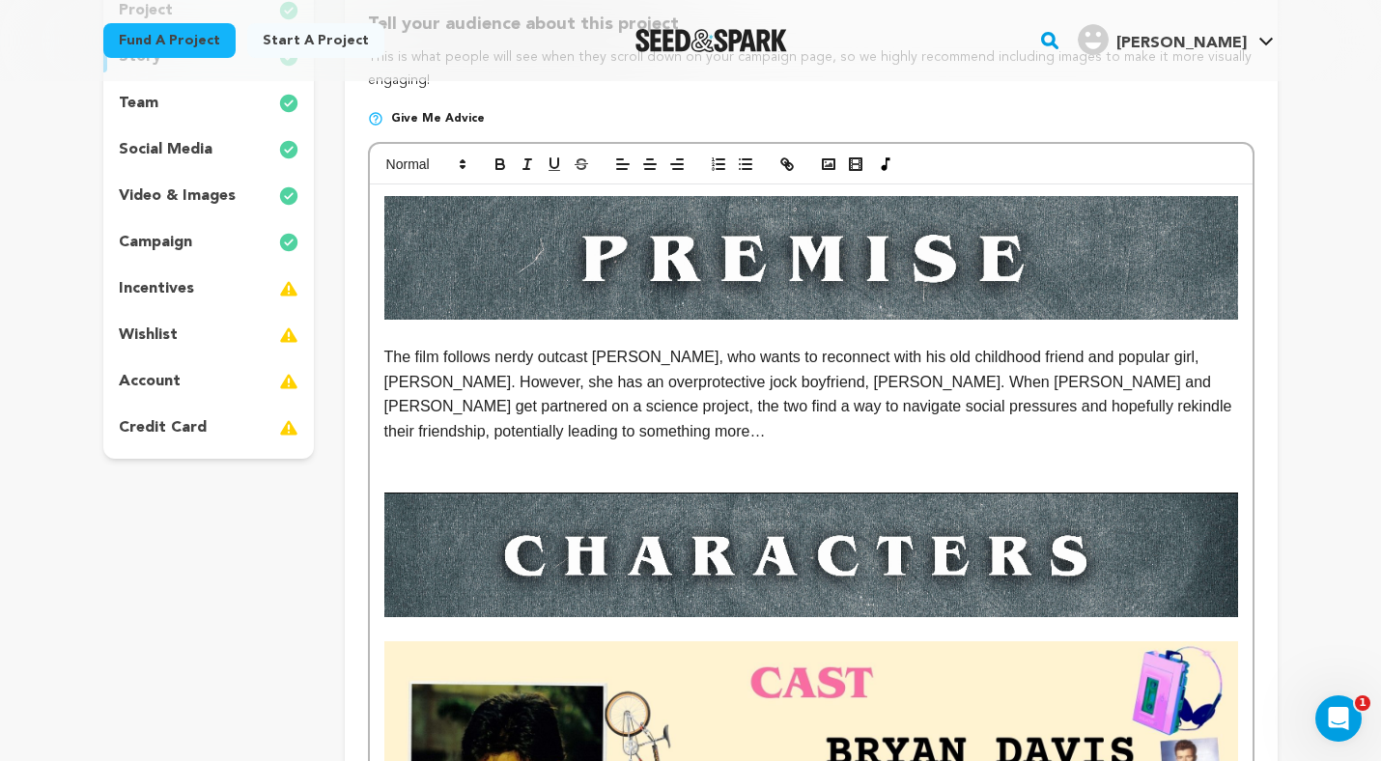
click at [499, 356] on p "The film follows nerdy outcast [PERSON_NAME], who wants to reconnect with his o…" at bounding box center [811, 394] width 854 height 99
click at [446, 357] on p "The film follows nerdy outcast [PERSON_NAME], who wants to reconnect with his o…" at bounding box center [811, 394] width 854 height 99
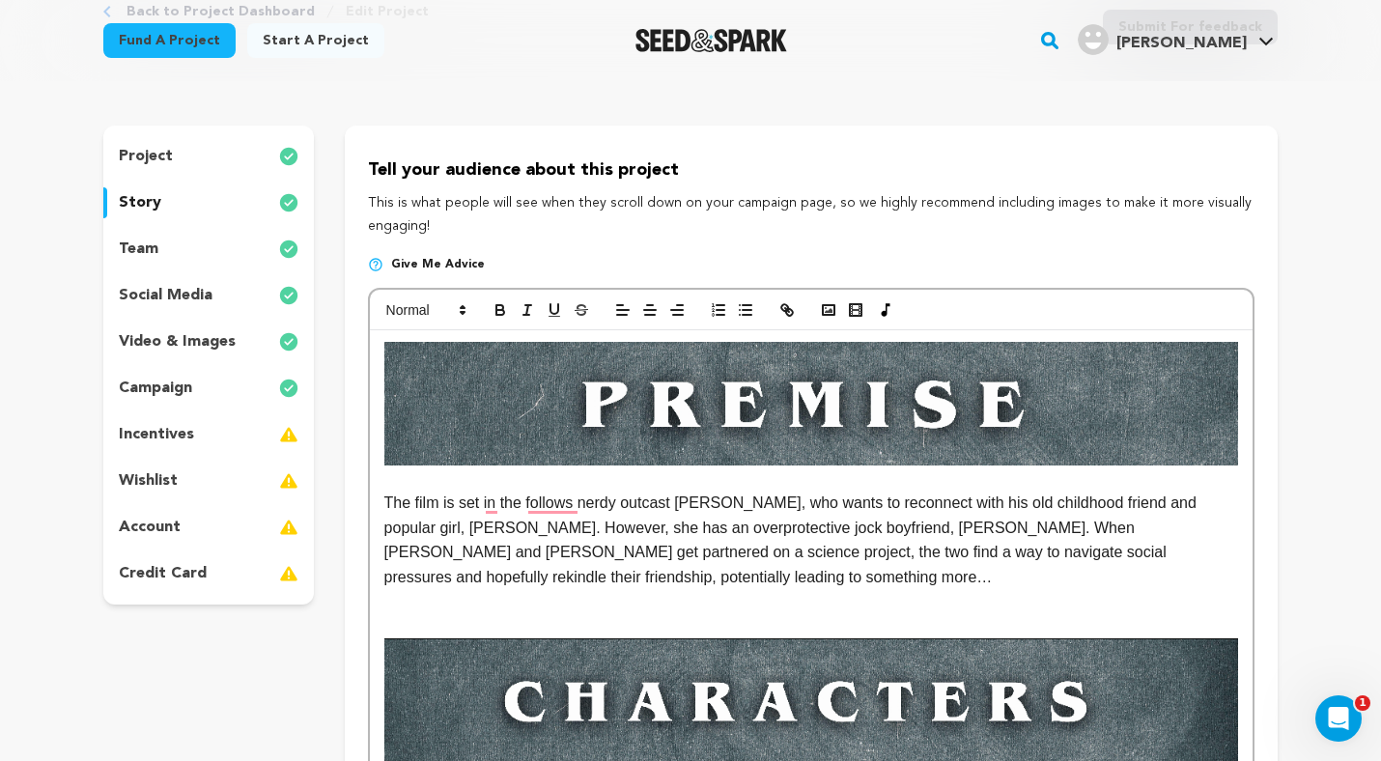
scroll to position [126, 0]
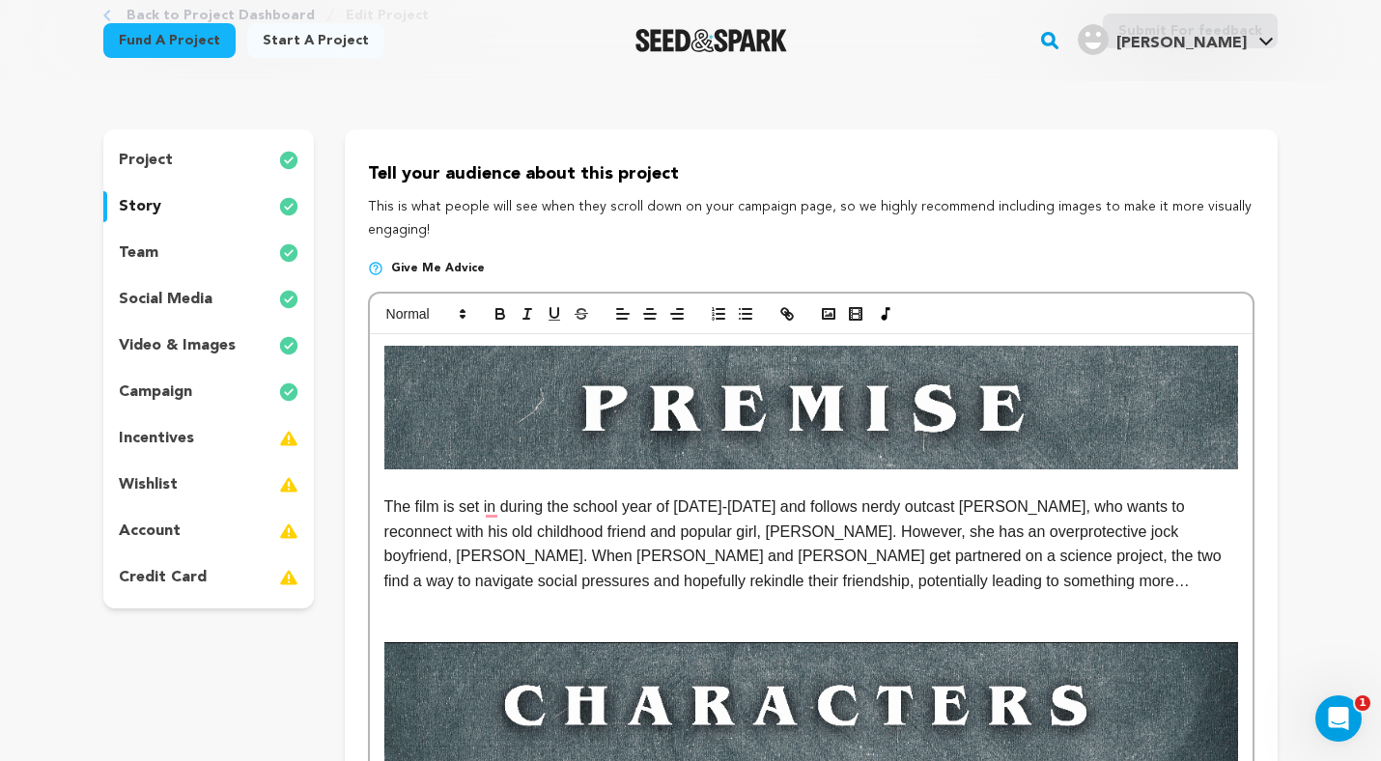
click at [811, 590] on p "The film is set in during the school year of [DATE]-[DATE] and follows nerdy ou…" at bounding box center [811, 543] width 854 height 99
click at [916, 482] on p "To enrich screen reader interactions, please activate Accessibility in Grammarl…" at bounding box center [811, 481] width 854 height 25
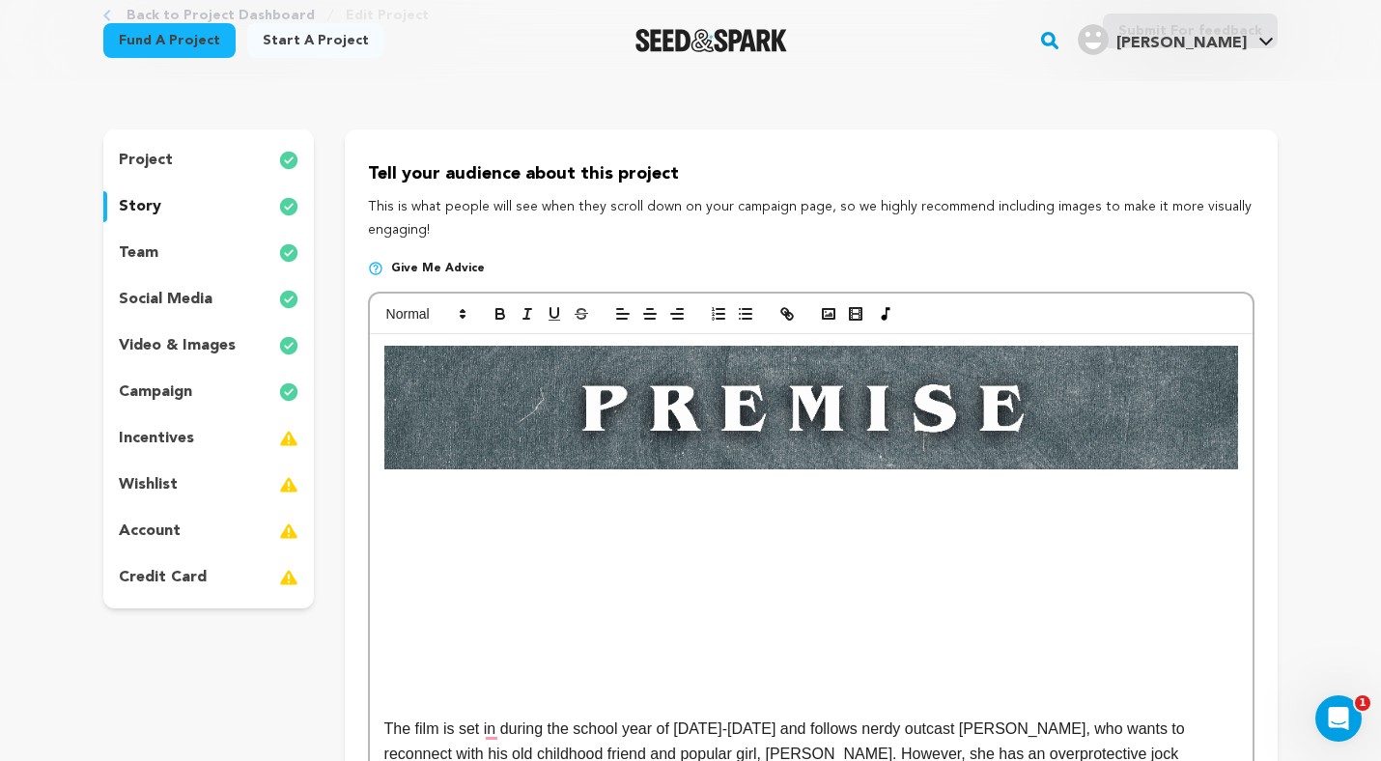
click at [458, 493] on p "To enrich screen reader interactions, please activate Accessibility in Grammarl…" at bounding box center [811, 481] width 854 height 25
click at [452, 503] on p "To enrich screen reader interactions, please activate Accessibility in Grammarl…" at bounding box center [811, 506] width 854 height 25
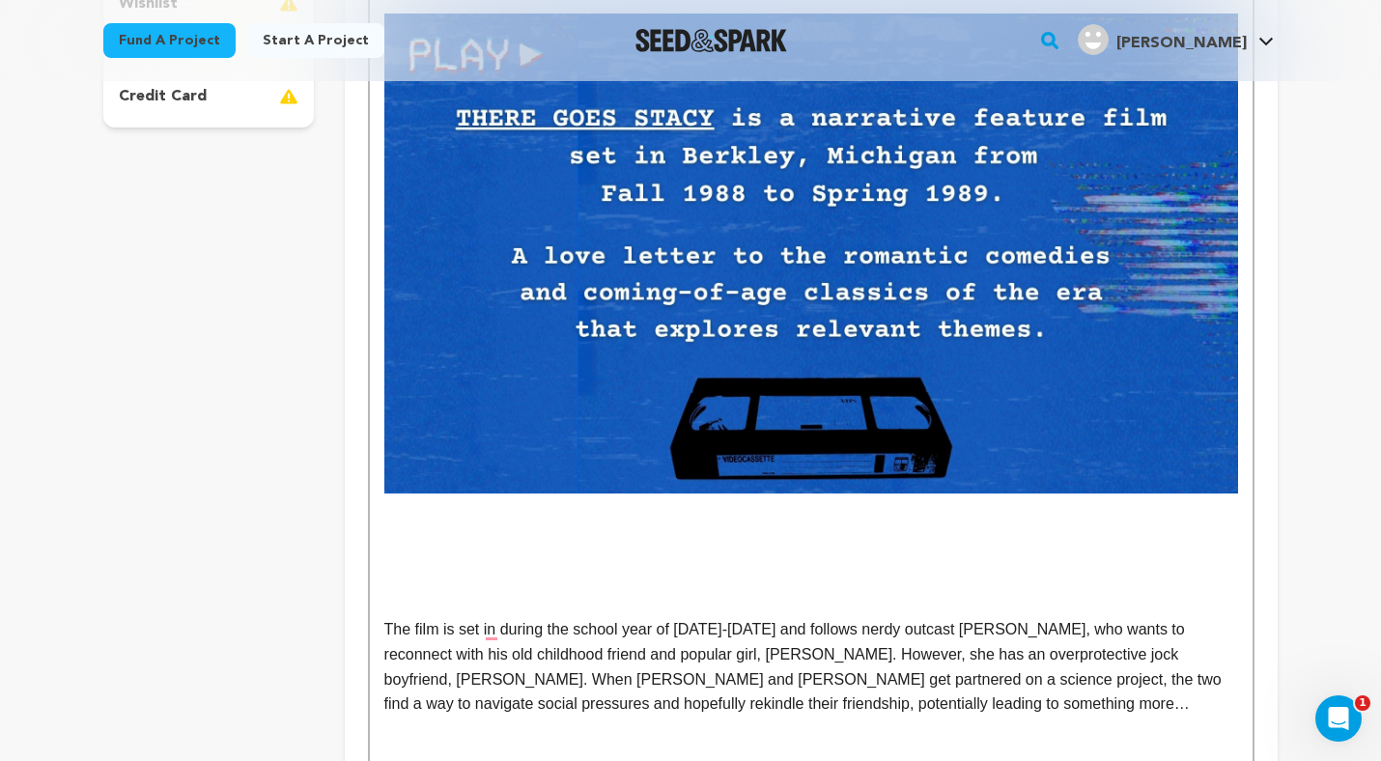
scroll to position [604, 0]
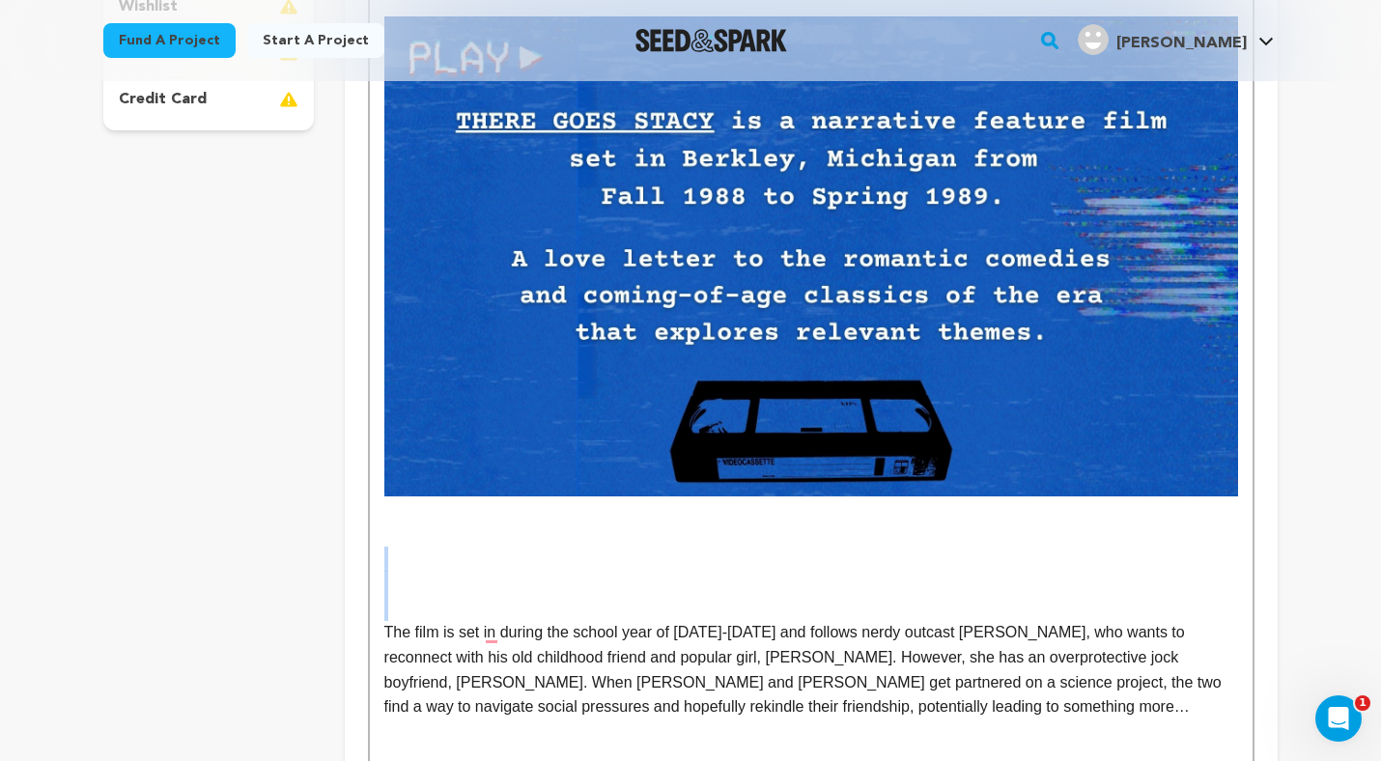
drag, startPoint x: 608, startPoint y: 610, endPoint x: 608, endPoint y: 560, distance: 50.2
click at [501, 635] on p "The film is set in during the school year of [DATE]-[DATE] and follows nerdy ou…" at bounding box center [811, 669] width 854 height 99
click at [519, 585] on p "To enrich screen reader interactions, please activate Accessibility in Grammarl…" at bounding box center [811, 583] width 854 height 25
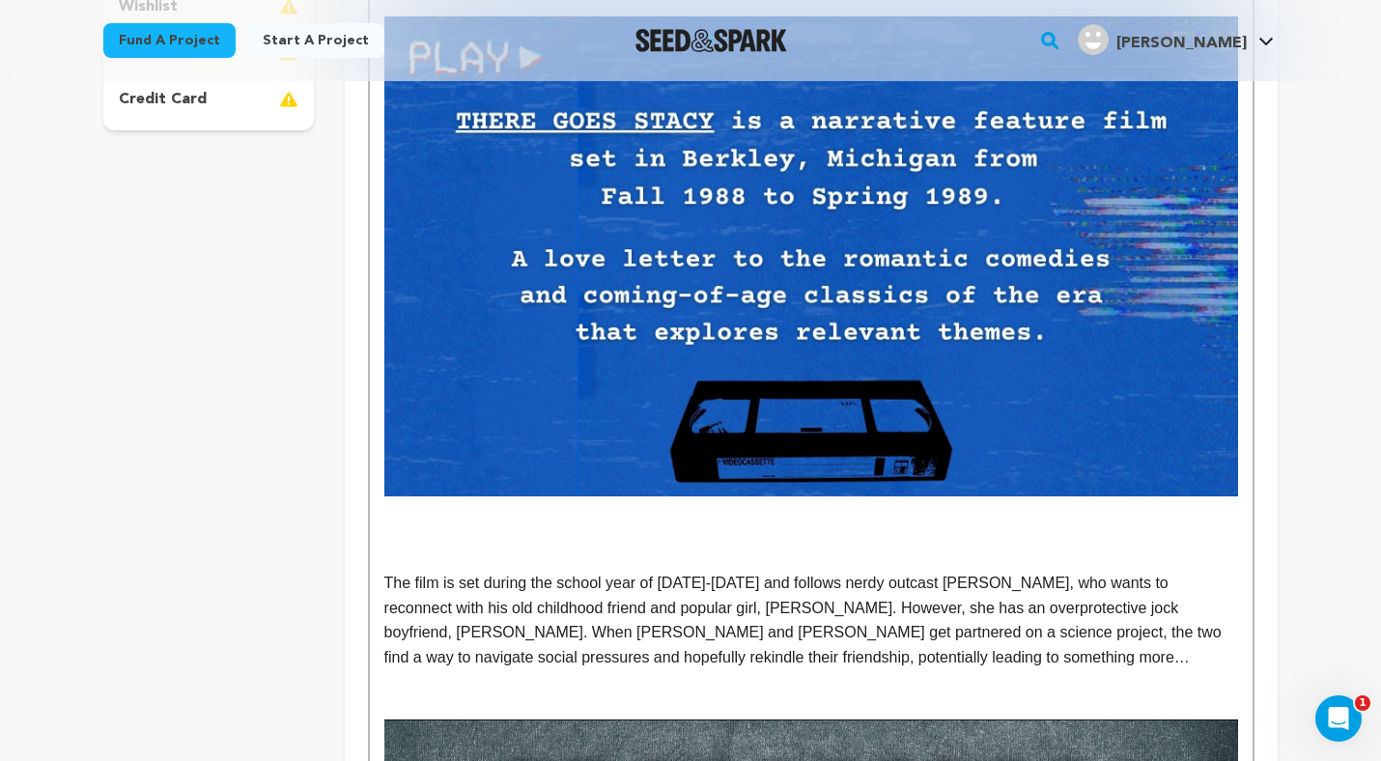
click at [737, 582] on p "The film is set during the school year of [DATE]-[DATE] and follows nerdy outca…" at bounding box center [811, 620] width 854 height 99
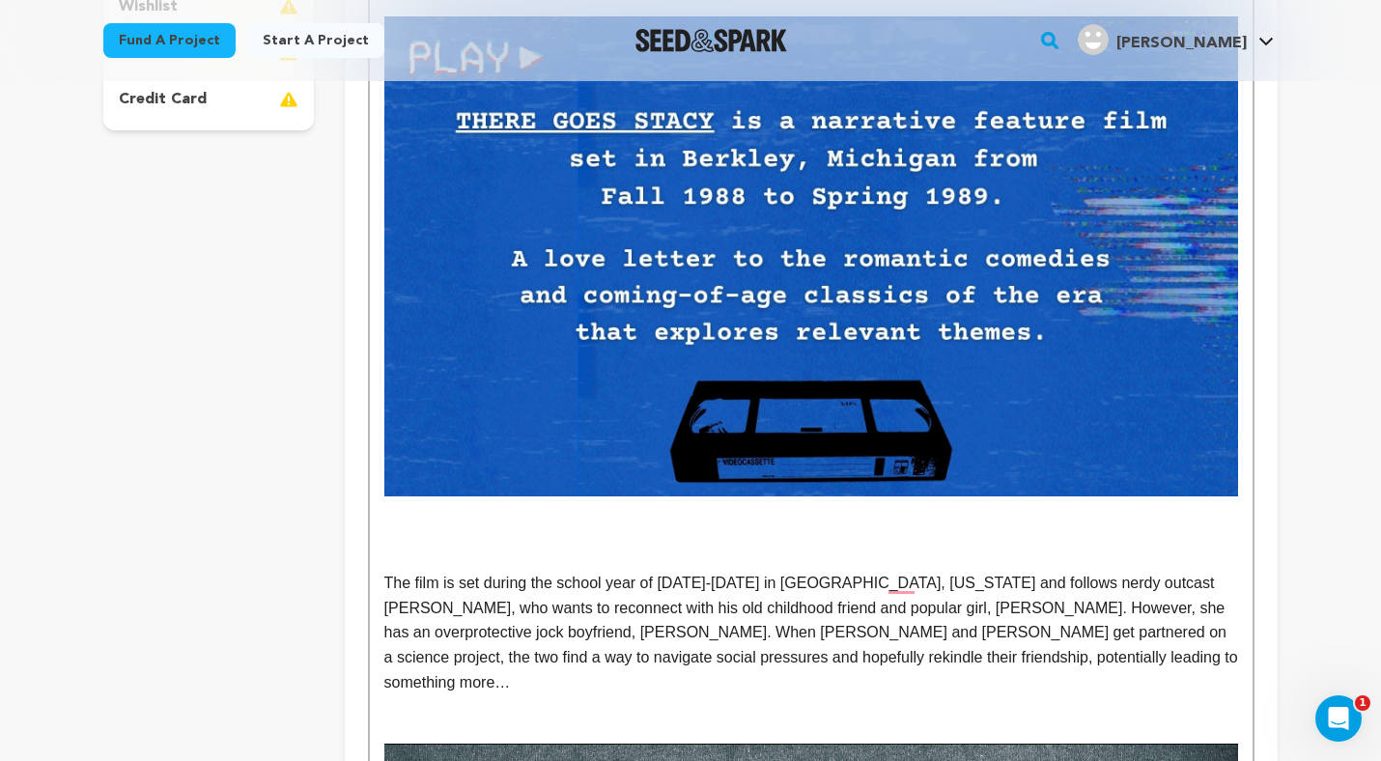
click at [790, 668] on p "The film is set during the school year of [DATE]-[DATE] in [GEOGRAPHIC_DATA], […" at bounding box center [811, 633] width 854 height 124
click at [879, 664] on p "The film is set during the school year of [DATE]-[DATE] in [GEOGRAPHIC_DATA], […" at bounding box center [811, 633] width 854 height 124
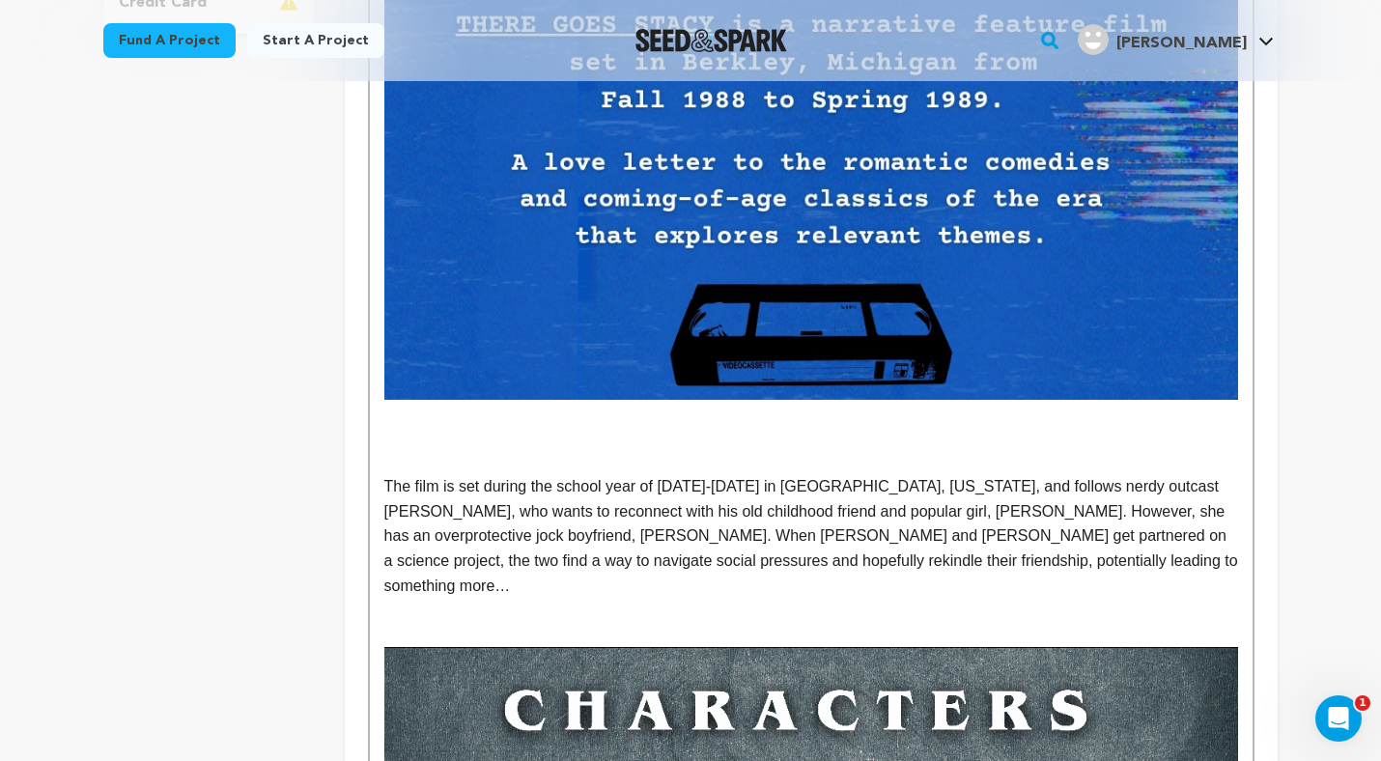
scroll to position [701, 0]
click at [853, 436] on p "To enrich screen reader interactions, please activate Accessibility in Grammarl…" at bounding box center [811, 436] width 854 height 25
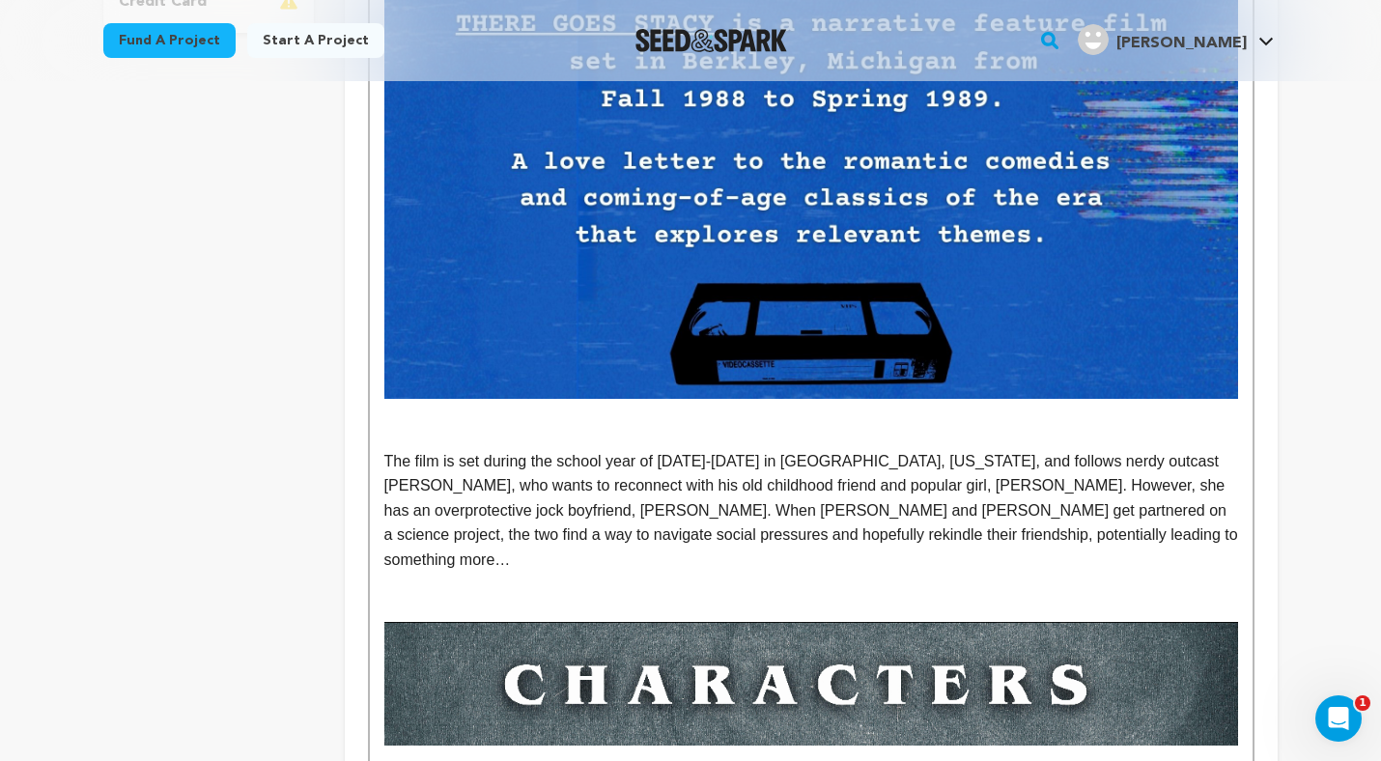
click at [882, 537] on p "The film is set during the school year of [DATE]-[DATE] in [GEOGRAPHIC_DATA], […" at bounding box center [811, 511] width 854 height 124
click at [840, 534] on p "The film is set during the school year of [DATE]-[DATE] in [GEOGRAPHIC_DATA], […" at bounding box center [811, 511] width 854 height 124
click at [769, 488] on p "The film is set during the school year of [DATE]-[DATE] in [GEOGRAPHIC_DATA], […" at bounding box center [811, 511] width 854 height 124
click at [858, 573] on p "To enrich screen reader interactions, please activate Accessibility in Grammarl…" at bounding box center [811, 585] width 854 height 25
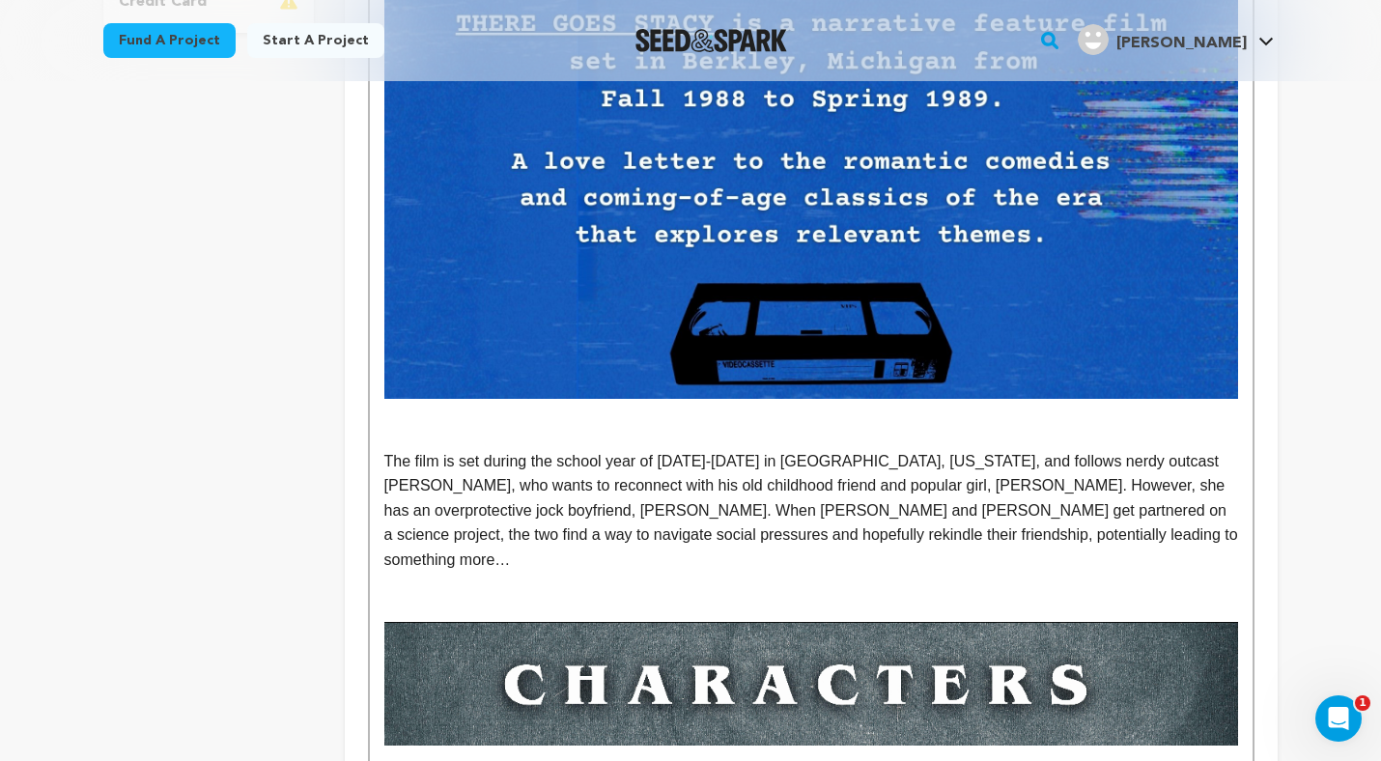
click at [860, 540] on p "The film is set during the school year of [DATE]-[DATE] in [GEOGRAPHIC_DATA], […" at bounding box center [811, 511] width 854 height 124
click at [1046, 531] on p "The film is set during the school year of [DATE]-[DATE] in [GEOGRAPHIC_DATA], […" at bounding box center [811, 511] width 854 height 124
click at [928, 540] on p "The film is set during the school year of [DATE]-[DATE] in [GEOGRAPHIC_DATA], […" at bounding box center [811, 511] width 854 height 124
click at [1213, 487] on p "The film is set during the school year of [DATE]-[DATE] in [GEOGRAPHIC_DATA], […" at bounding box center [811, 511] width 854 height 124
click at [1208, 488] on p "The film is set during the school year of [DATE]-[DATE] in [GEOGRAPHIC_DATA], […" at bounding box center [811, 511] width 854 height 124
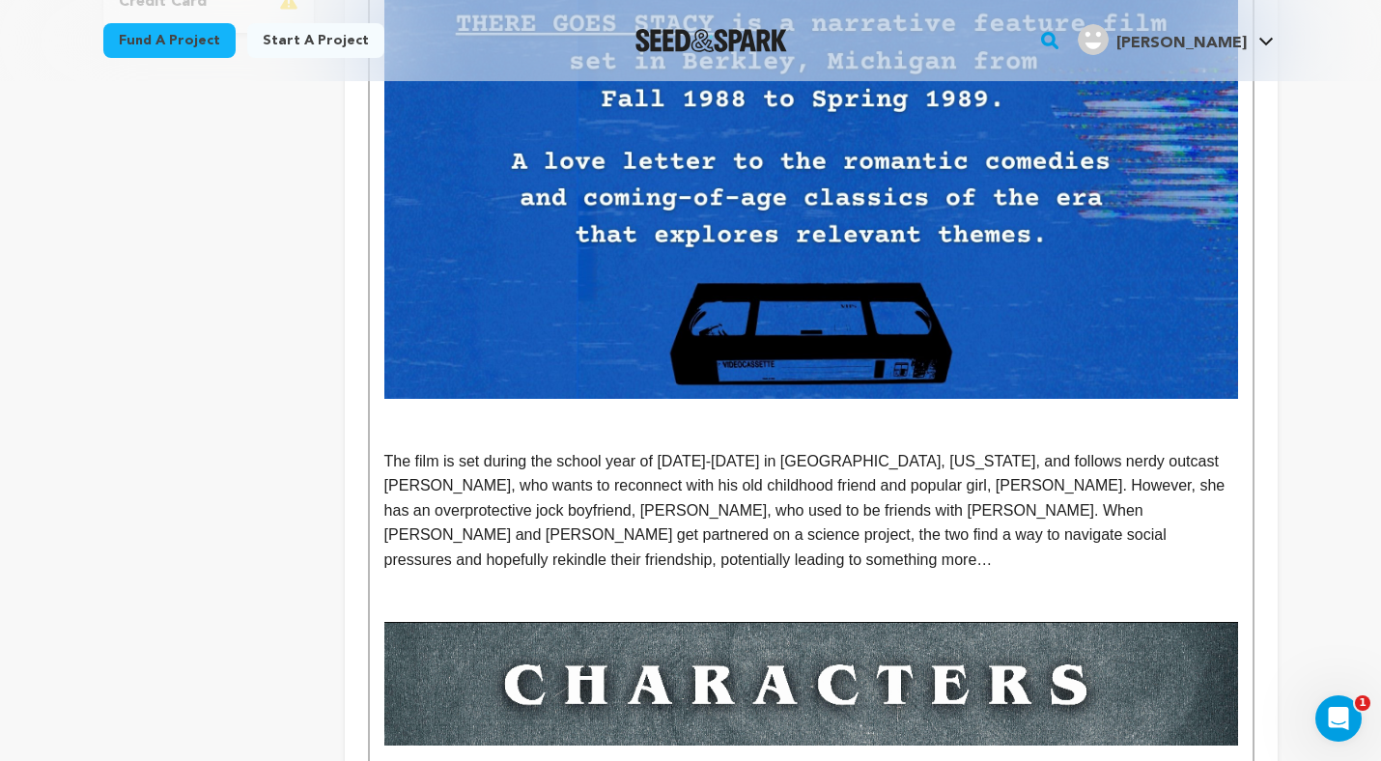
click at [1134, 573] on p "To enrich screen reader interactions, please activate Accessibility in Grammarl…" at bounding box center [811, 585] width 854 height 25
drag, startPoint x: 791, startPoint y: 514, endPoint x: 678, endPoint y: 514, distance: 113.0
click at [678, 514] on p "The film is set during the school year of [DATE]-[DATE] in [GEOGRAPHIC_DATA], […" at bounding box center [811, 511] width 854 height 124
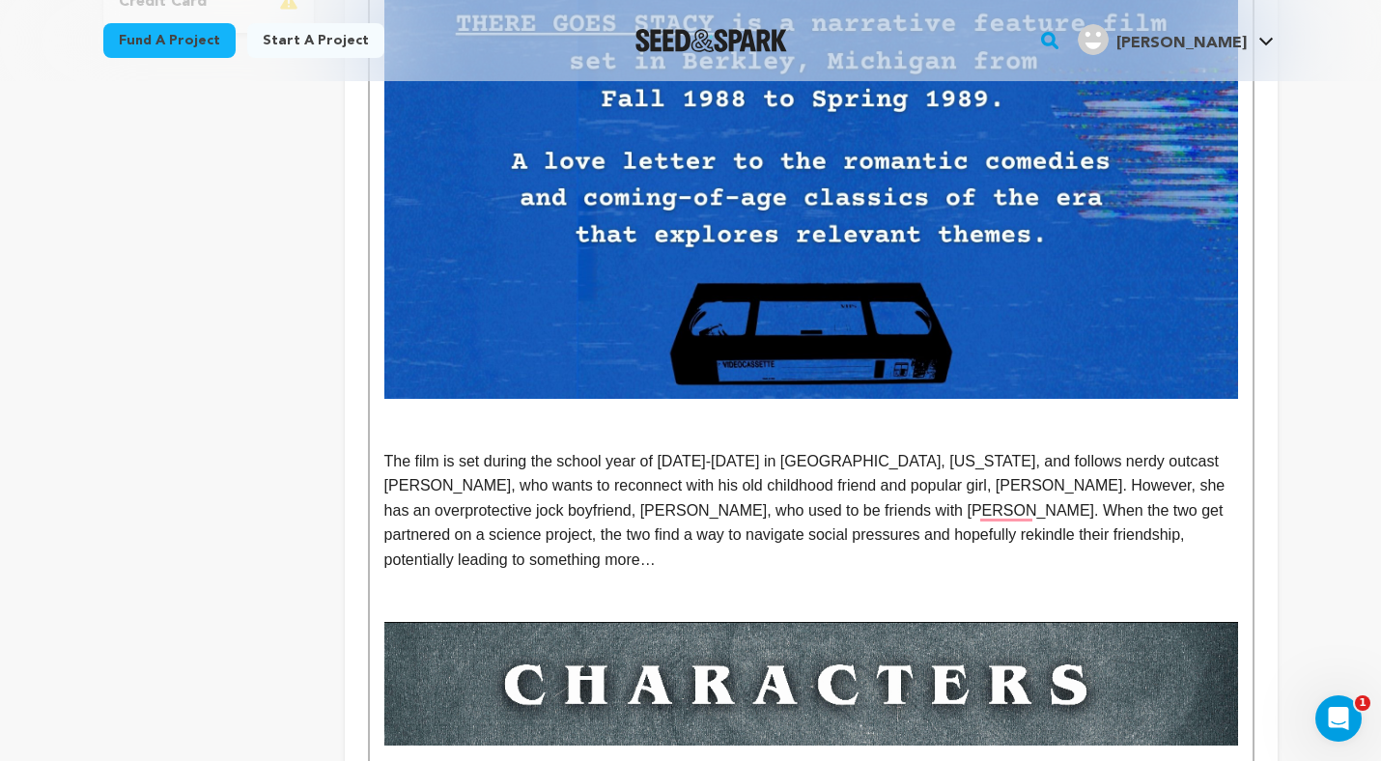
click at [1029, 533] on p "The film is set during the school year of [DATE]-[DATE] in [GEOGRAPHIC_DATA], […" at bounding box center [811, 511] width 854 height 124
click at [1025, 521] on p "The film is set during the school year of [DATE]-[DATE] in [GEOGRAPHIC_DATA], […" at bounding box center [811, 511] width 854 height 124
click at [1072, 531] on p "The film is set during the school year of [DATE]-[DATE] in [GEOGRAPHIC_DATA], […" at bounding box center [811, 511] width 854 height 124
click at [1170, 514] on p "The film is set during the school year of [DATE]-[DATE] in [GEOGRAPHIC_DATA], […" at bounding box center [811, 511] width 854 height 124
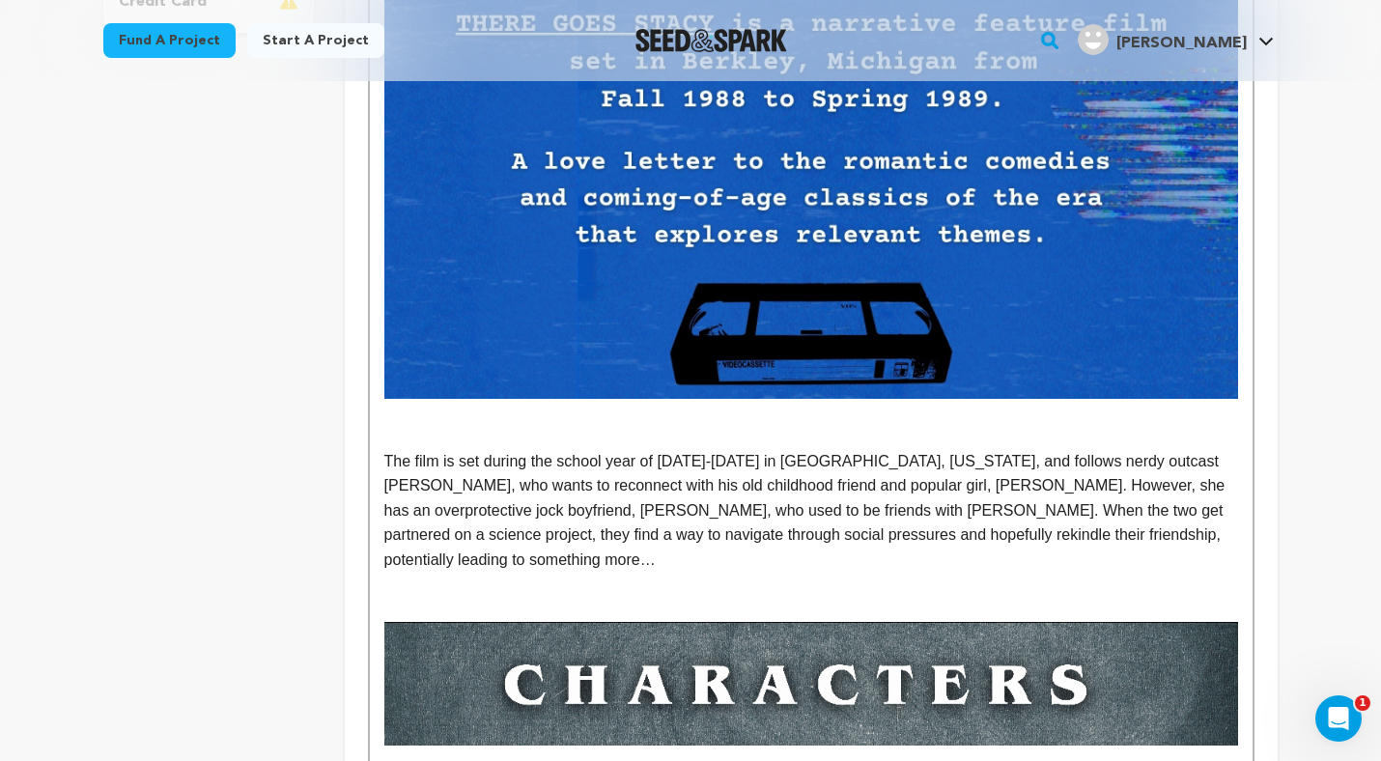
click at [1147, 528] on p "The film is set during the school year of [DATE]-[DATE] in [GEOGRAPHIC_DATA], […" at bounding box center [811, 511] width 854 height 124
click at [867, 514] on p "The film is set during the school year of [DATE]-[DATE] in [GEOGRAPHIC_DATA], […" at bounding box center [811, 511] width 854 height 124
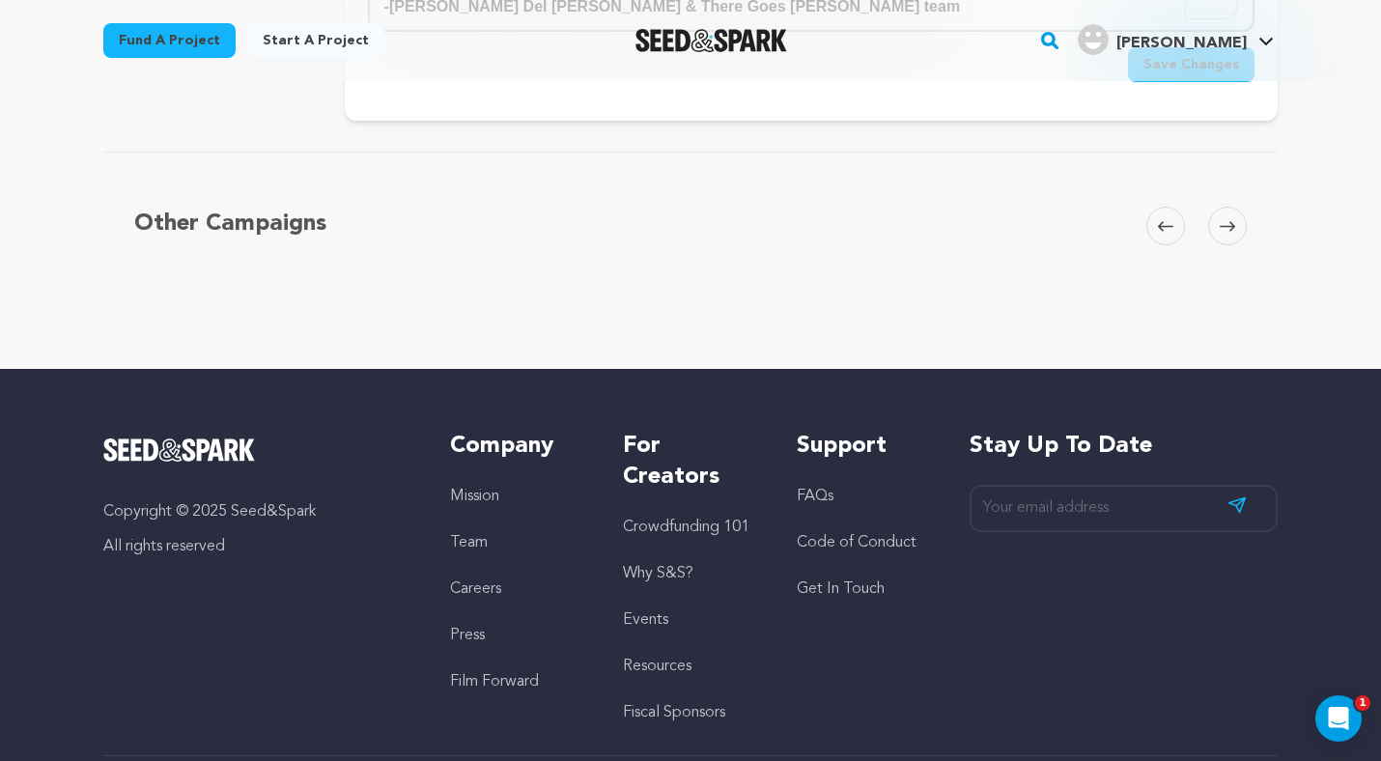
scroll to position [10607, 0]
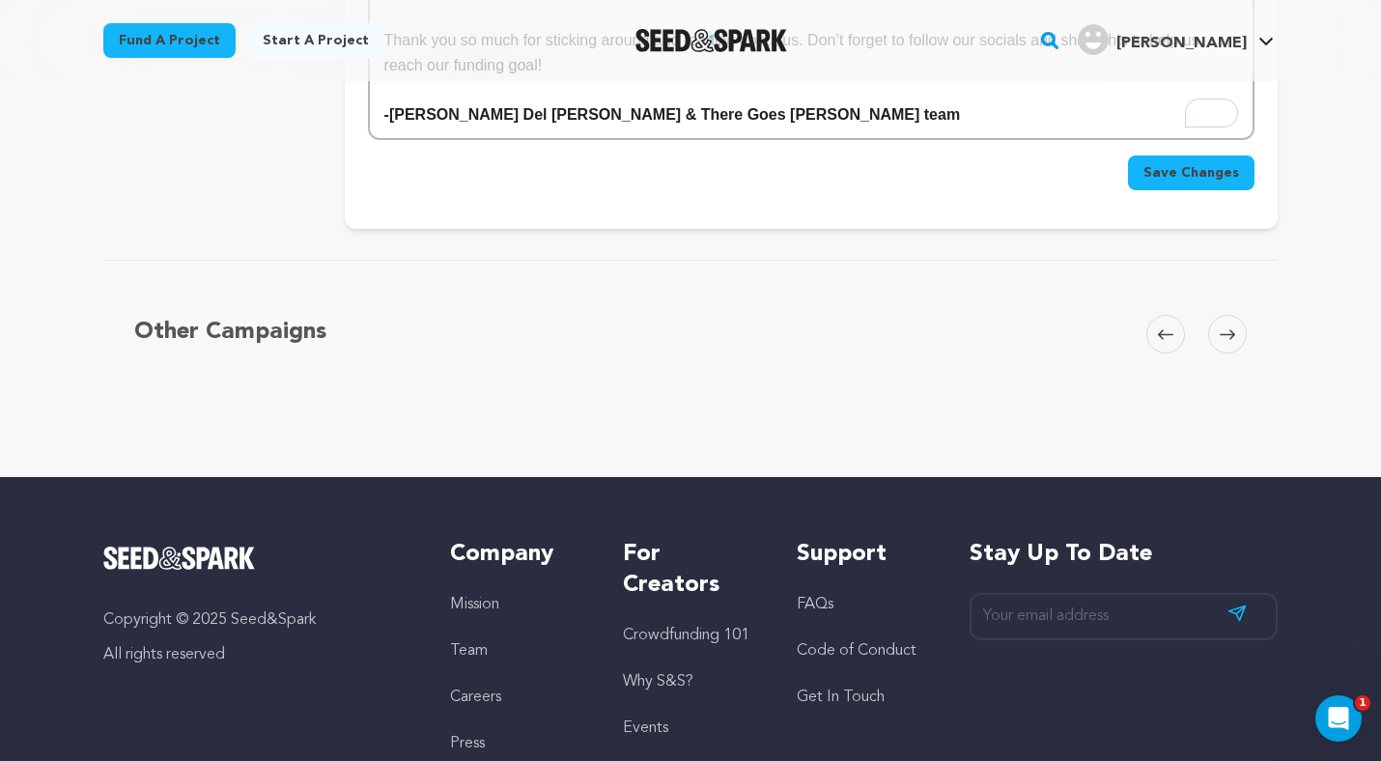
click at [1216, 171] on span "Save Changes" at bounding box center [1191, 172] width 96 height 19
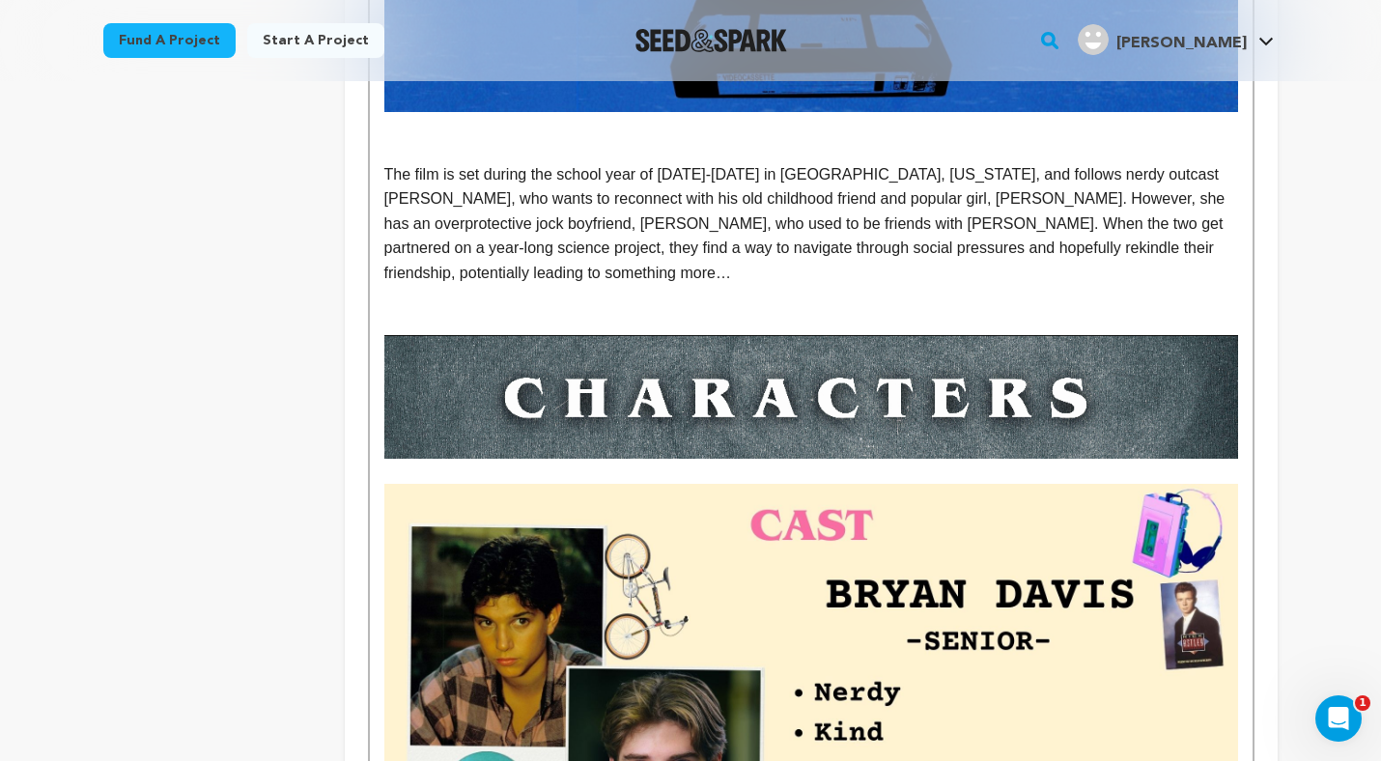
scroll to position [0, 0]
